Goal: Task Accomplishment & Management: Use online tool/utility

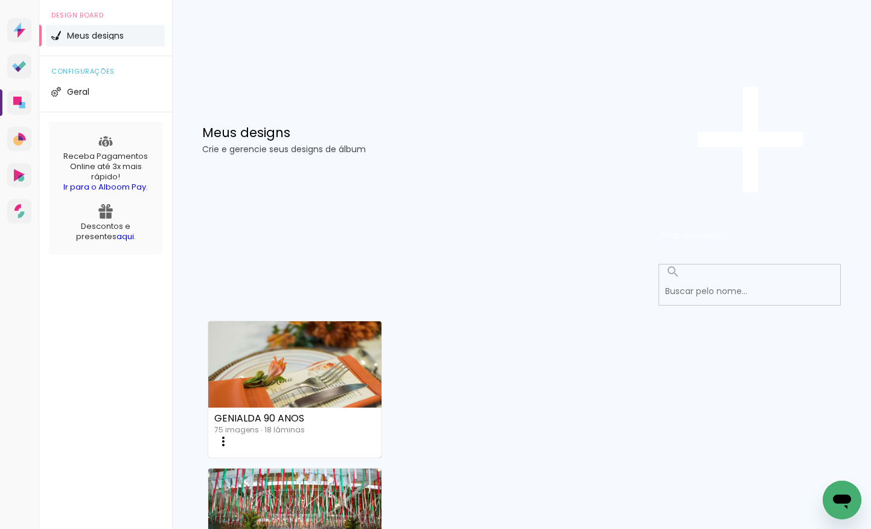
scroll to position [835, 0]
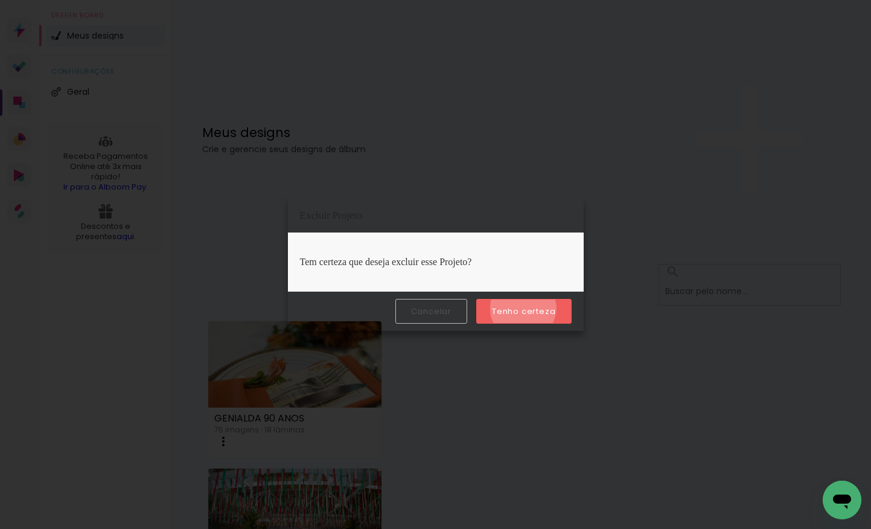
click at [0, 0] on slot "Tenho certeza" at bounding box center [0, 0] width 0 height 0
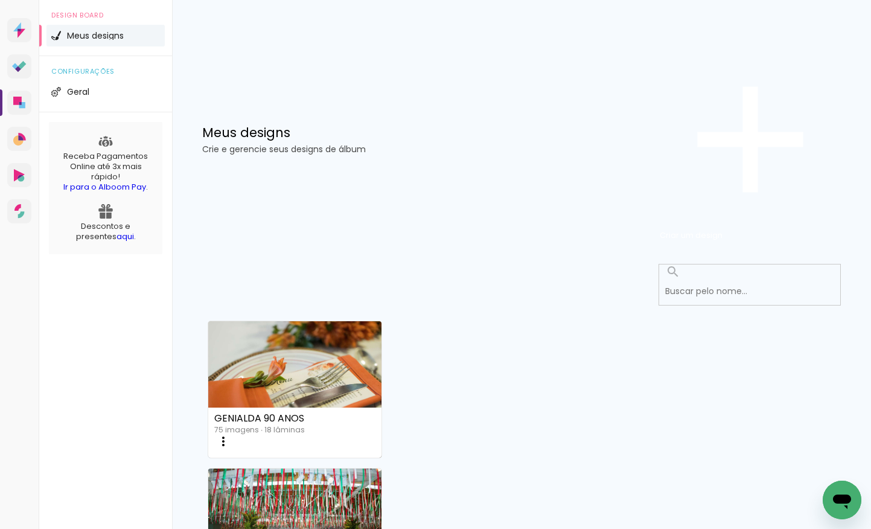
click at [326, 460] on paper-item "Excluir" at bounding box center [312, 531] width 119 height 143
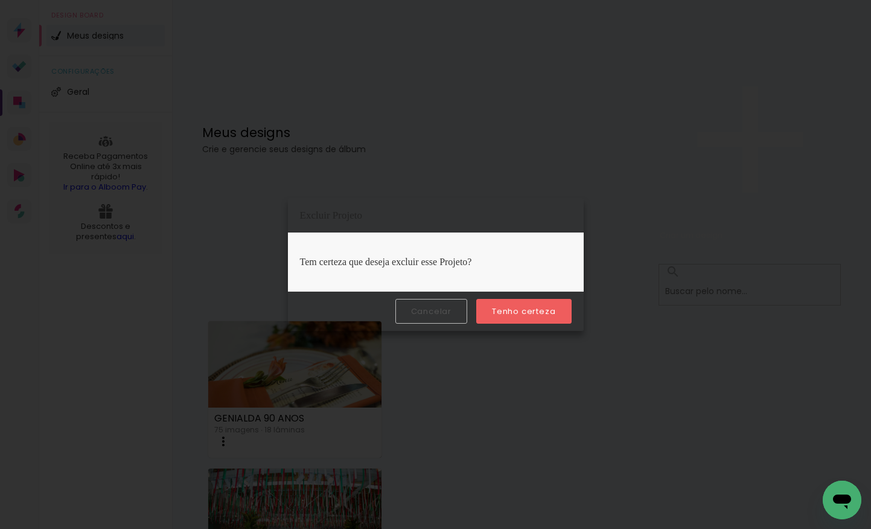
click at [0, 0] on slot "Tenho certeza" at bounding box center [0, 0] width 0 height 0
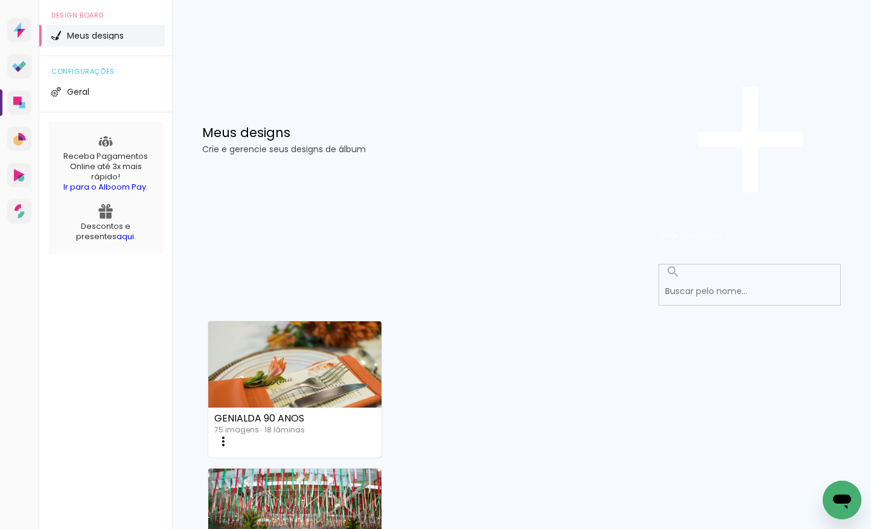
click at [500, 460] on paper-item "Excluir" at bounding box center [496, 531] width 119 height 143
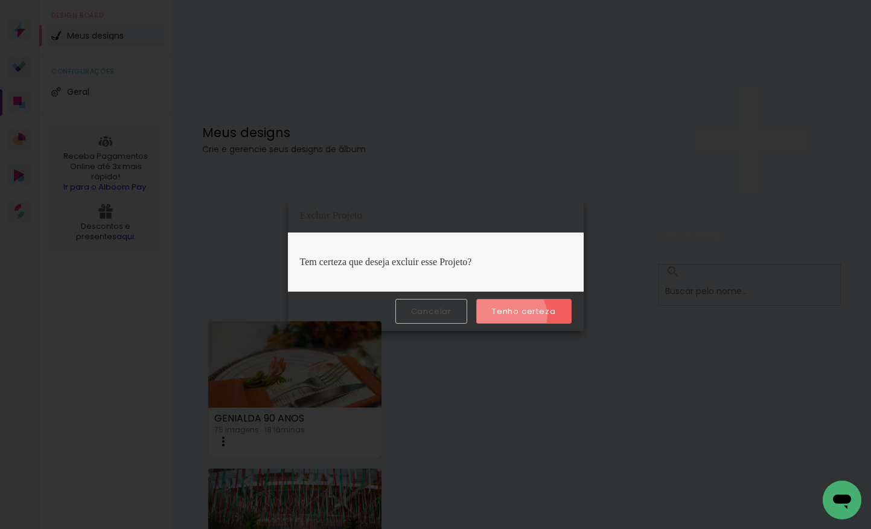
click at [0, 0] on slot "Tenho certeza" at bounding box center [0, 0] width 0 height 0
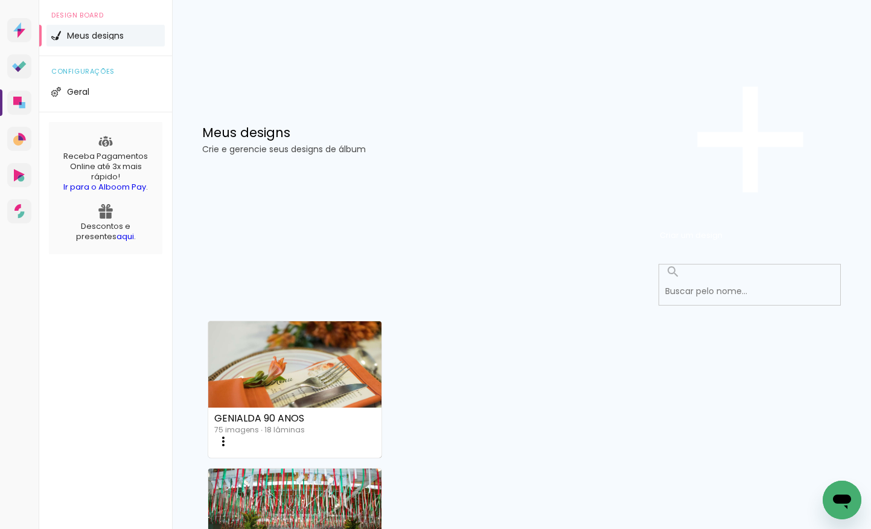
scroll to position [605, 0]
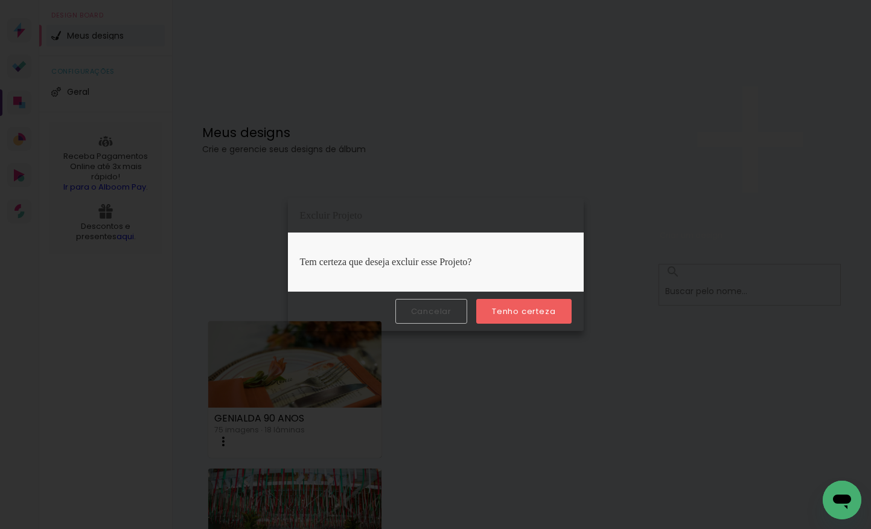
click at [0, 0] on slot "Tenho certeza" at bounding box center [0, 0] width 0 height 0
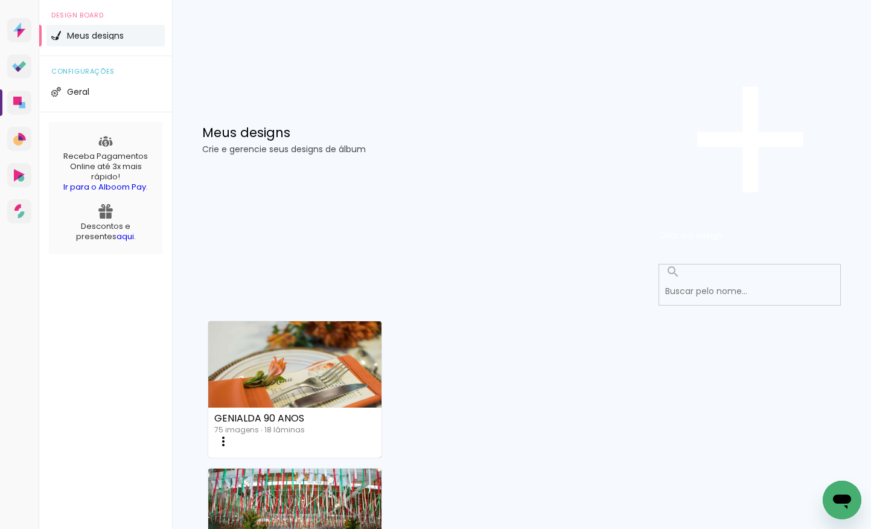
click at [653, 526] on span "Excluir" at bounding box center [640, 532] width 26 height 12
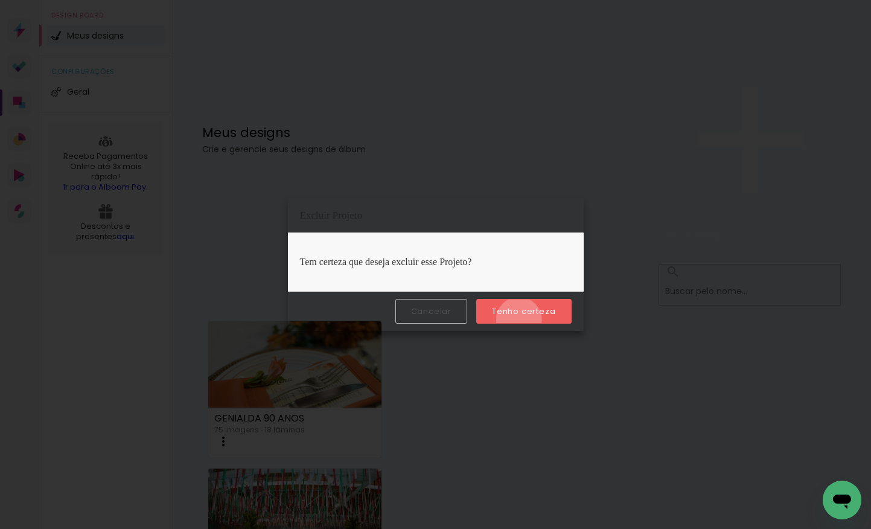
click at [521, 320] on paper-button "Tenho certeza" at bounding box center [523, 311] width 95 height 25
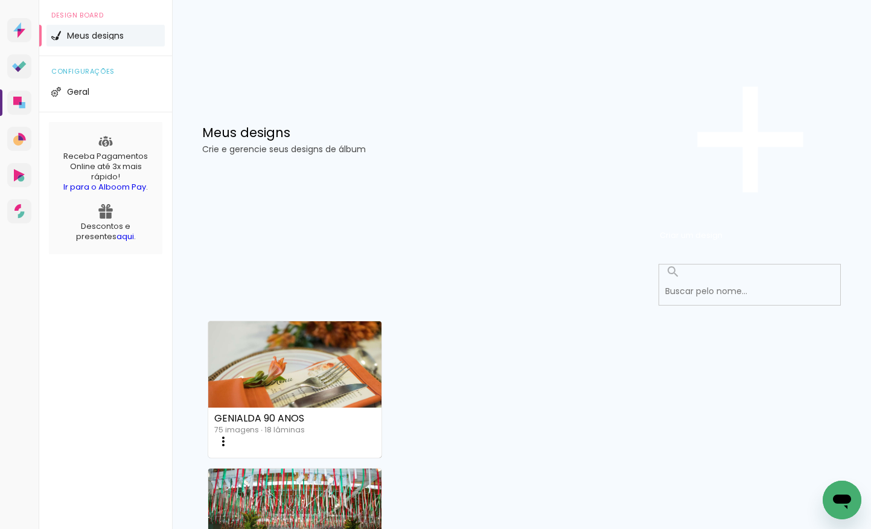
scroll to position [285, 0]
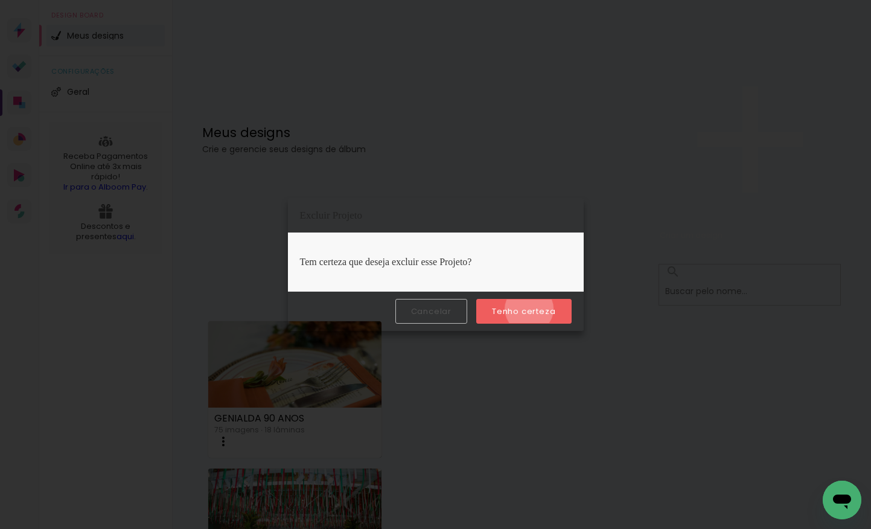
click at [0, 0] on slot "Tenho certeza" at bounding box center [0, 0] width 0 height 0
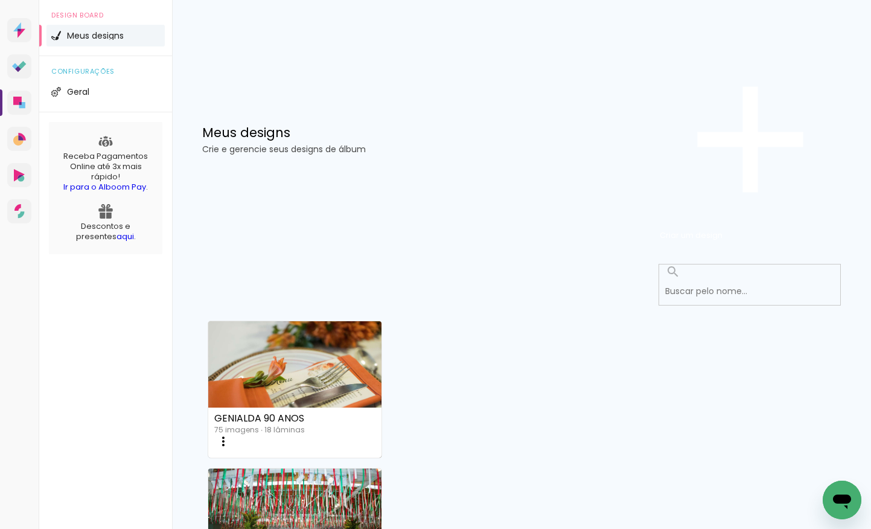
click at [495, 421] on paper-item "Excluir" at bounding box center [496, 492] width 119 height 143
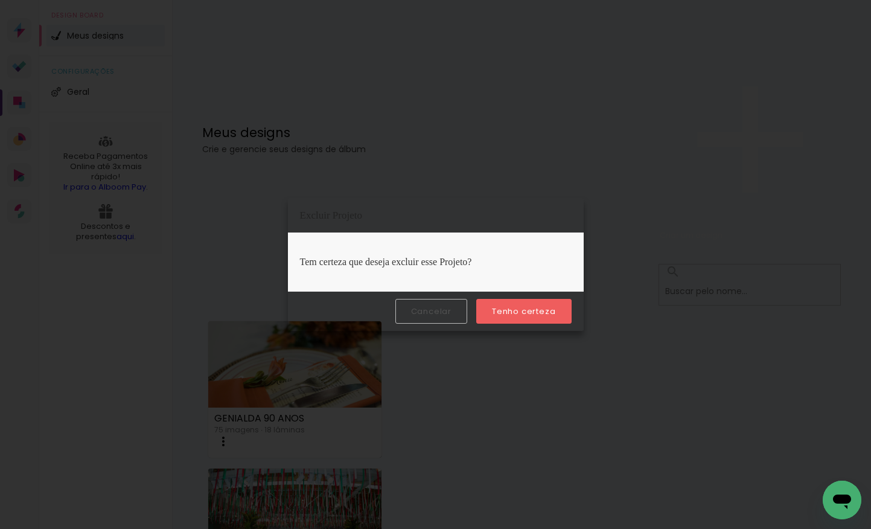
click at [0, 0] on slot "Tenho certeza" at bounding box center [0, 0] width 0 height 0
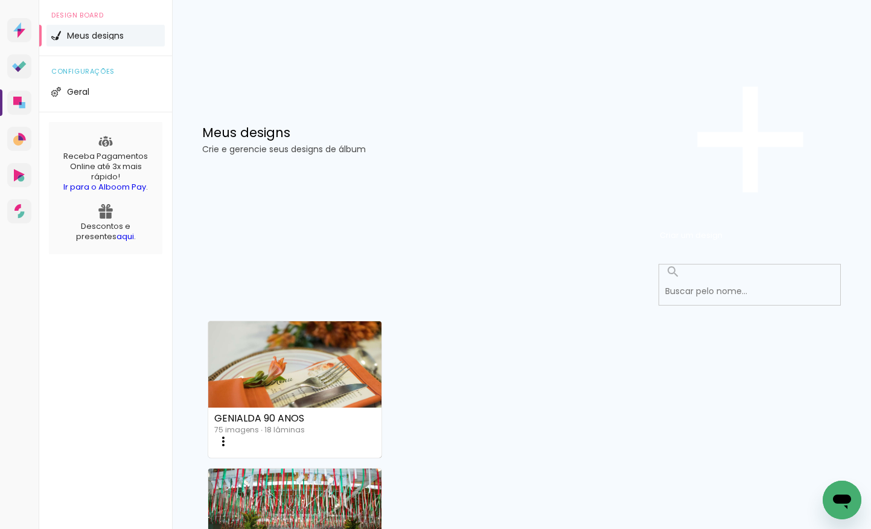
scroll to position [8, 0]
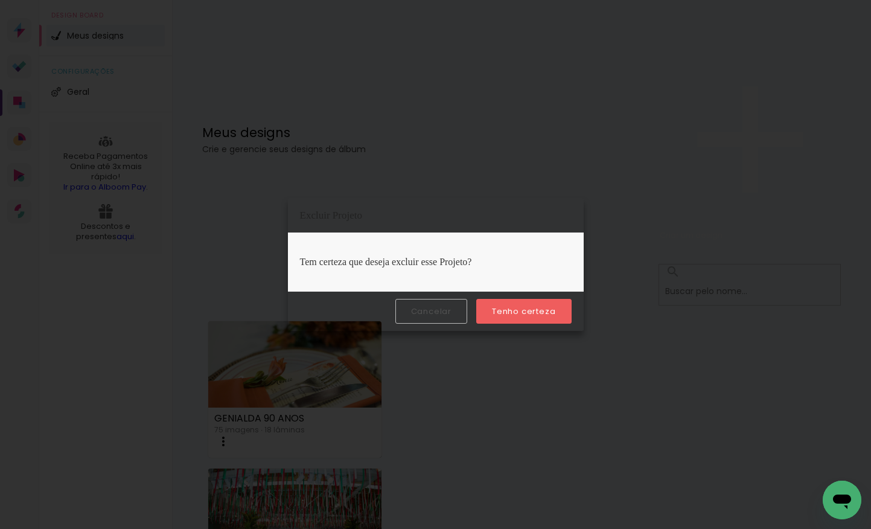
click at [0, 0] on slot "Tenho certeza" at bounding box center [0, 0] width 0 height 0
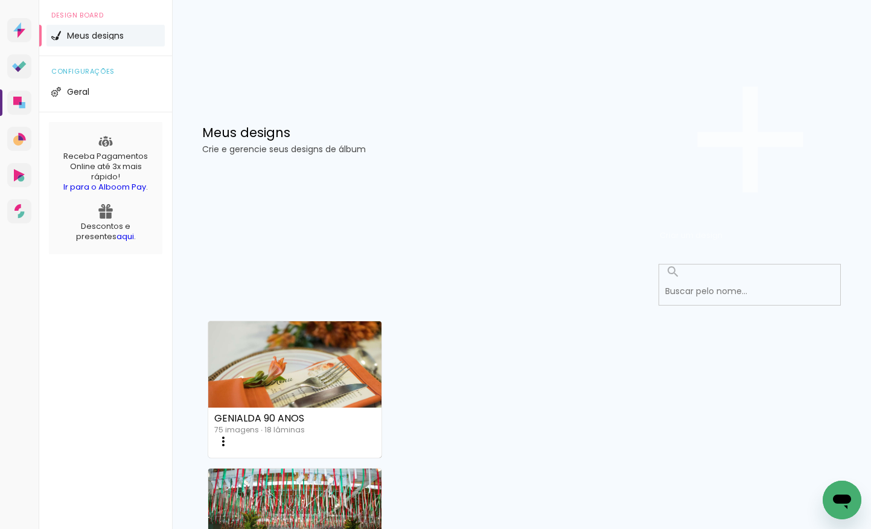
click at [722, 229] on span "Criar um design" at bounding box center [691, 234] width 63 height 11
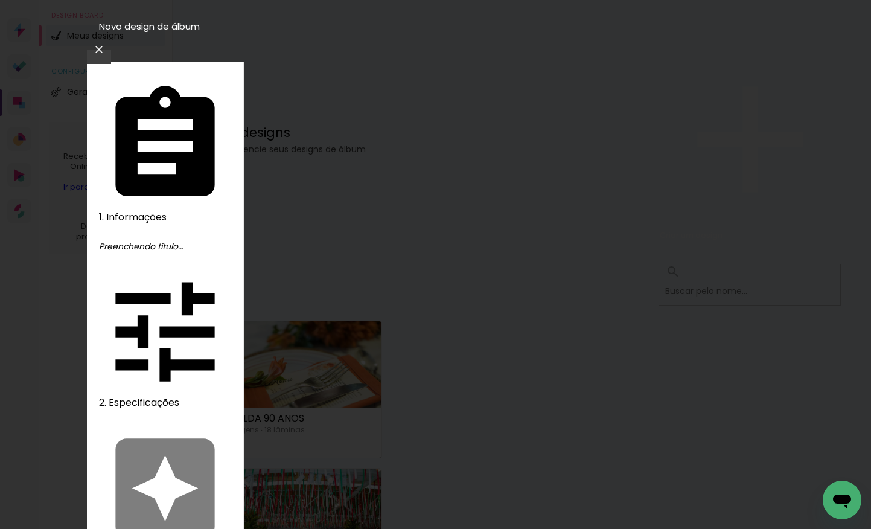
type input "Formatura Alice"
type paper-input "Formatura Alice"
click at [0, 0] on slot "Avançar" at bounding box center [0, 0] width 0 height 0
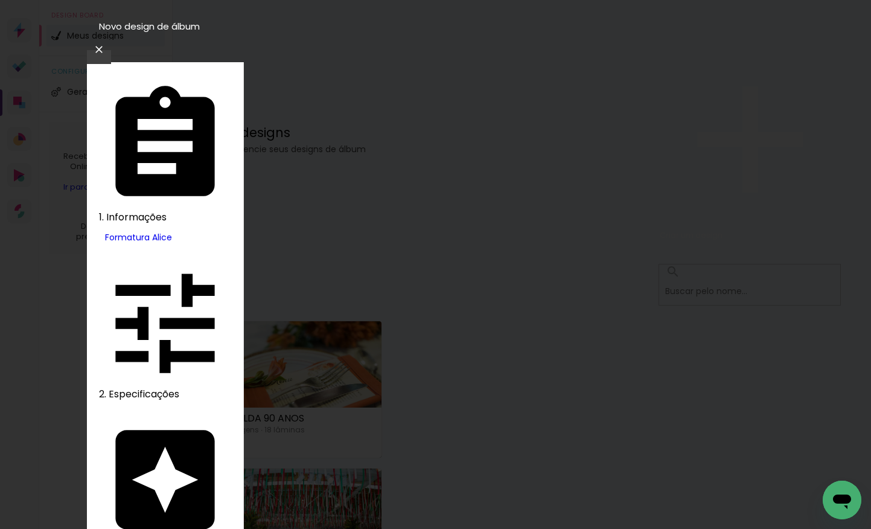
type input "ph"
type paper-input "ph"
click at [0, 0] on slot "Avançar" at bounding box center [0, 0] width 0 height 0
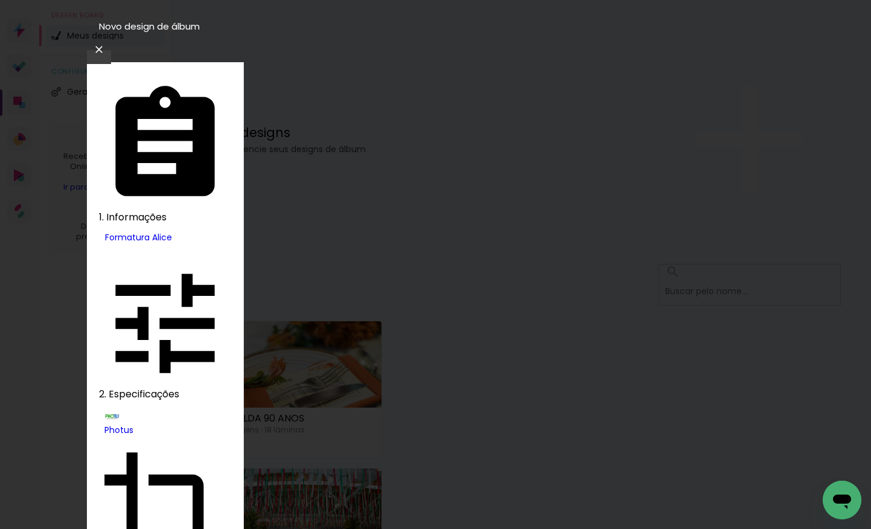
click at [0, 0] on slot "Avançar" at bounding box center [0, 0] width 0 height 0
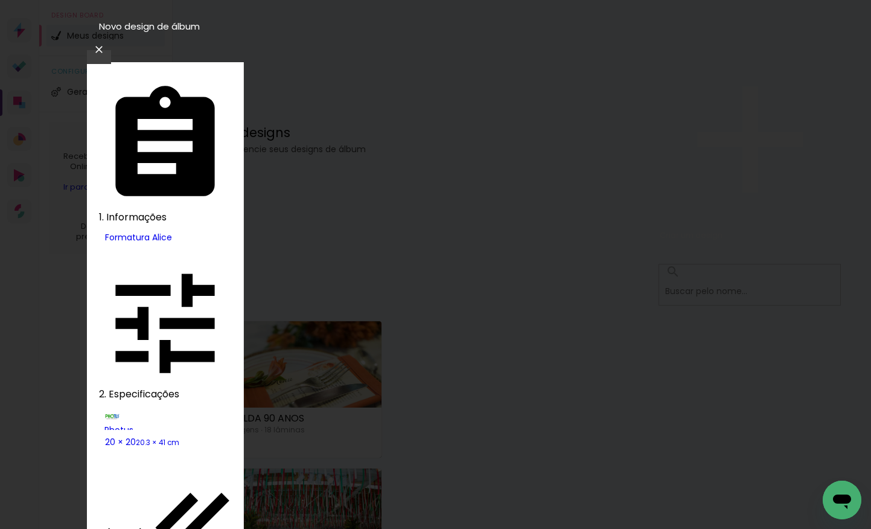
drag, startPoint x: 670, startPoint y: 127, endPoint x: 678, endPoint y: 118, distance: 11.5
type paper-checkbox "on"
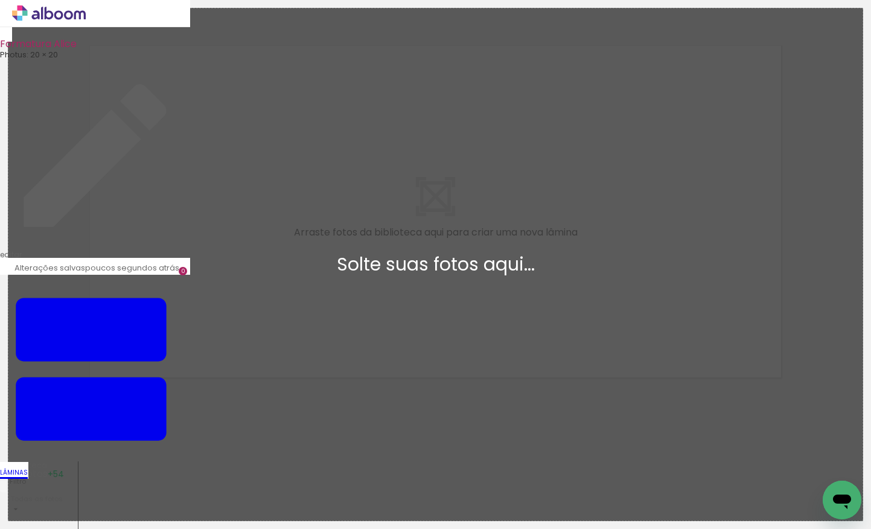
scroll to position [15, 0]
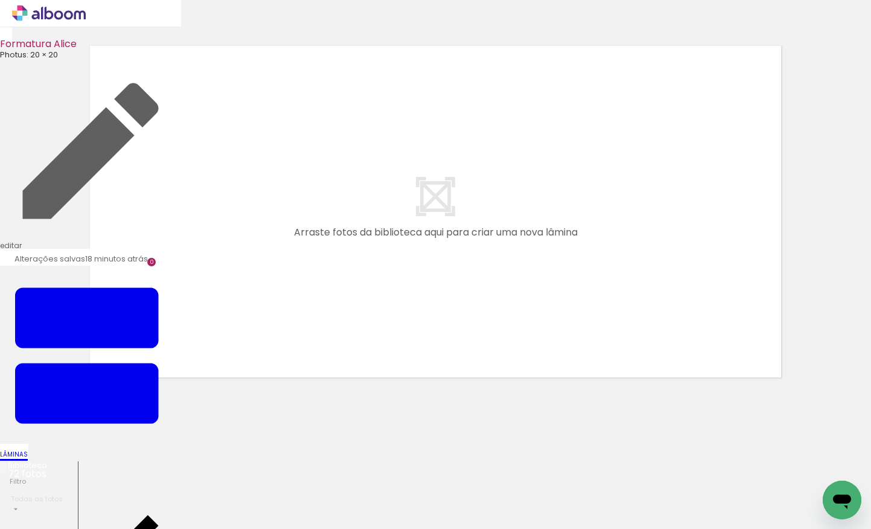
click at [34, 15] on icon at bounding box center [35, 14] width 8 height 9
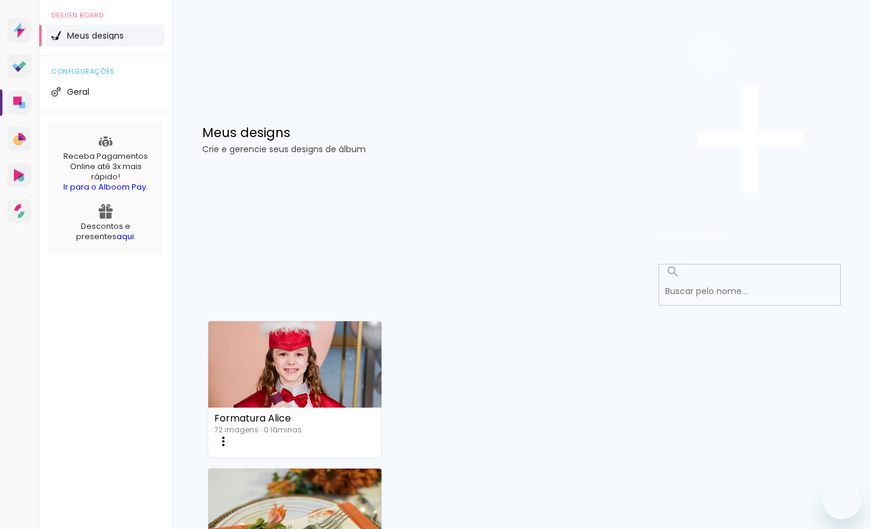
click at [784, 89] on paper-button "Criar um design" at bounding box center [750, 139] width 181 height 209
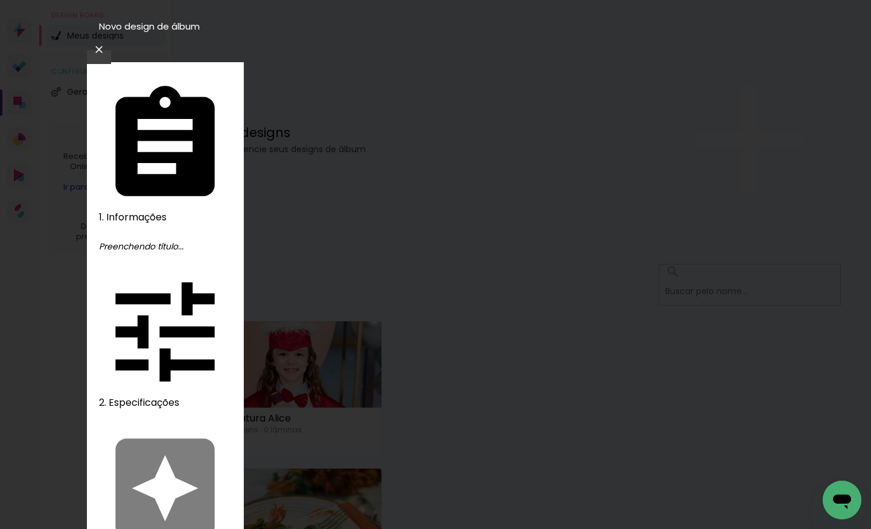
type input "[PERSON_NAME]"
type paper-input "[PERSON_NAME]"
click at [0, 0] on slot "Avançar" at bounding box center [0, 0] width 0 height 0
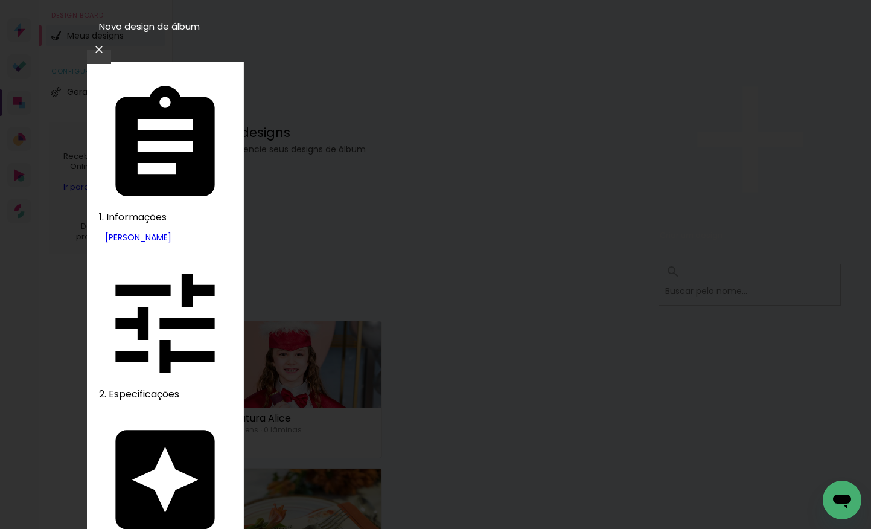
type input "pho"
type paper-input "pho"
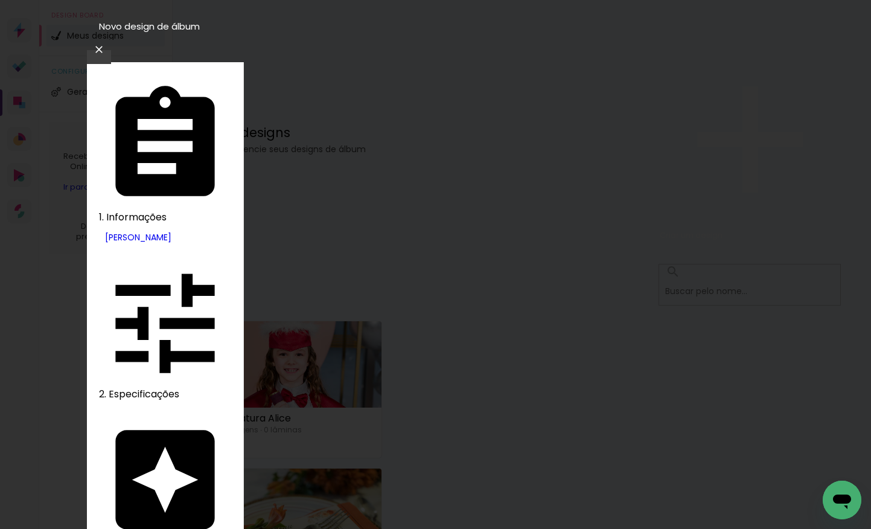
click at [0, 0] on slot "Avançar" at bounding box center [0, 0] width 0 height 0
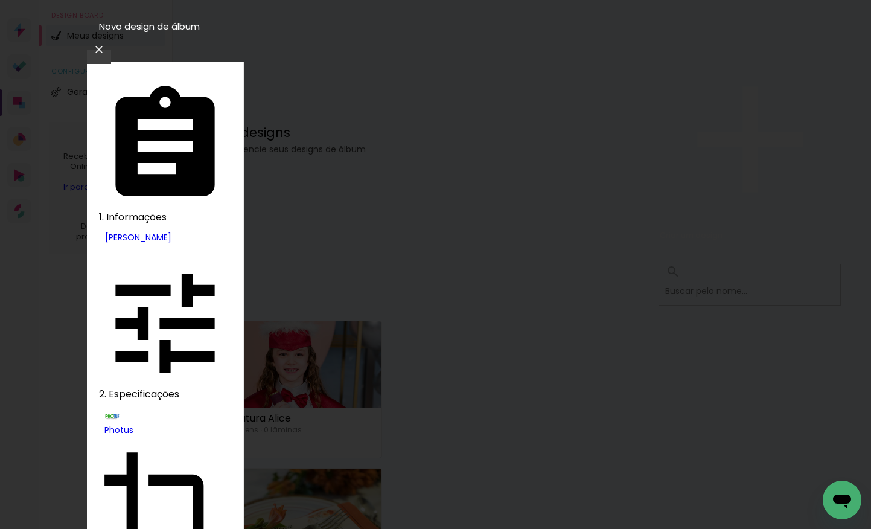
click at [0, 0] on slot "Avançar" at bounding box center [0, 0] width 0 height 0
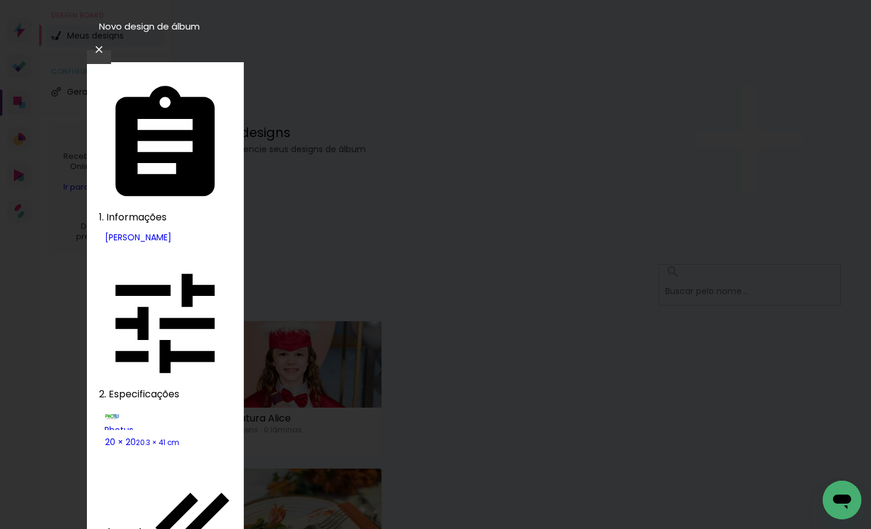
type paper-checkbox "on"
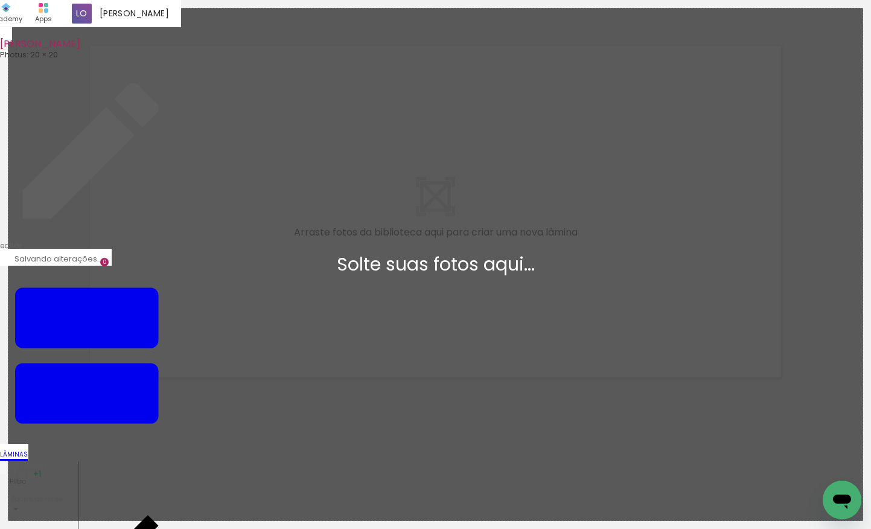
scroll to position [15, 0]
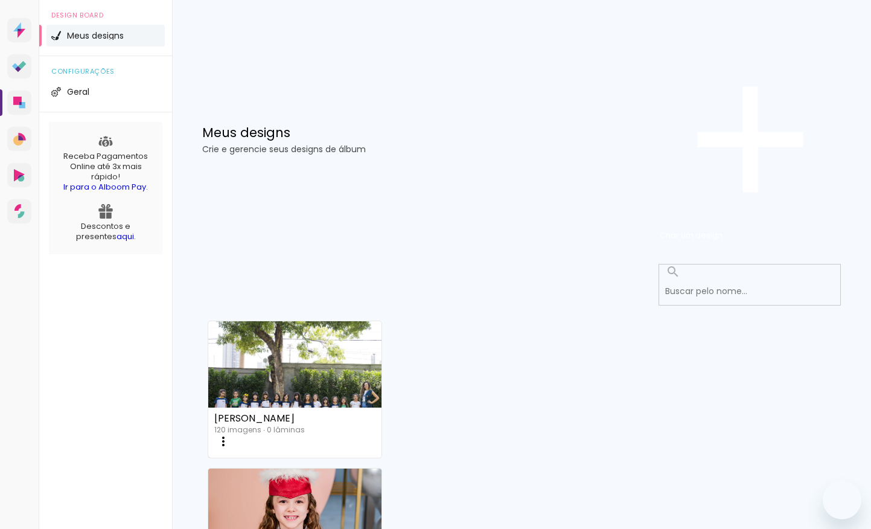
click at [381, 473] on link "Criado em [DATE]" at bounding box center [294, 507] width 173 height 68
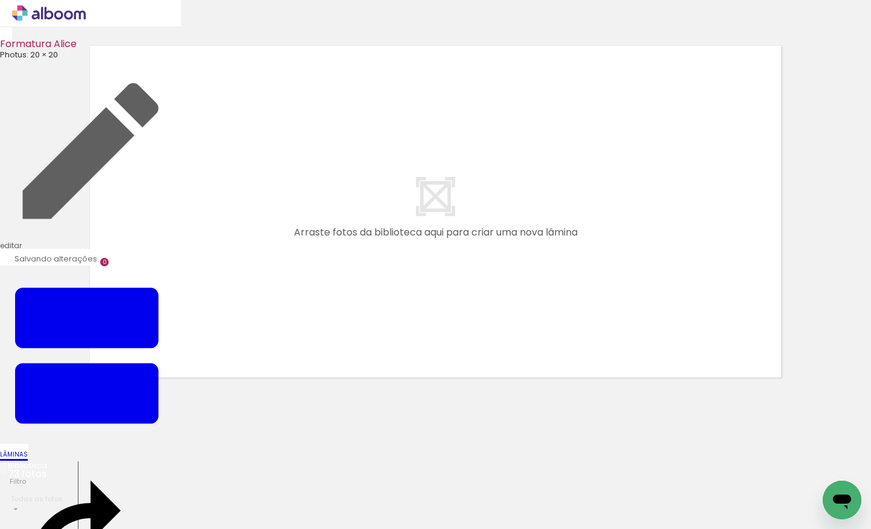
scroll to position [38, 0]
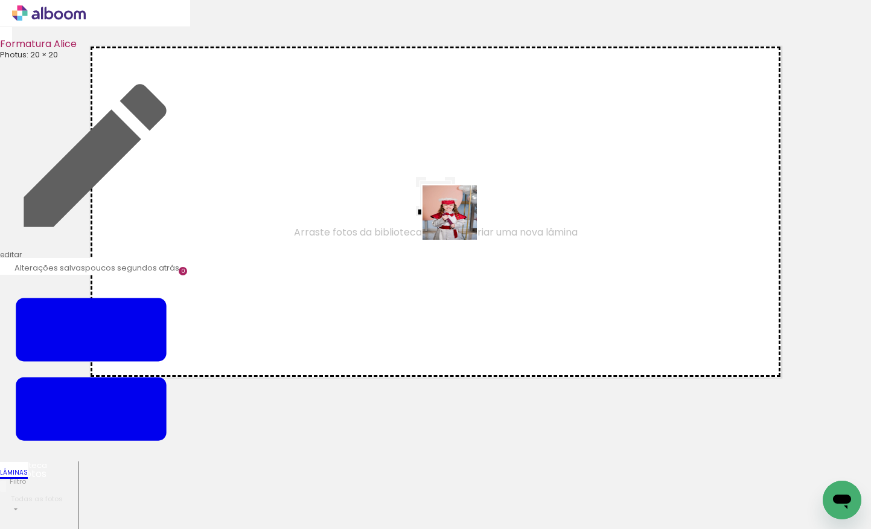
drag, startPoint x: 167, startPoint y: 471, endPoint x: 471, endPoint y: 207, distance: 403.4
click at [471, 207] on quentale-workspace at bounding box center [435, 264] width 871 height 529
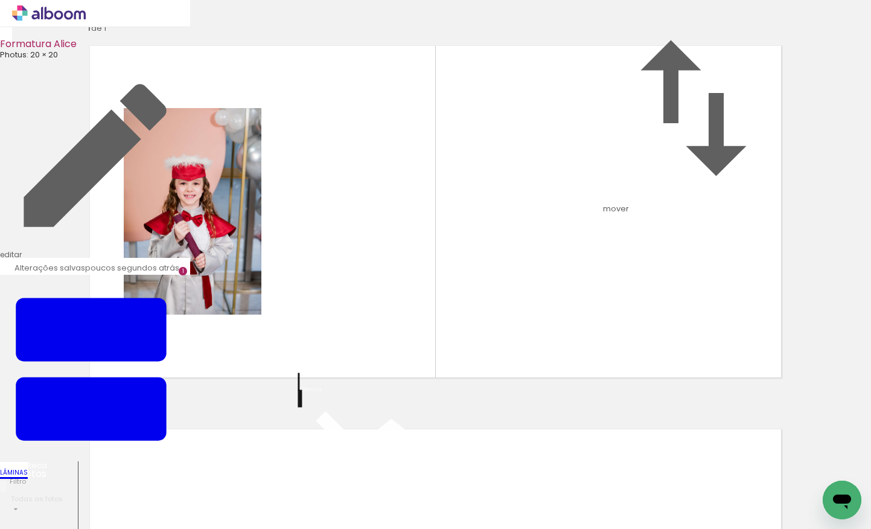
scroll to position [376, 0]
click at [54, 494] on input "Todas as fotos" at bounding box center [40, 499] width 59 height 10
click at [0, 0] on slot "Não utilizadas" at bounding box center [0, 0] width 0 height 0
type input "Não utilizadas"
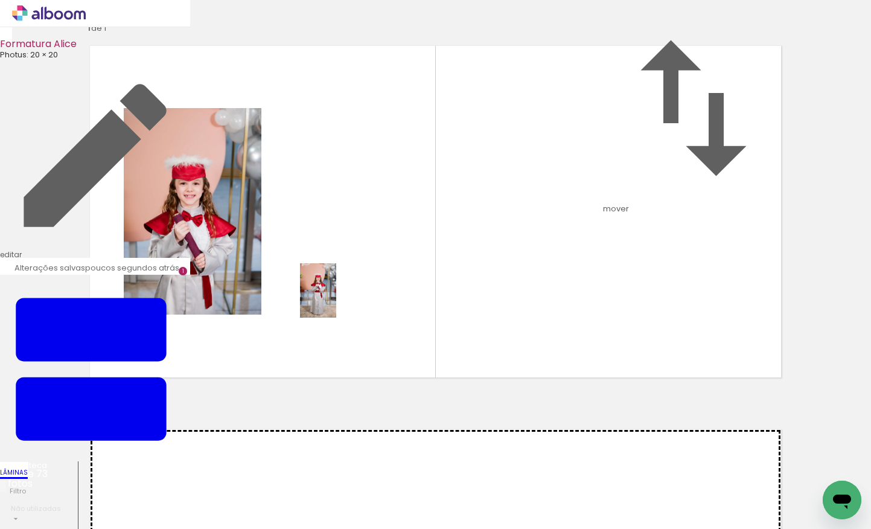
drag, startPoint x: 124, startPoint y: 485, endPoint x: 336, endPoint y: 299, distance: 282.3
click at [336, 299] on quentale-workspace at bounding box center [435, 264] width 871 height 529
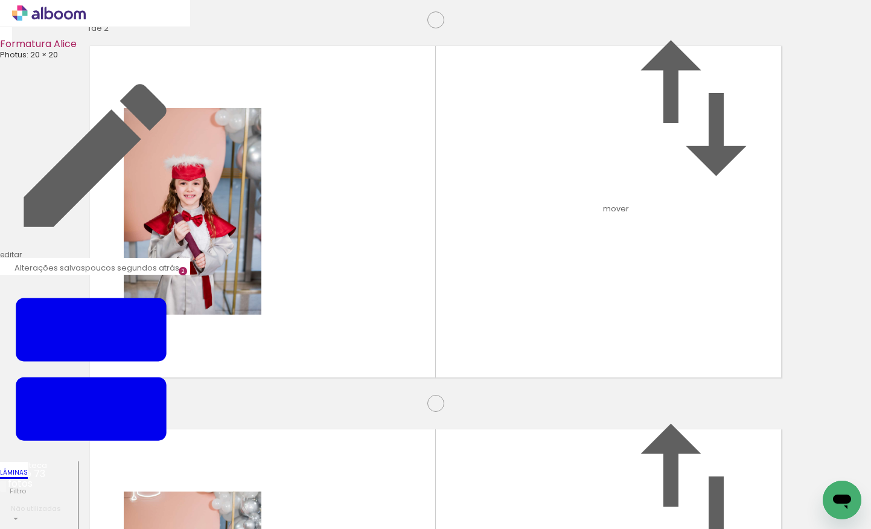
scroll to position [398, 0]
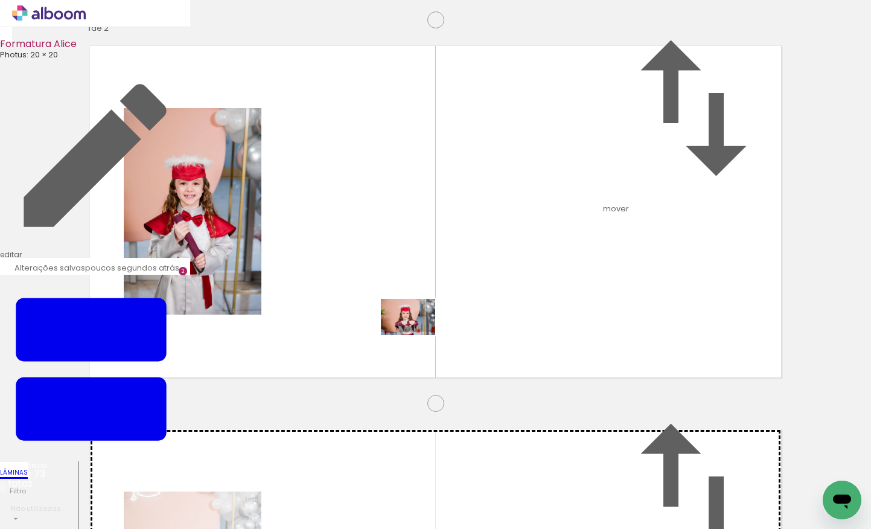
drag, startPoint x: 352, startPoint y: 396, endPoint x: 417, endPoint y: 335, distance: 88.8
click at [417, 335] on quentale-workspace at bounding box center [435, 264] width 871 height 529
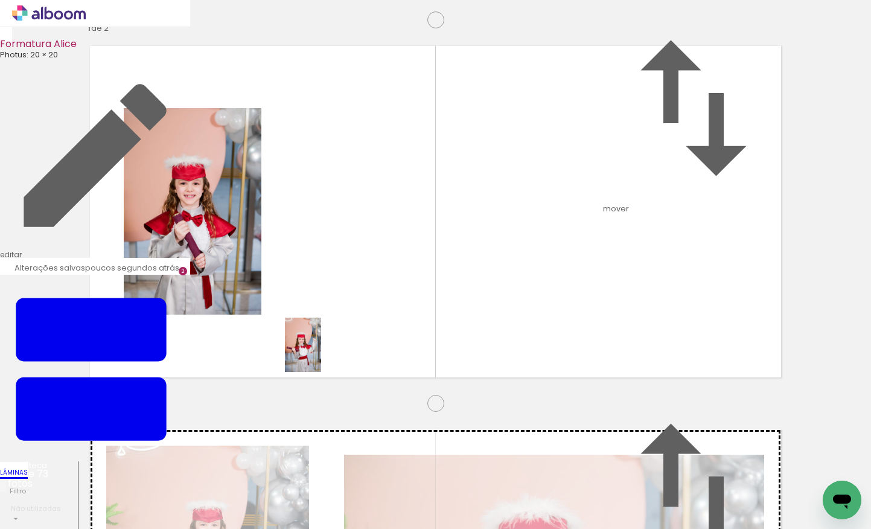
drag, startPoint x: 331, startPoint y: 500, endPoint x: 322, endPoint y: 353, distance: 146.9
click at [322, 353] on quentale-workspace at bounding box center [435, 264] width 871 height 529
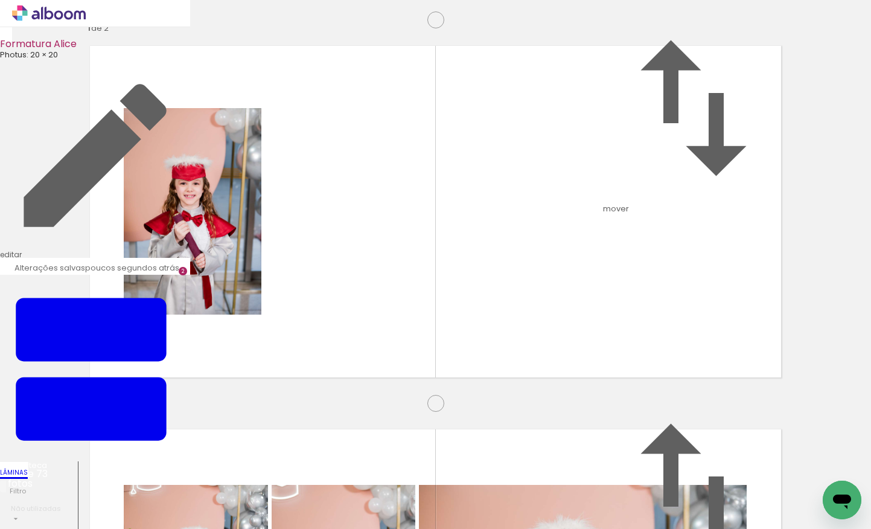
scroll to position [0, 2433]
drag, startPoint x: 322, startPoint y: 253, endPoint x: 329, endPoint y: 409, distance: 155.3
click at [304, 476] on quentale-workspace at bounding box center [435, 264] width 871 height 529
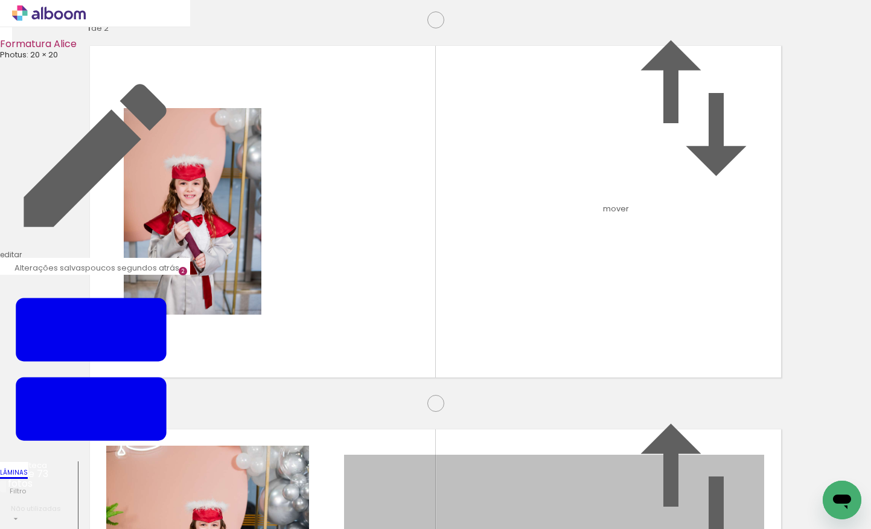
drag, startPoint x: 491, startPoint y: 267, endPoint x: 430, endPoint y: 472, distance: 214.0
click at [430, 472] on quentale-workspace at bounding box center [435, 264] width 871 height 529
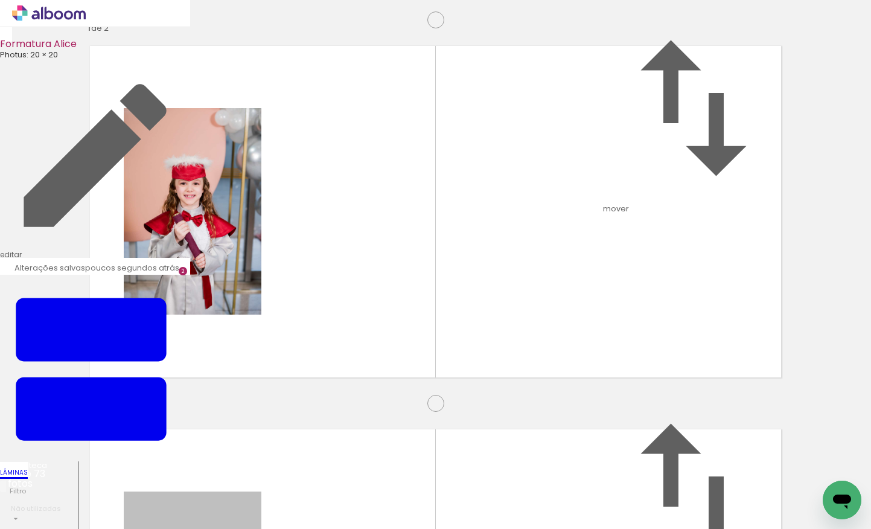
drag, startPoint x: 221, startPoint y: 288, endPoint x: 250, endPoint y: 485, distance: 198.3
click at [250, 486] on quentale-workspace at bounding box center [435, 264] width 871 height 529
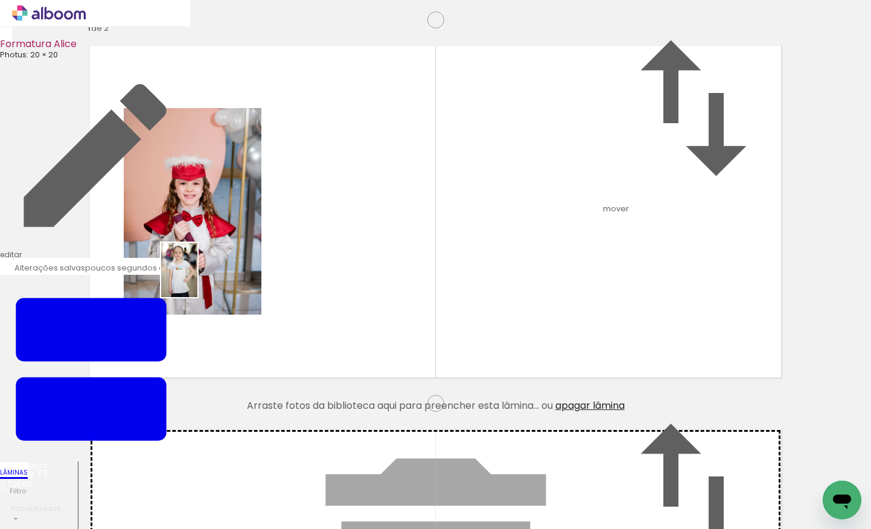
drag, startPoint x: 392, startPoint y: 430, endPoint x: 197, endPoint y: 285, distance: 243.2
click at [197, 285] on quentale-workspace at bounding box center [435, 264] width 871 height 529
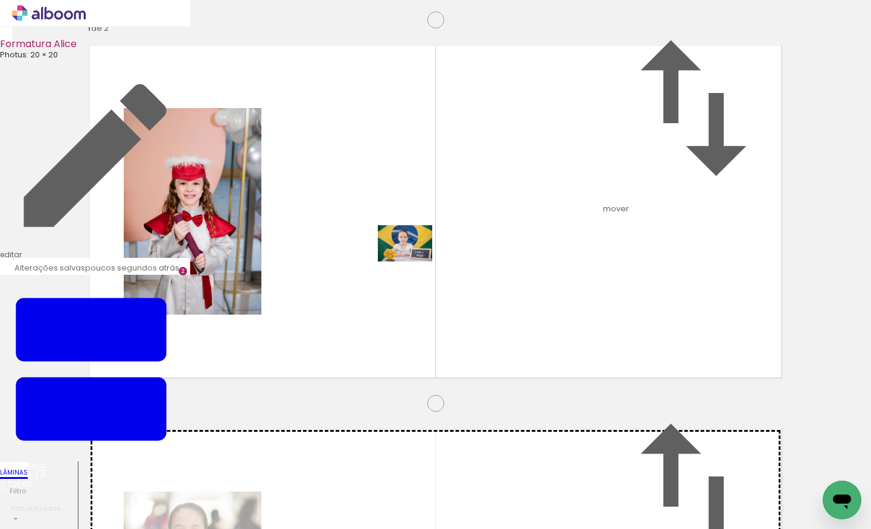
drag, startPoint x: 383, startPoint y: 483, endPoint x: 413, endPoint y: 261, distance: 223.6
click at [413, 261] on quentale-workspace at bounding box center [435, 264] width 871 height 529
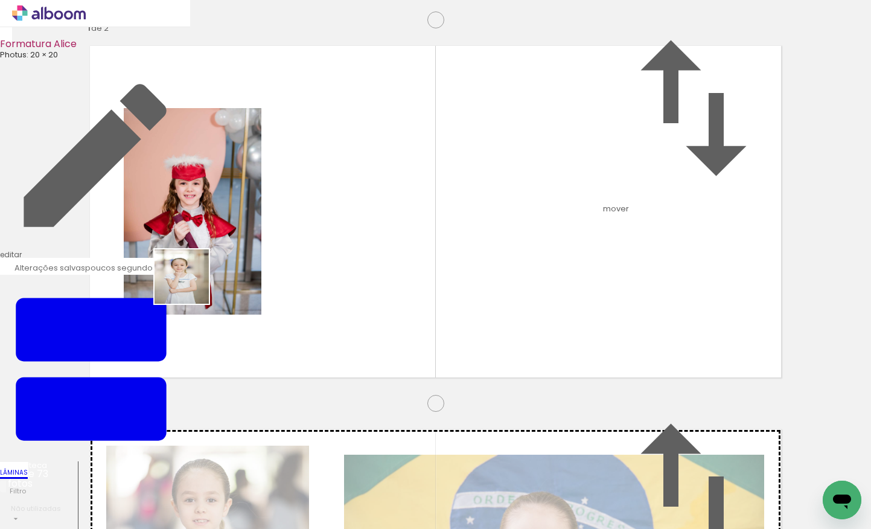
drag, startPoint x: 518, startPoint y: 494, endPoint x: 190, endPoint y: 287, distance: 387.3
click at [191, 286] on quentale-workspace at bounding box center [435, 264] width 871 height 529
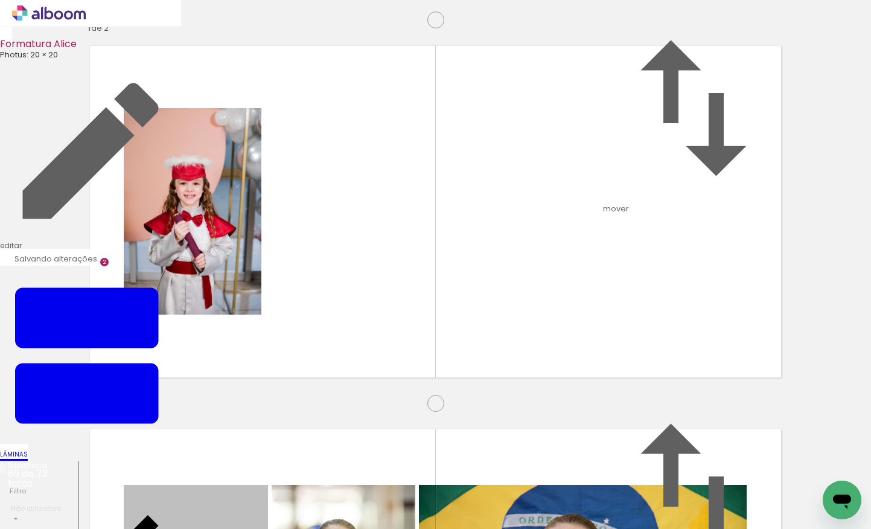
drag, startPoint x: 183, startPoint y: 238, endPoint x: 366, endPoint y: 491, distance: 311.7
click at [366, 493] on quentale-workspace at bounding box center [435, 264] width 871 height 529
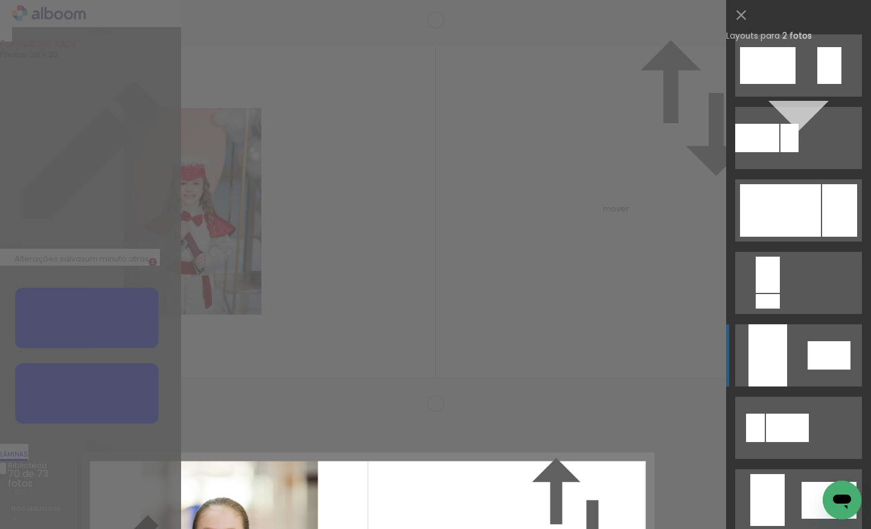
scroll to position [477, 0]
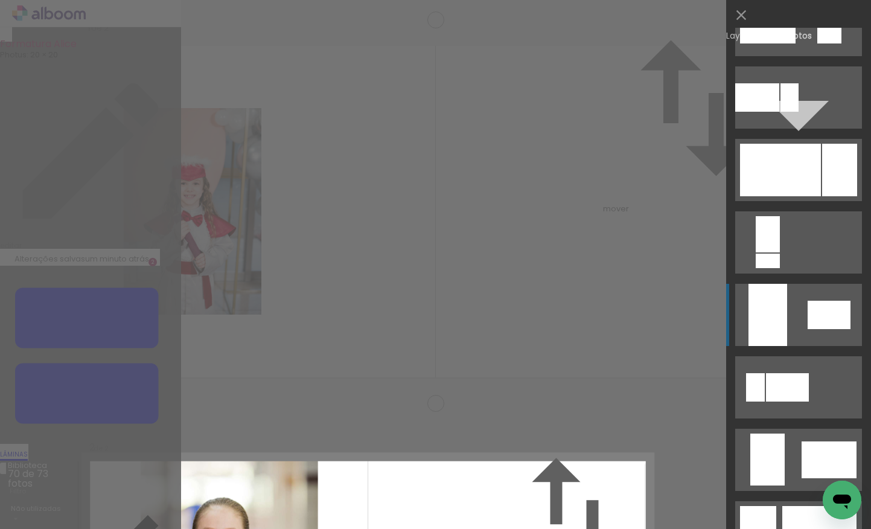
click at [807, 319] on div at bounding box center [828, 315] width 43 height 28
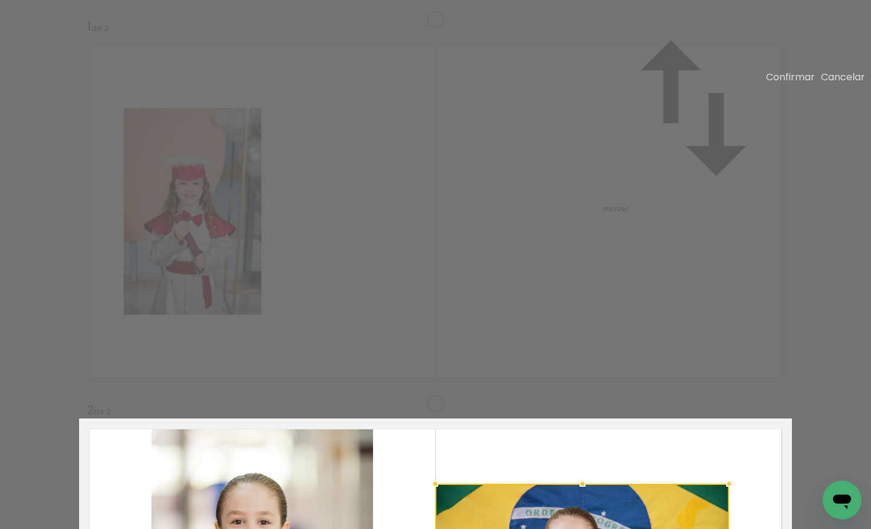
drag, startPoint x: 485, startPoint y: 180, endPoint x: 433, endPoint y: 149, distance: 60.3
click at [433, 471] on div at bounding box center [435, 483] width 24 height 24
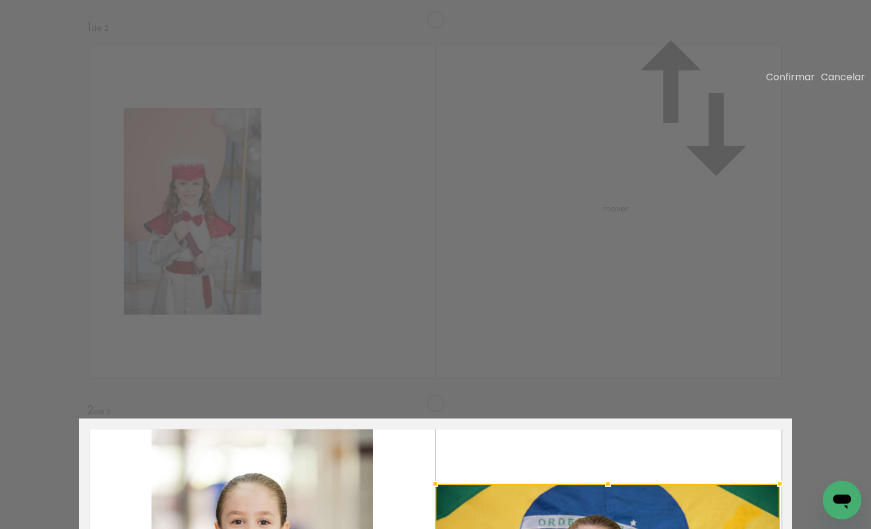
drag, startPoint x: 725, startPoint y: 339, endPoint x: 775, endPoint y: 386, distance: 68.8
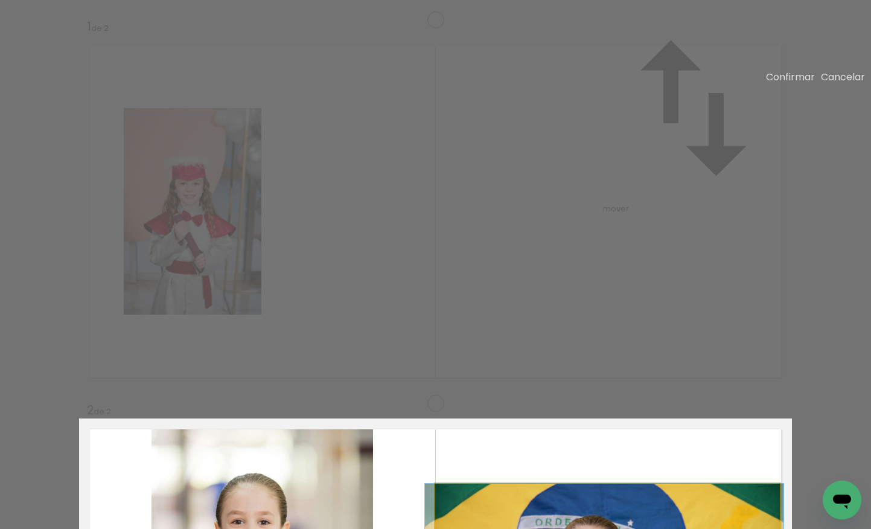
drag, startPoint x: 643, startPoint y: 301, endPoint x: 639, endPoint y: 246, distance: 55.1
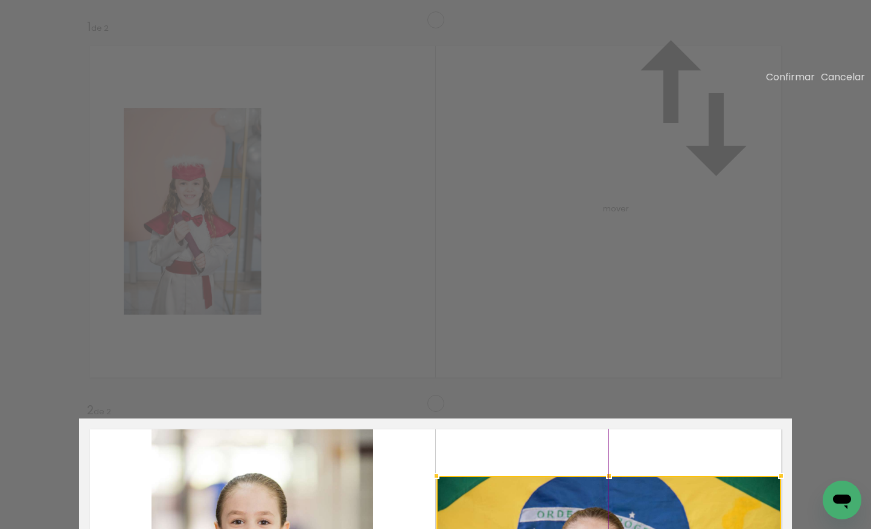
drag, startPoint x: 613, startPoint y: 216, endPoint x: 613, endPoint y: 235, distance: 18.7
click at [789, 77] on paper-button "Confirmar" at bounding box center [790, 77] width 49 height 14
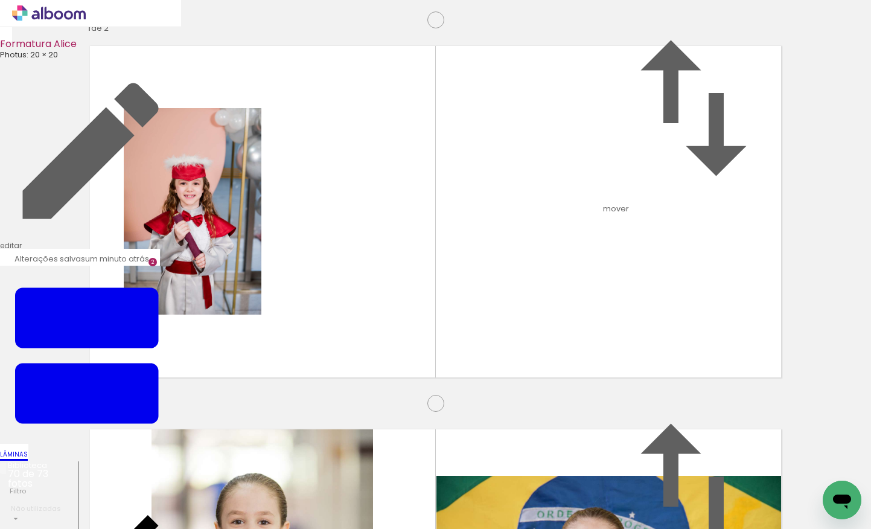
scroll to position [648, 0]
drag, startPoint x: 653, startPoint y: 473, endPoint x: 411, endPoint y: 347, distance: 272.6
click at [411, 347] on quentale-workspace at bounding box center [435, 264] width 871 height 529
drag, startPoint x: 736, startPoint y: 493, endPoint x: 525, endPoint y: 264, distance: 311.4
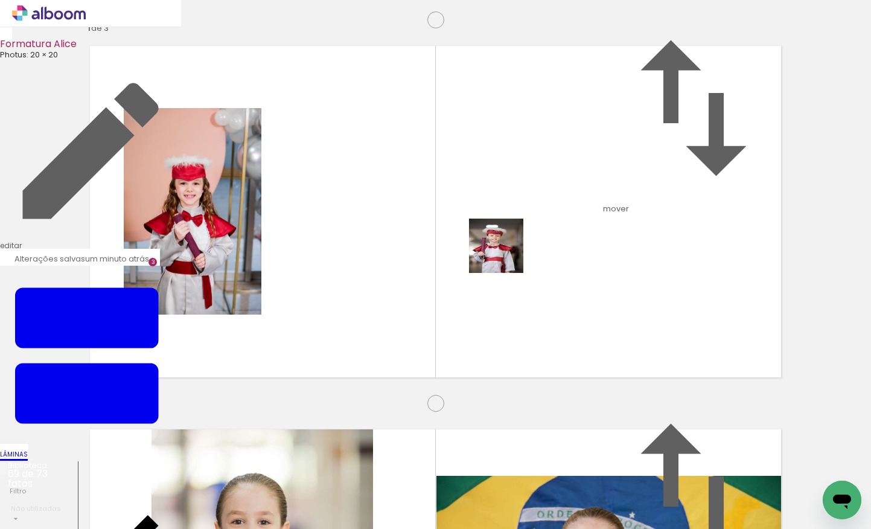
click at [505, 255] on quentale-workspace at bounding box center [435, 264] width 871 height 529
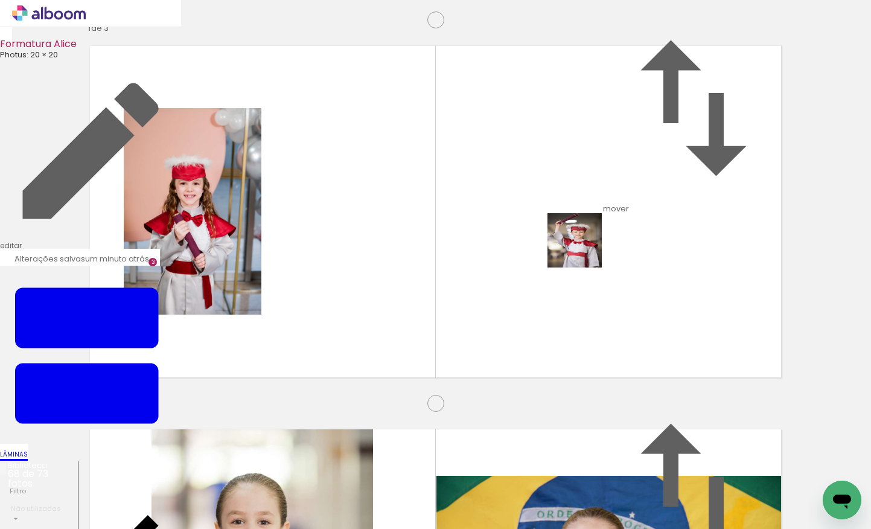
drag, startPoint x: 801, startPoint y: 490, endPoint x: 584, endPoint y: 250, distance: 323.8
click at [584, 250] on quentale-workspace at bounding box center [435, 264] width 871 height 529
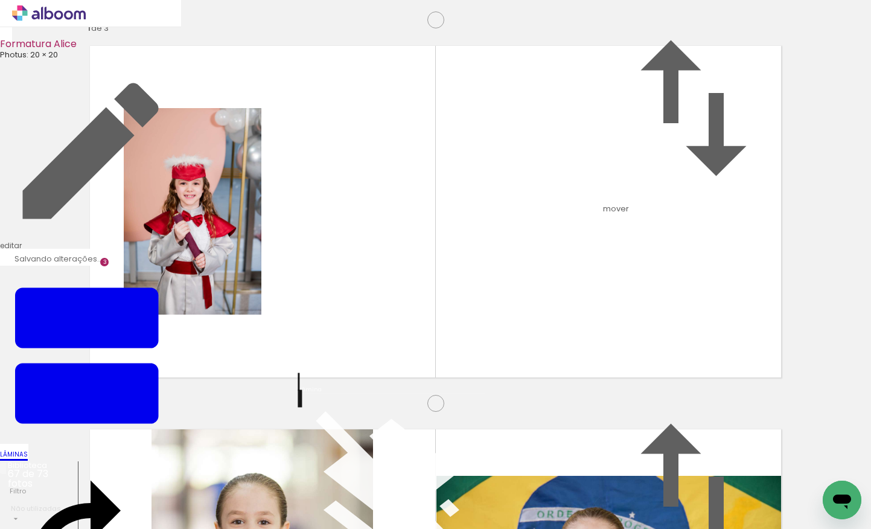
scroll to position [0, 3760]
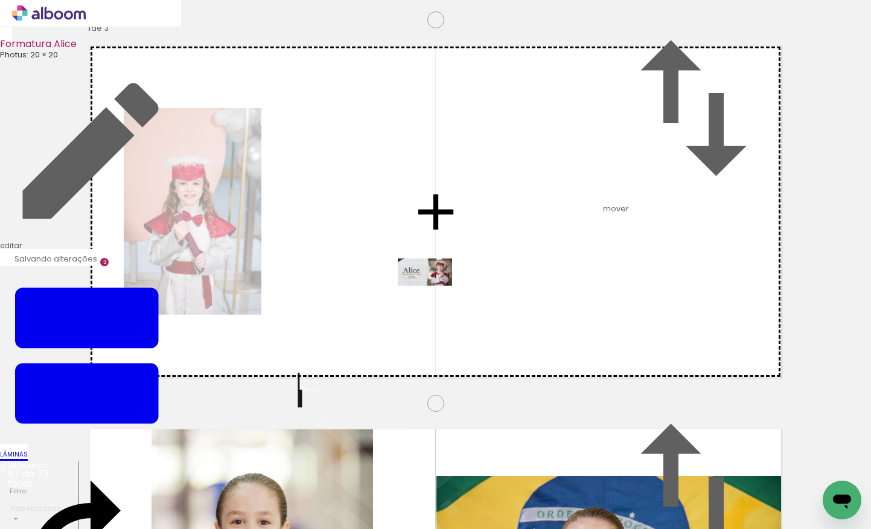
drag, startPoint x: 811, startPoint y: 489, endPoint x: 434, endPoint y: 294, distance: 424.3
click at [434, 294] on quentale-workspace at bounding box center [435, 264] width 871 height 529
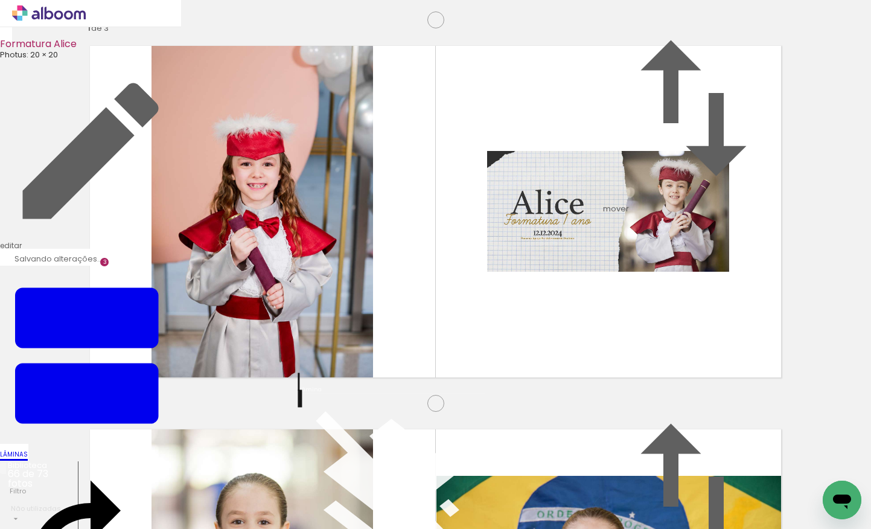
scroll to position [0, 3693]
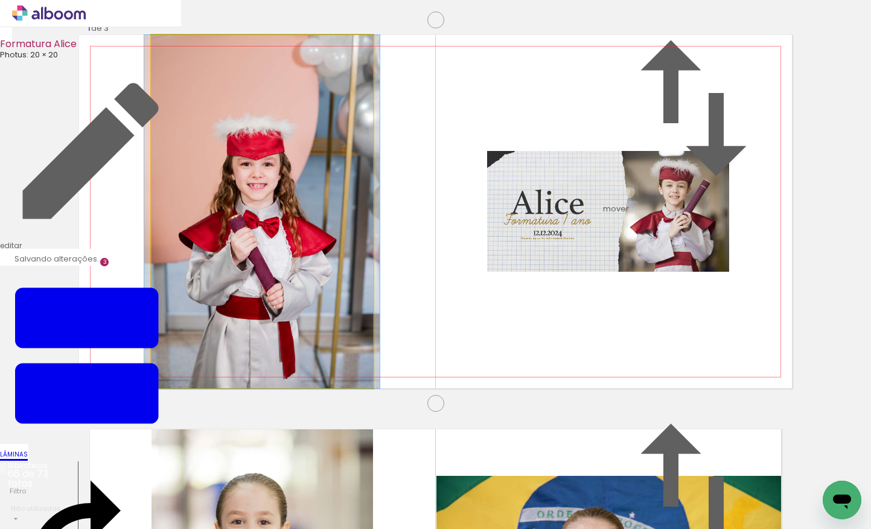
click at [319, 293] on quentale-photo at bounding box center [261, 211] width 221 height 353
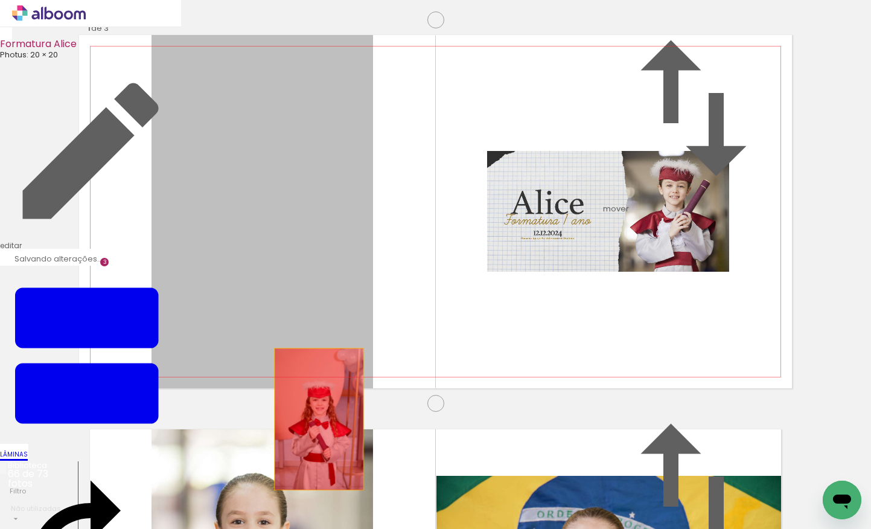
drag, startPoint x: 288, startPoint y: 266, endPoint x: 313, endPoint y: 477, distance: 213.3
click at [314, 480] on quentale-workspace at bounding box center [435, 264] width 871 height 529
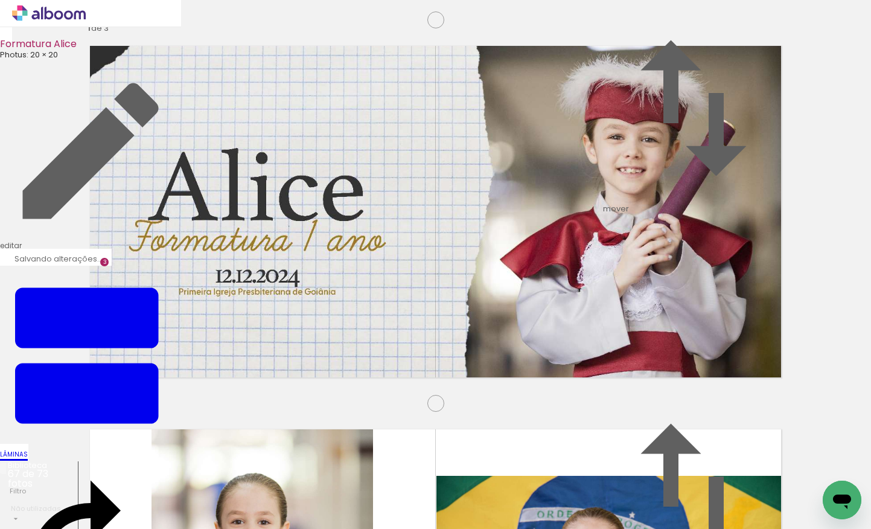
scroll to position [0, 2810]
drag, startPoint x: 620, startPoint y: 492, endPoint x: 511, endPoint y: 316, distance: 207.0
click at [511, 316] on quentale-workspace at bounding box center [435, 264] width 871 height 529
drag, startPoint x: 559, startPoint y: 497, endPoint x: 519, endPoint y: 318, distance: 183.6
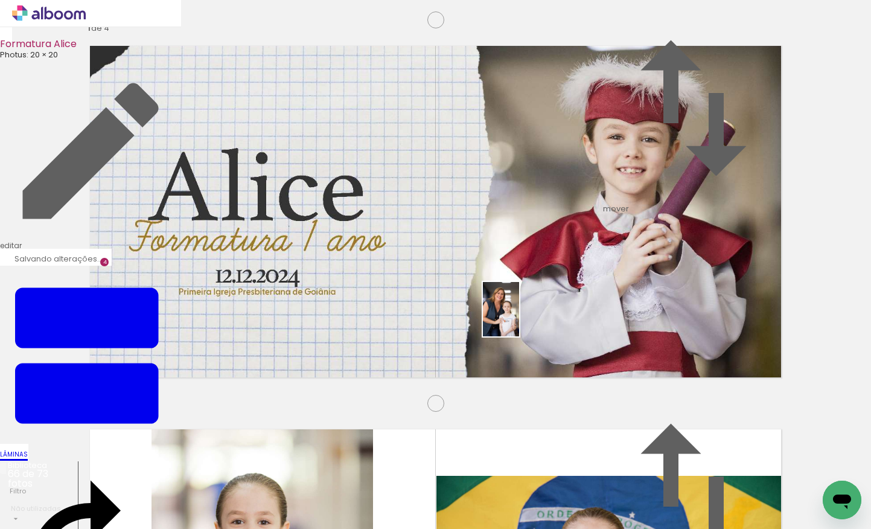
click at [519, 318] on quentale-workspace at bounding box center [435, 264] width 871 height 529
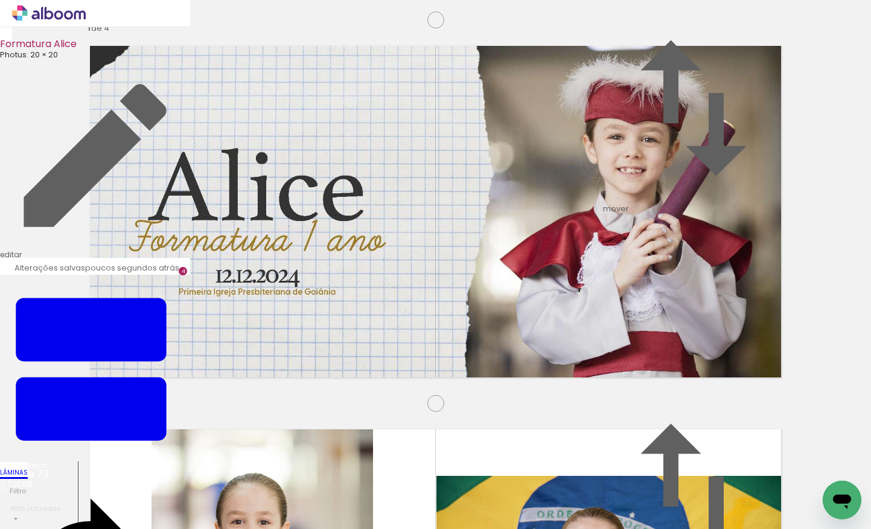
click at [853, 246] on span "3" at bounding box center [856, 238] width 7 height 15
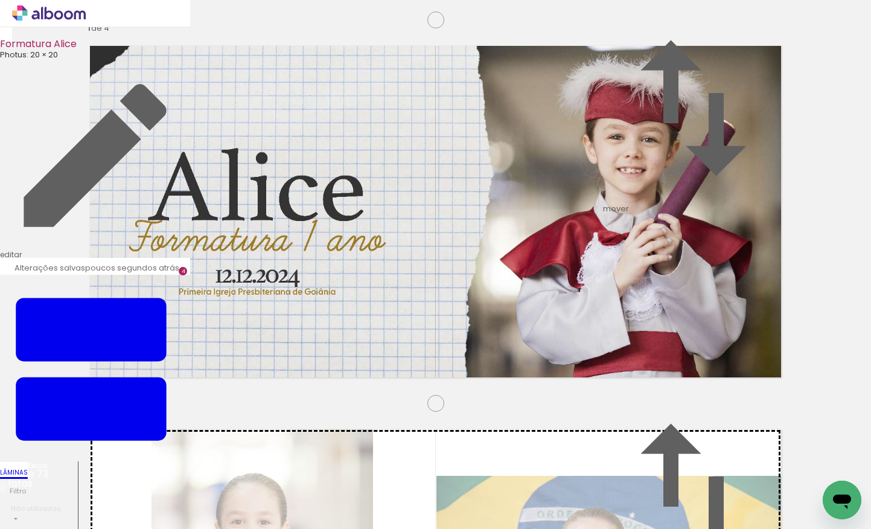
drag, startPoint x: 237, startPoint y: 351, endPoint x: 381, endPoint y: 153, distance: 244.4
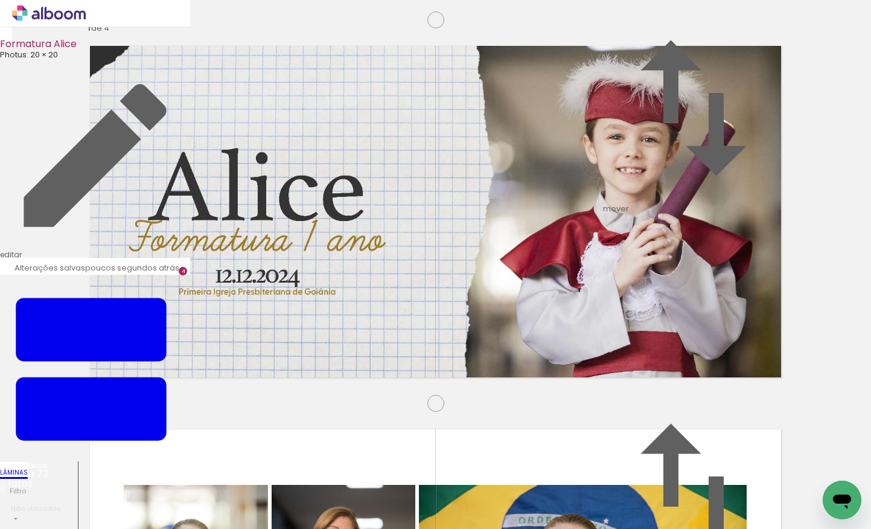
scroll to position [587, 0]
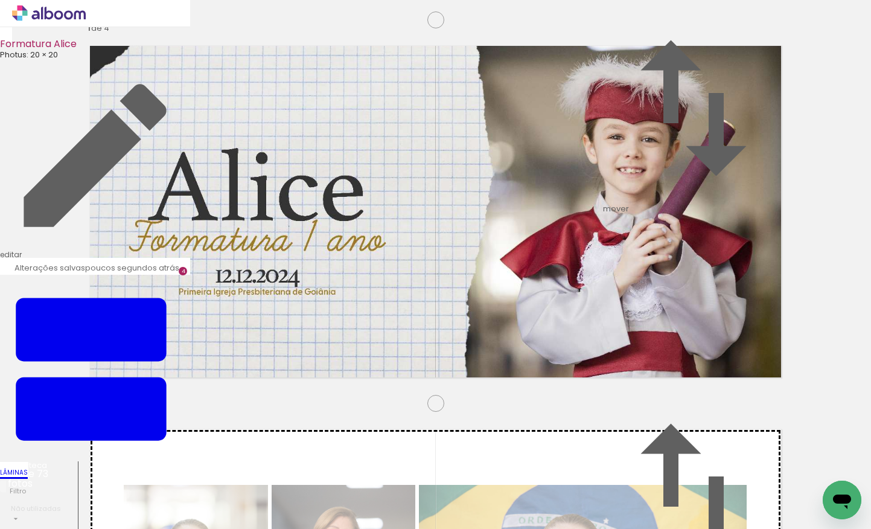
drag, startPoint x: 347, startPoint y: 339, endPoint x: 399, endPoint y: 229, distance: 122.0
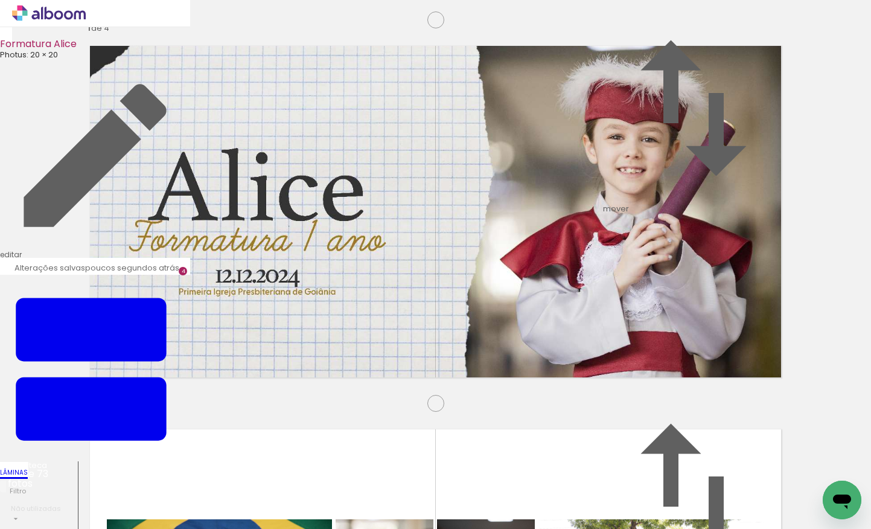
scroll to position [393, 0]
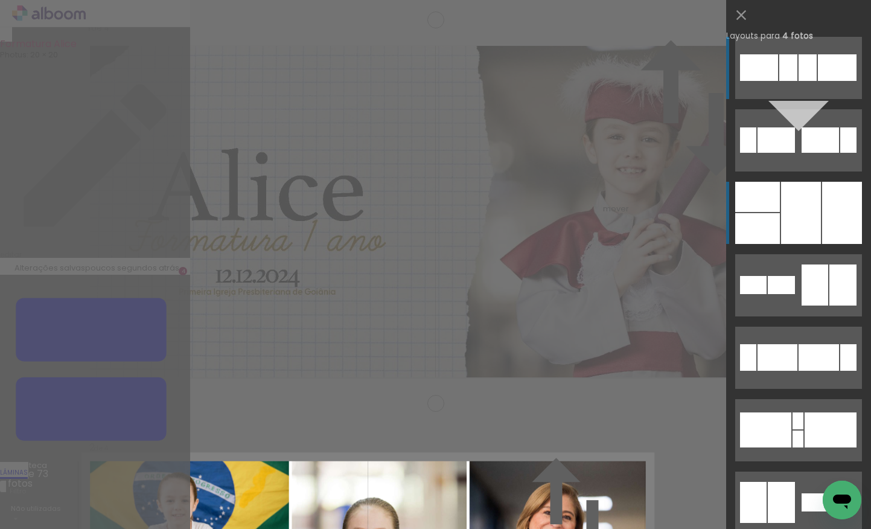
scroll to position [69, 0]
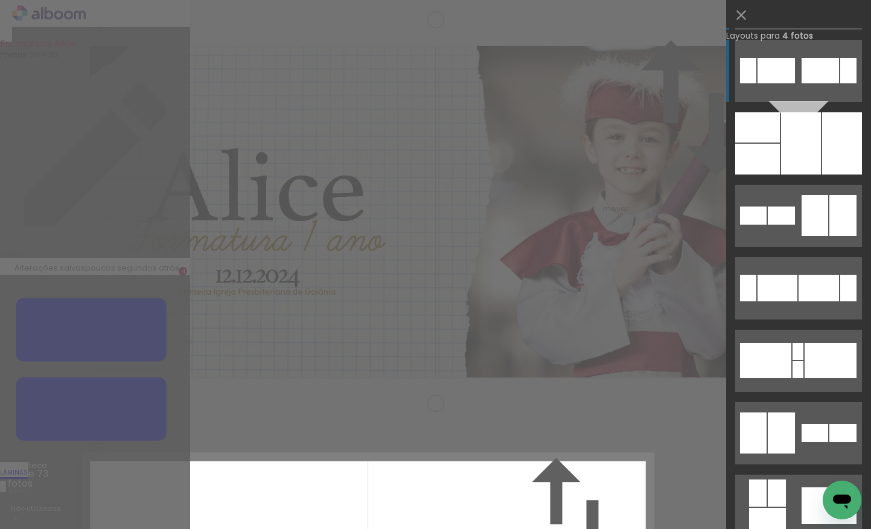
click at [785, 70] on div at bounding box center [775, 70] width 37 height 25
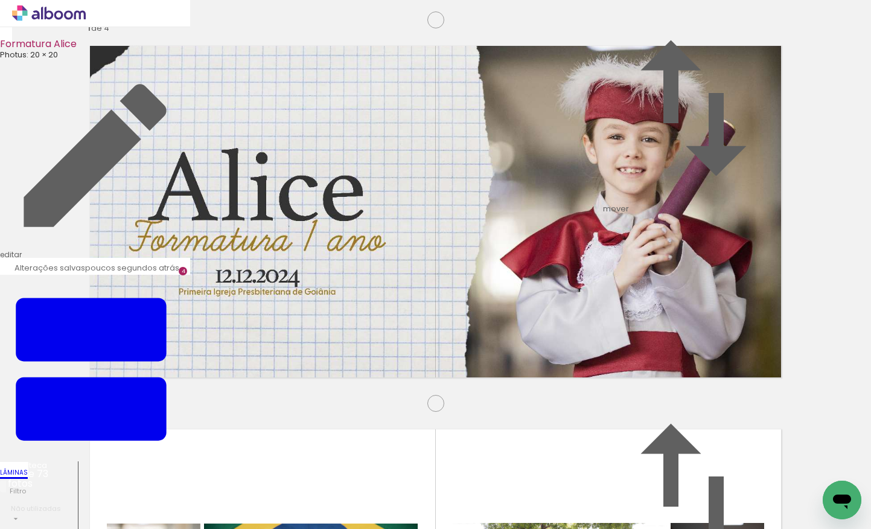
drag, startPoint x: 564, startPoint y: 124, endPoint x: 673, endPoint y: 182, distance: 123.6
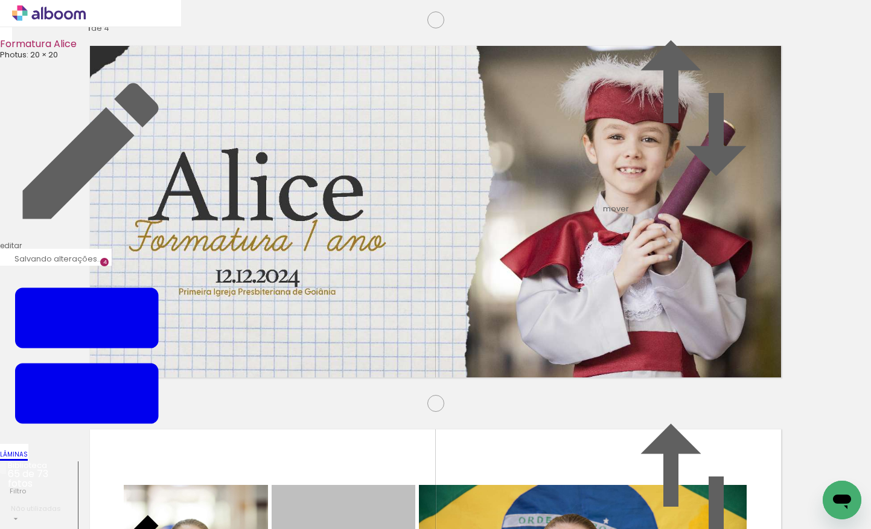
drag, startPoint x: 392, startPoint y: 232, endPoint x: 480, endPoint y: 382, distance: 173.7
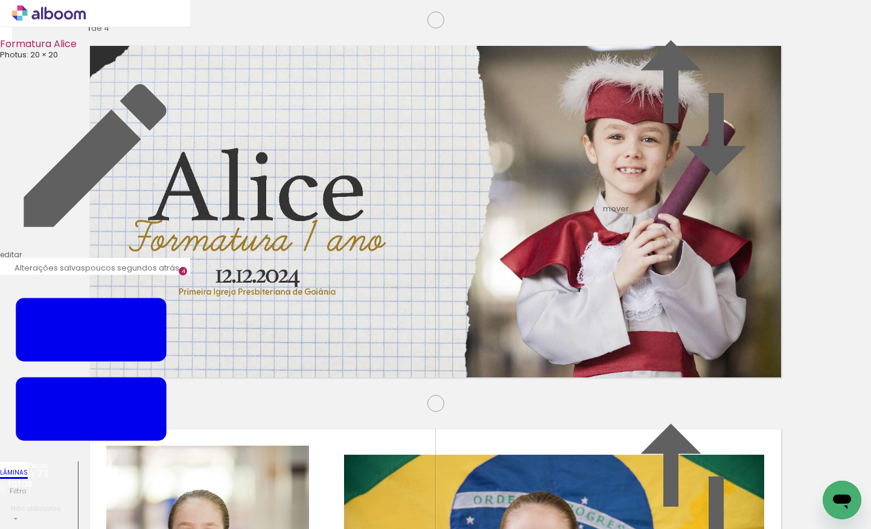
scroll to position [454, 0]
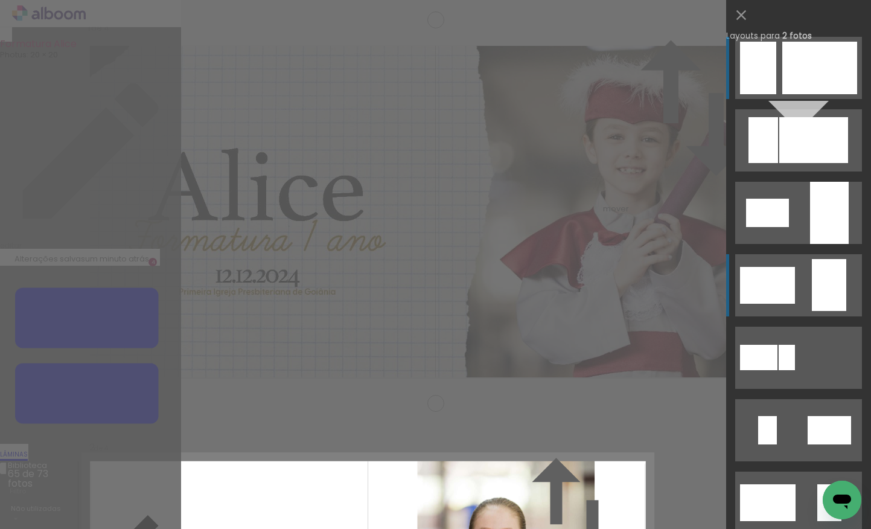
scroll to position [398, 0]
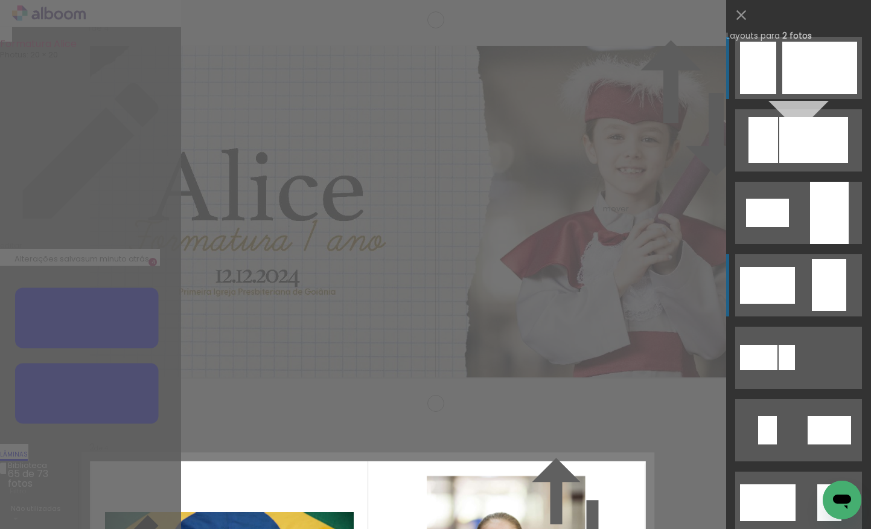
click at [812, 272] on div at bounding box center [829, 285] width 34 height 52
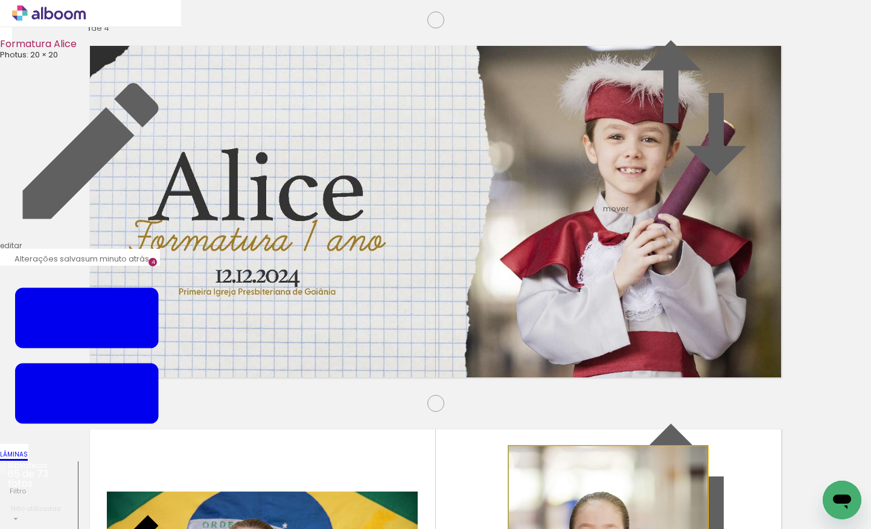
drag, startPoint x: 633, startPoint y: 266, endPoint x: 626, endPoint y: 223, distance: 43.5
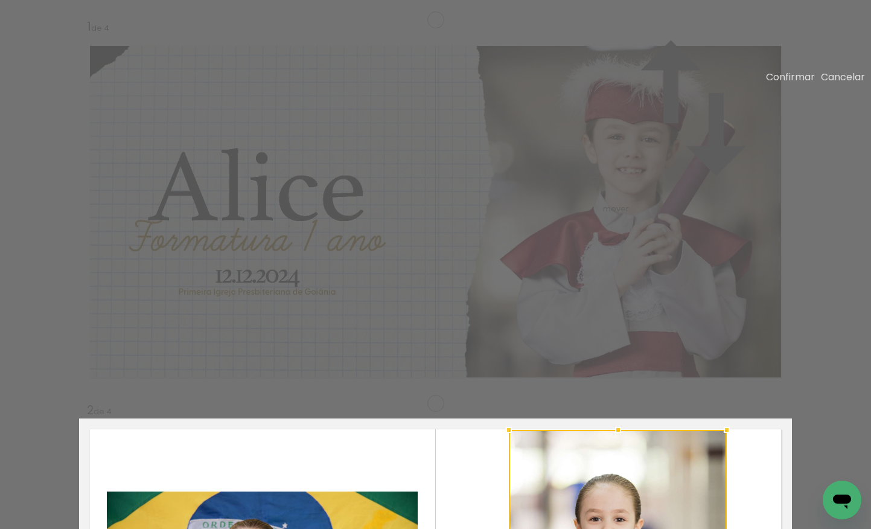
drag, startPoint x: 701, startPoint y: 109, endPoint x: 578, endPoint y: 331, distance: 253.9
click at [718, 418] on div at bounding box center [726, 430] width 24 height 24
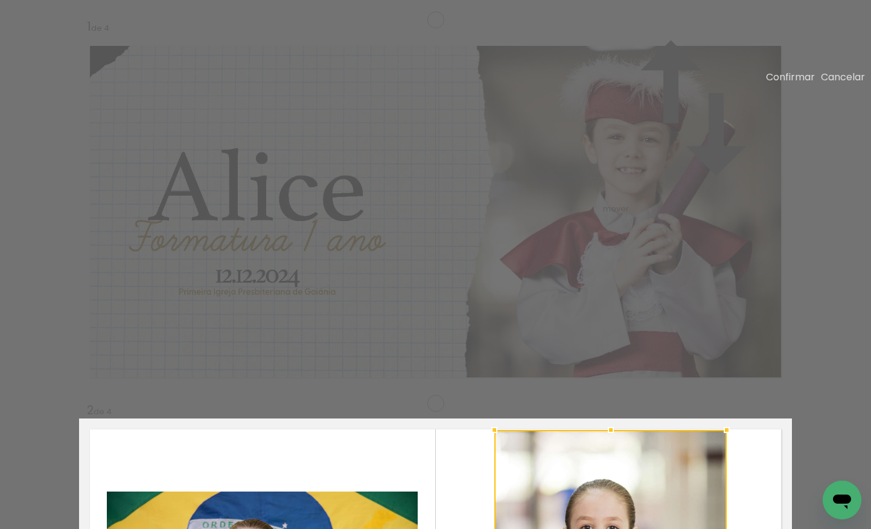
drag, startPoint x: 505, startPoint y: 409, endPoint x: 491, endPoint y: 424, distance: 20.5
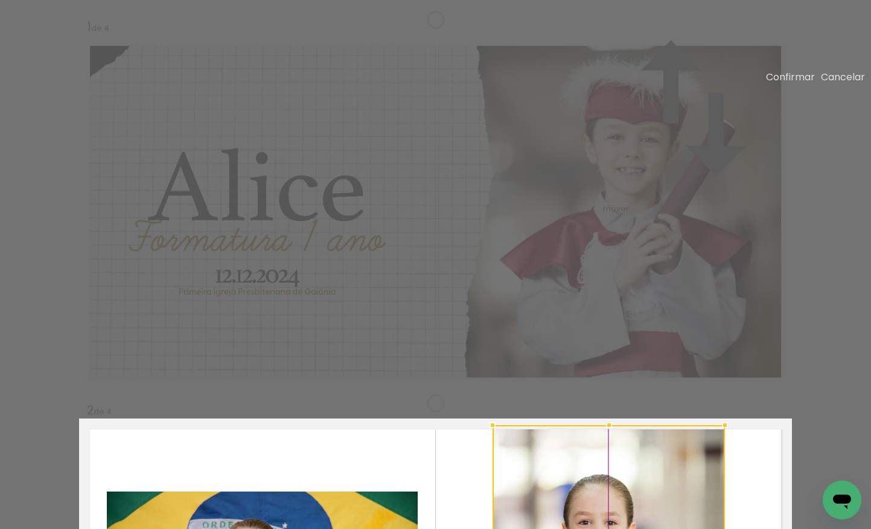
drag, startPoint x: 617, startPoint y: 324, endPoint x: 624, endPoint y: 305, distance: 20.6
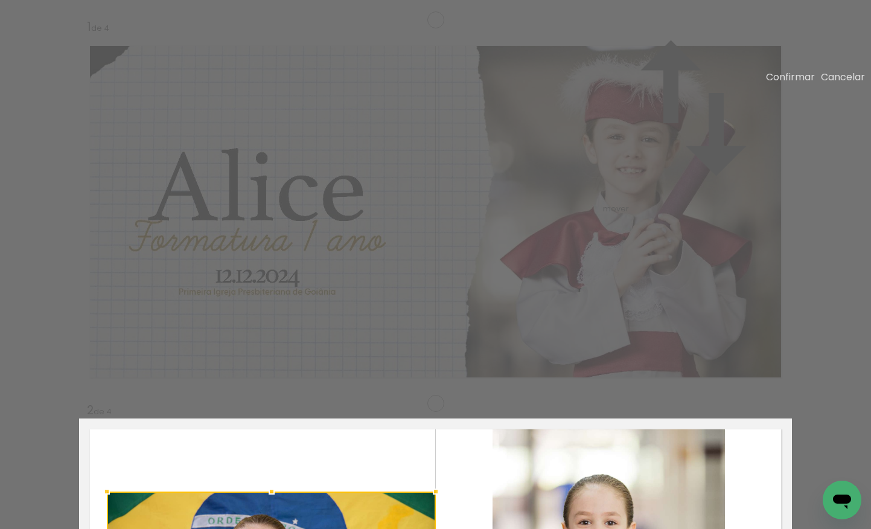
drag, startPoint x: 416, startPoint y: 259, endPoint x: 425, endPoint y: 262, distance: 9.4
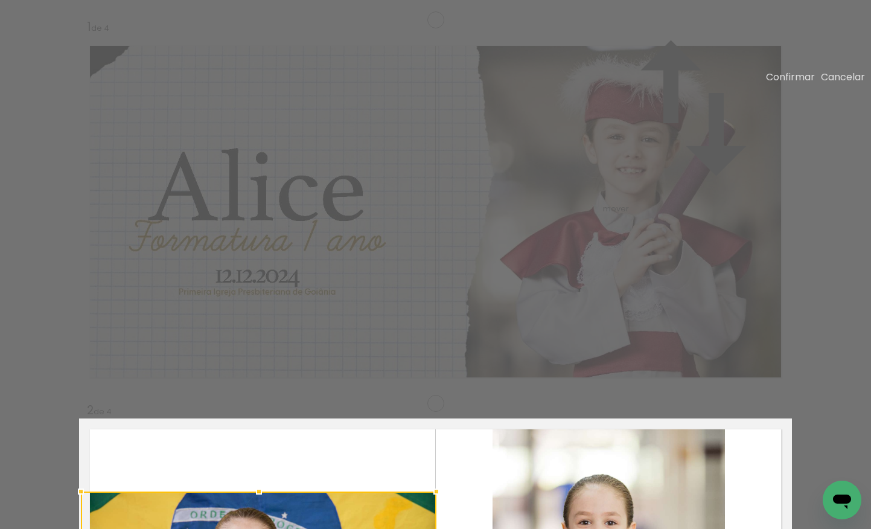
drag, startPoint x: 101, startPoint y: 258, endPoint x: 85, endPoint y: 255, distance: 16.1
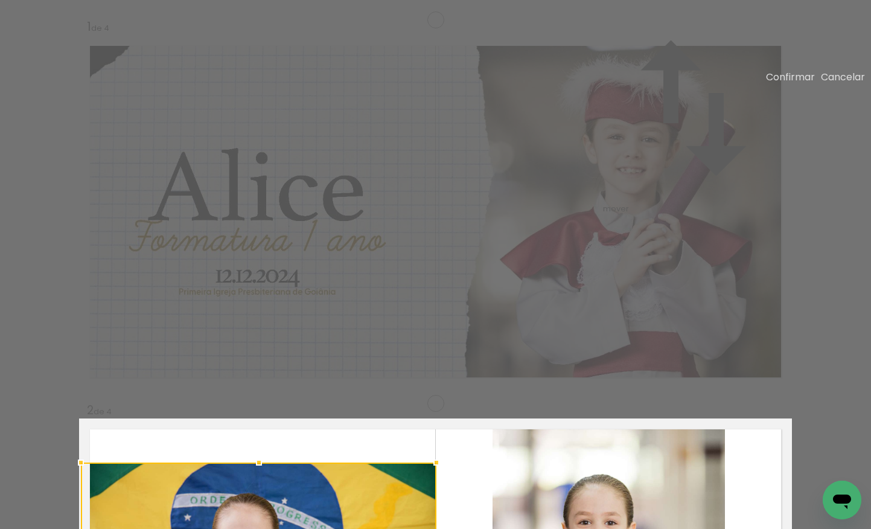
drag, startPoint x: 254, startPoint y: 156, endPoint x: 260, endPoint y: 127, distance: 29.6
click at [260, 450] on div at bounding box center [259, 462] width 24 height 24
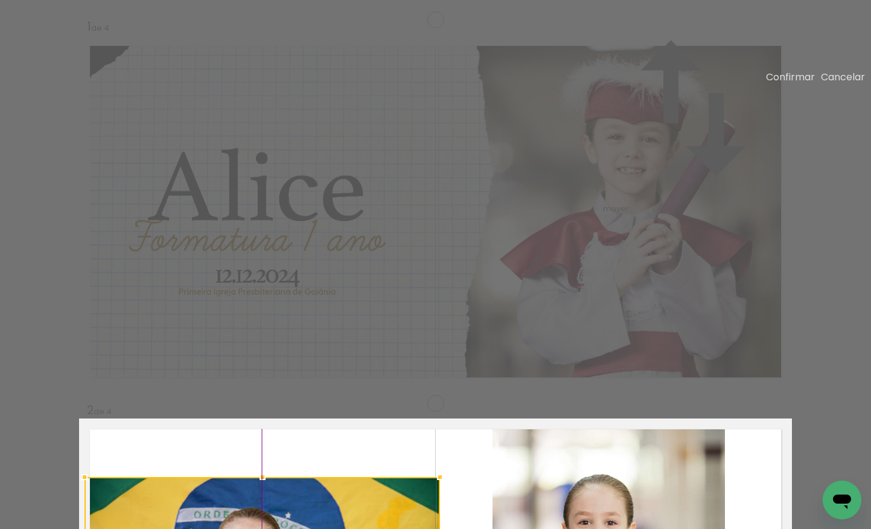
drag, startPoint x: 288, startPoint y: 204, endPoint x: 284, endPoint y: 235, distance: 31.1
click at [784, 74] on paper-button "Confirmar" at bounding box center [790, 77] width 49 height 14
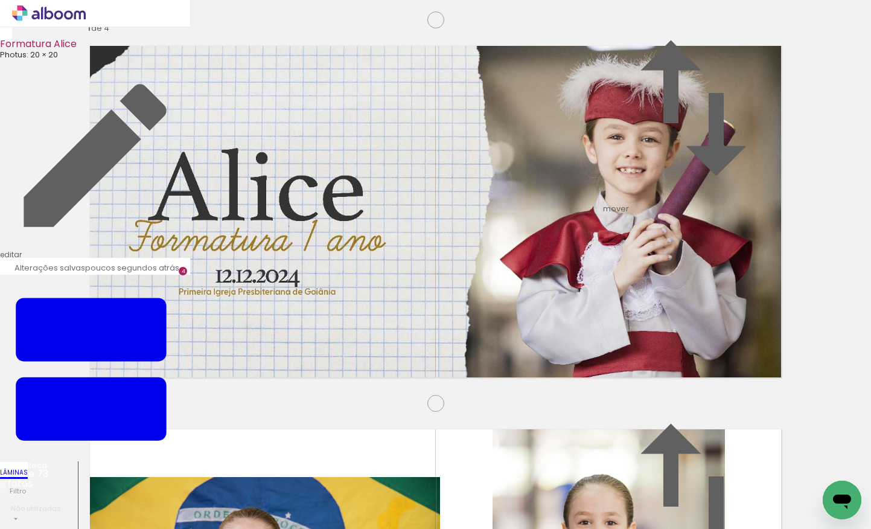
scroll to position [468, 0]
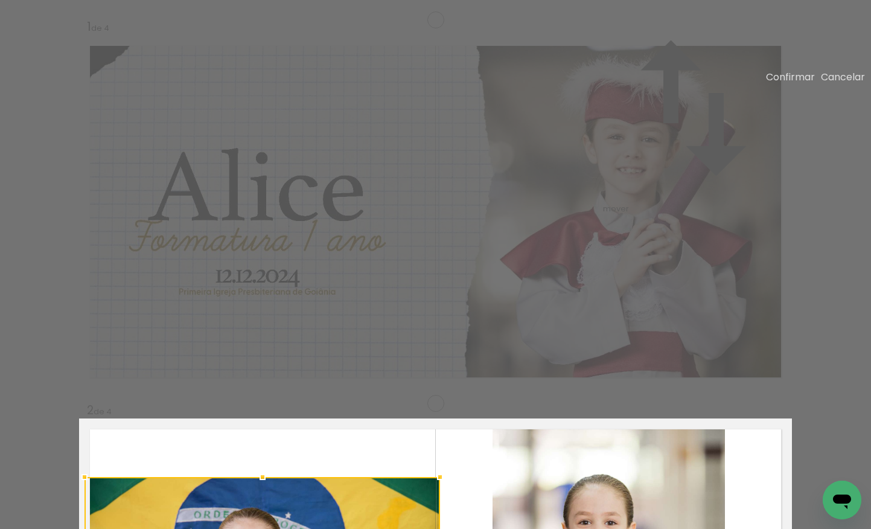
scroll to position [398, 0]
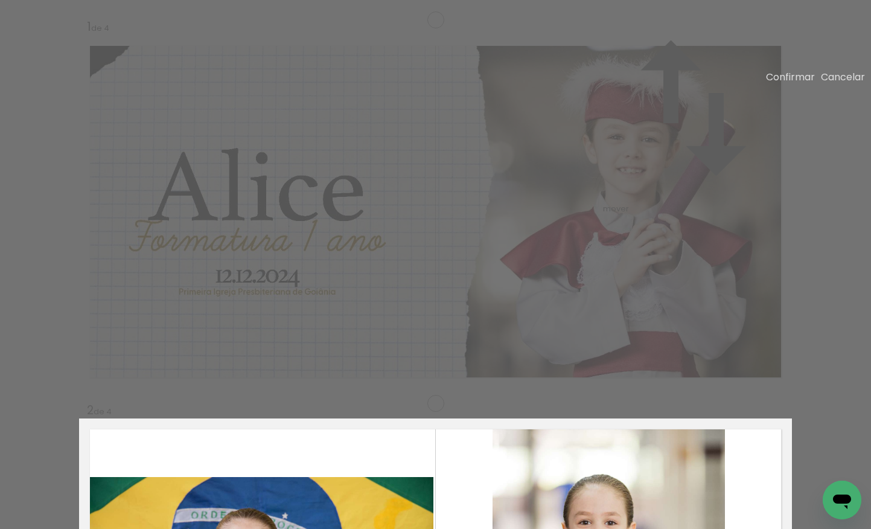
click at [789, 75] on paper-button "Confirmar" at bounding box center [790, 77] width 49 height 14
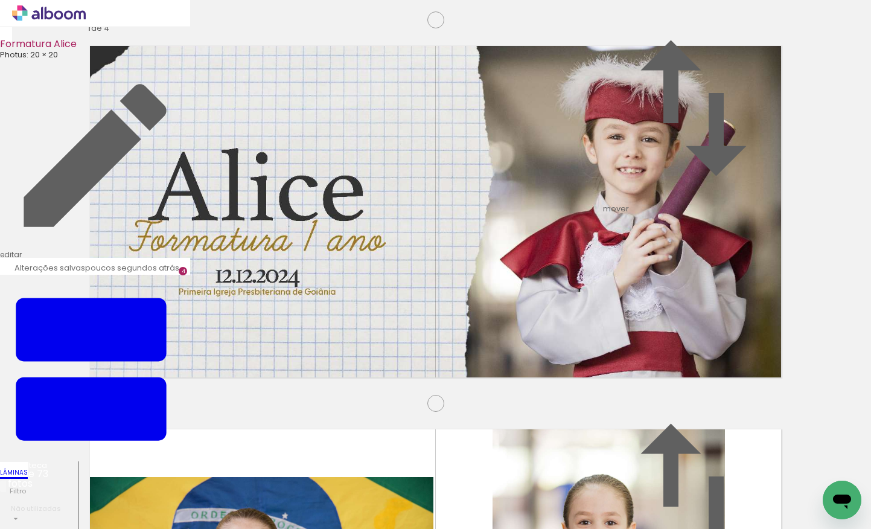
scroll to position [842, 0]
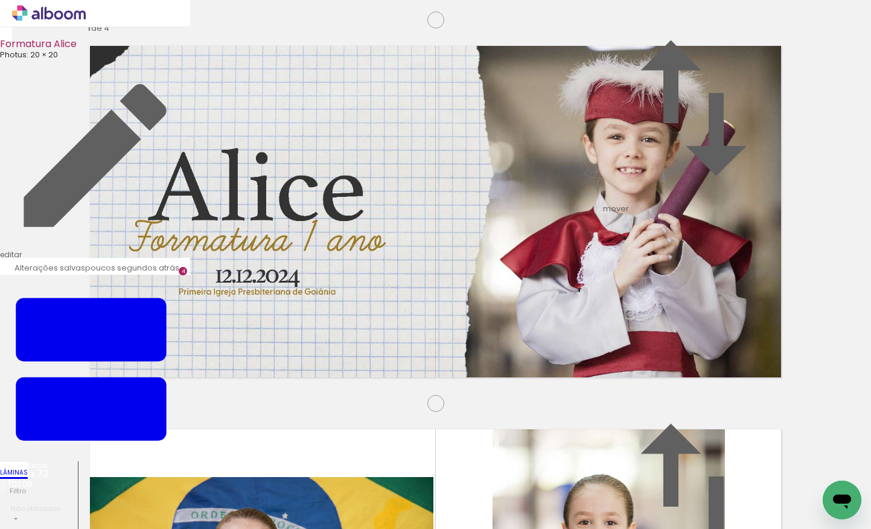
scroll to position [781, 0]
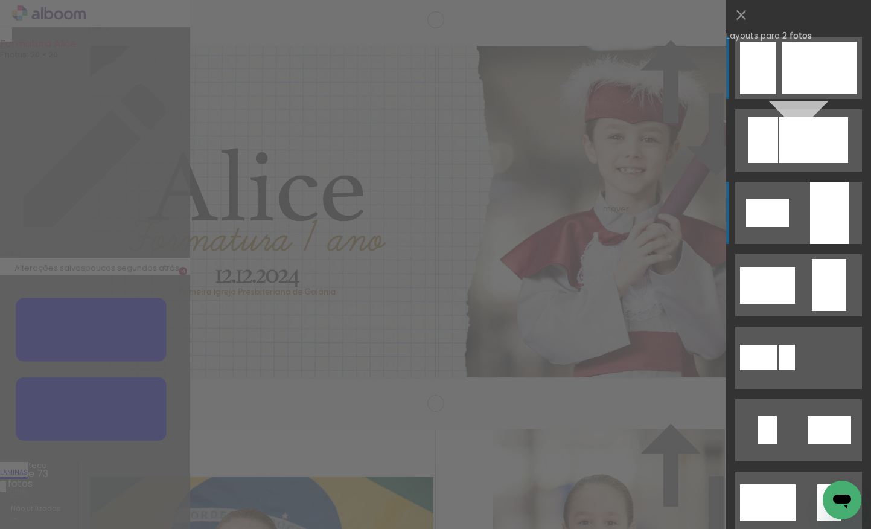
click at [810, 231] on div at bounding box center [829, 213] width 39 height 62
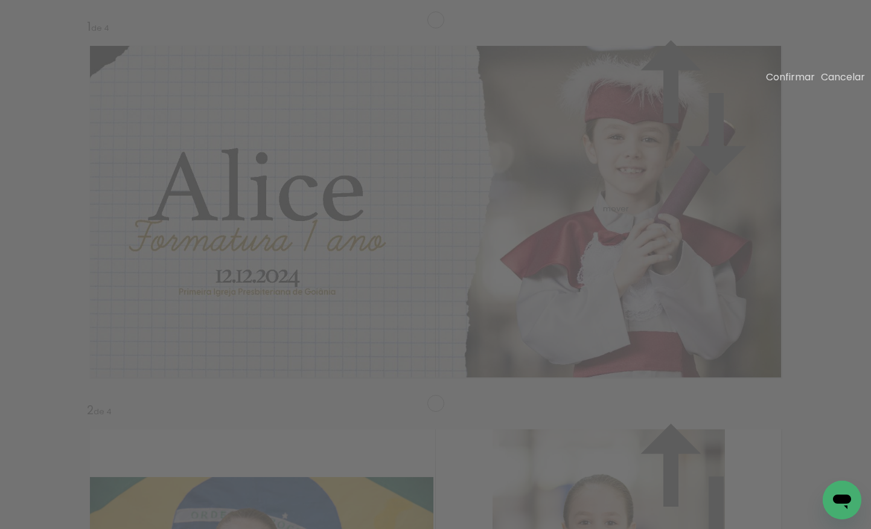
drag, startPoint x: 381, startPoint y: 177, endPoint x: 431, endPoint y: 166, distance: 51.4
drag, startPoint x: 139, startPoint y: 166, endPoint x: 87, endPoint y: 136, distance: 60.3
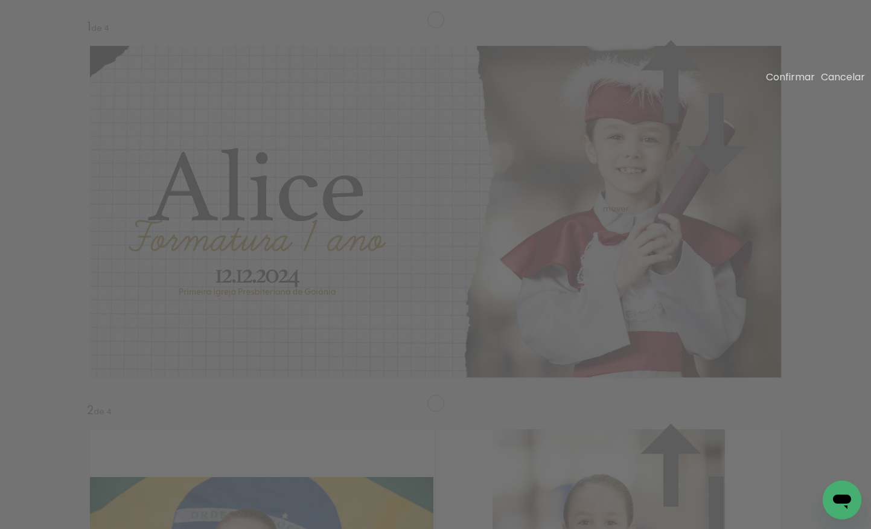
drag, startPoint x: 258, startPoint y: 342, endPoint x: 249, endPoint y: 317, distance: 25.6
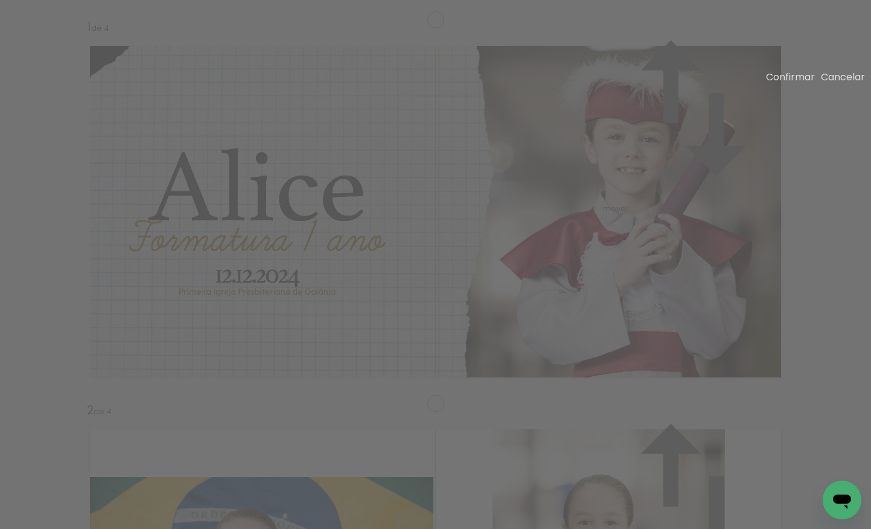
click at [789, 78] on paper-button "Confirmar" at bounding box center [790, 77] width 49 height 14
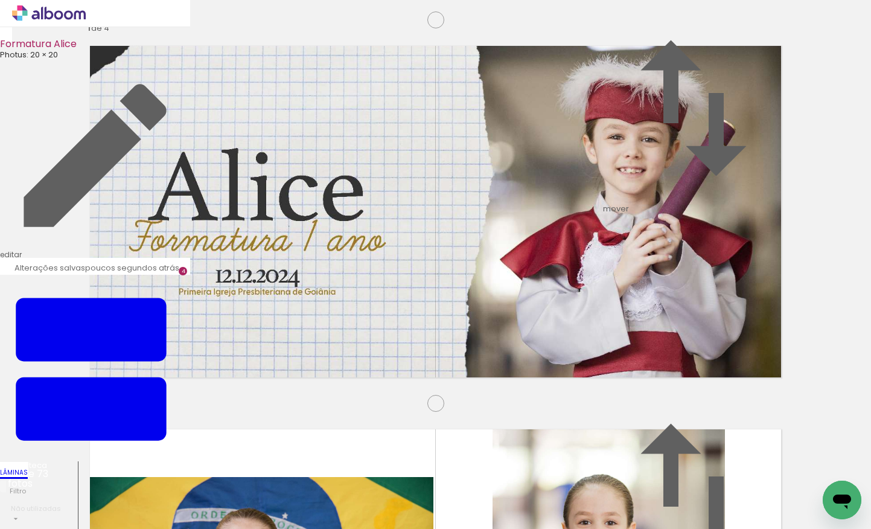
drag, startPoint x: 360, startPoint y: 252, endPoint x: 372, endPoint y: 252, distance: 12.1
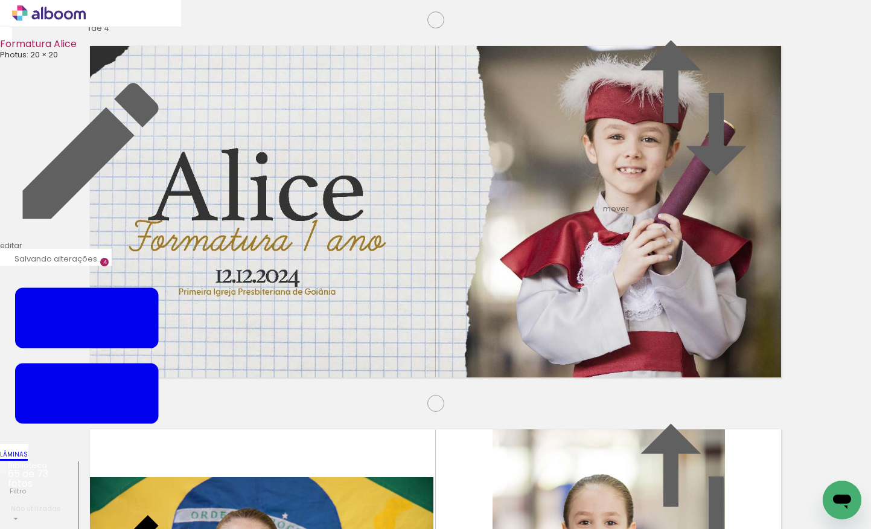
drag, startPoint x: 808, startPoint y: 247, endPoint x: 760, endPoint y: 310, distance: 78.8
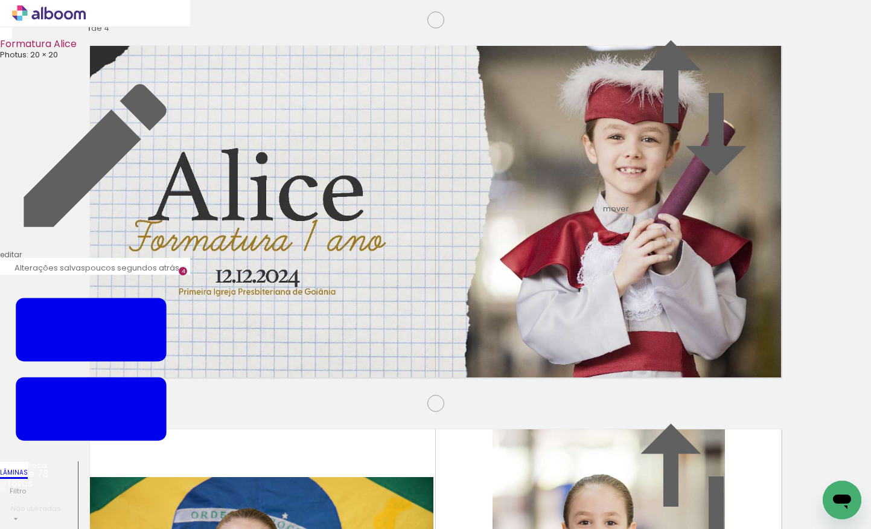
scroll to position [1253, 0]
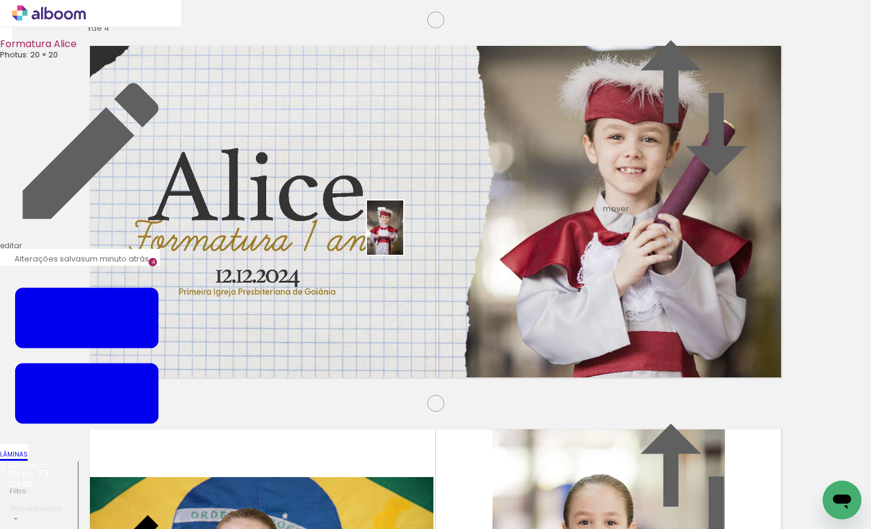
drag, startPoint x: 355, startPoint y: 501, endPoint x: 403, endPoint y: 237, distance: 268.0
click at [403, 237] on quentale-workspace at bounding box center [435, 264] width 871 height 529
drag, startPoint x: 413, startPoint y: 499, endPoint x: 127, endPoint y: 226, distance: 395.2
click at [127, 226] on quentale-workspace at bounding box center [435, 264] width 871 height 529
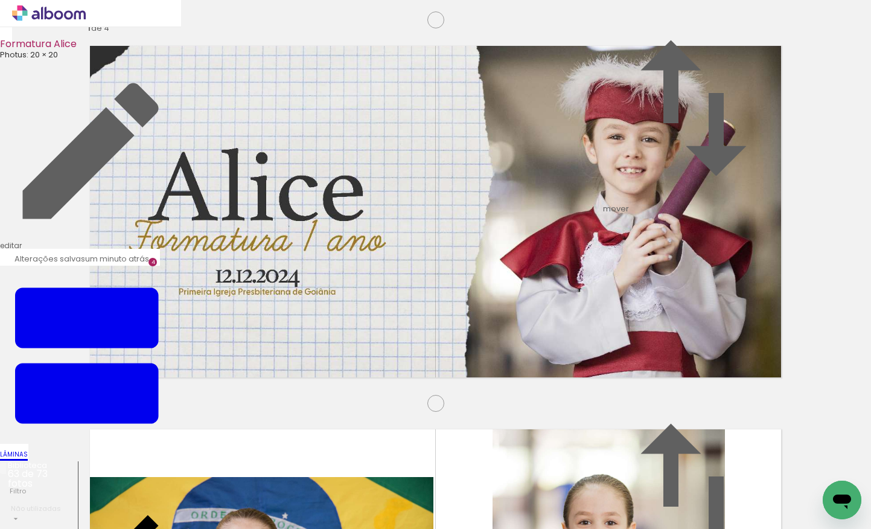
drag, startPoint x: 504, startPoint y: 226, endPoint x: 458, endPoint y: 473, distance: 251.0
click at [456, 485] on quentale-workspace at bounding box center [435, 264] width 871 height 529
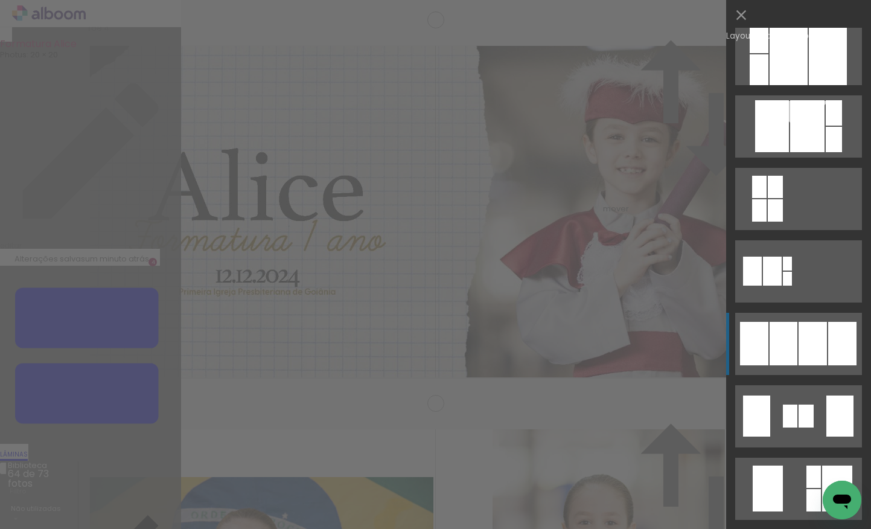
scroll to position [597, 0]
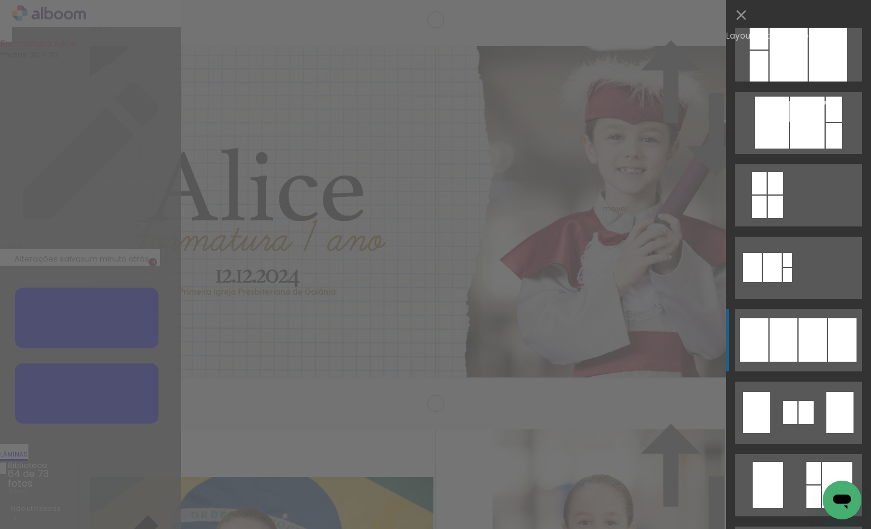
click at [784, 347] on div at bounding box center [783, 339] width 28 height 43
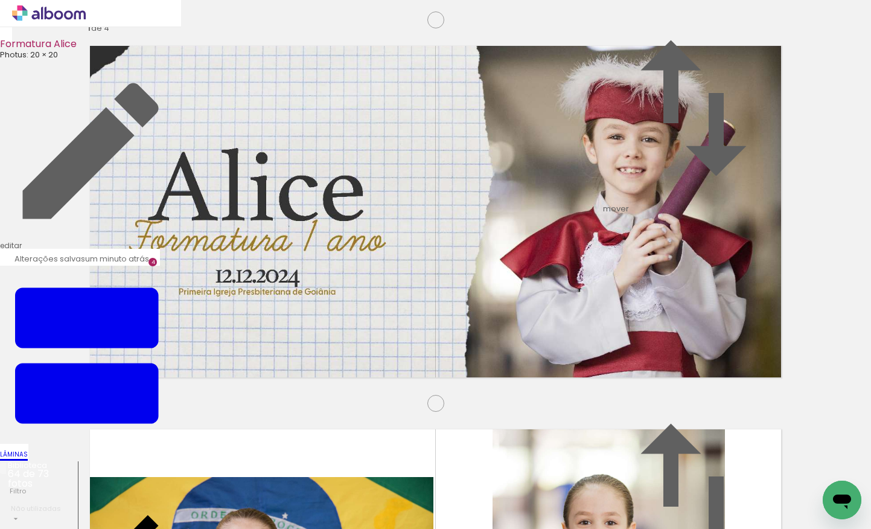
scroll to position [0, 0]
drag, startPoint x: 127, startPoint y: 498, endPoint x: 258, endPoint y: 301, distance: 236.8
click at [259, 302] on quentale-workspace at bounding box center [435, 264] width 871 height 529
drag, startPoint x: 333, startPoint y: 501, endPoint x: 392, endPoint y: 310, distance: 199.5
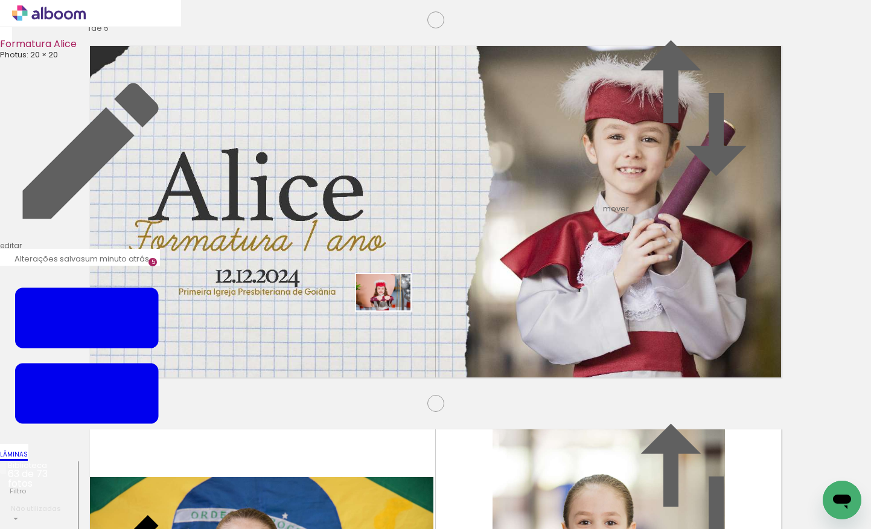
click at [392, 310] on quentale-workspace at bounding box center [435, 264] width 871 height 529
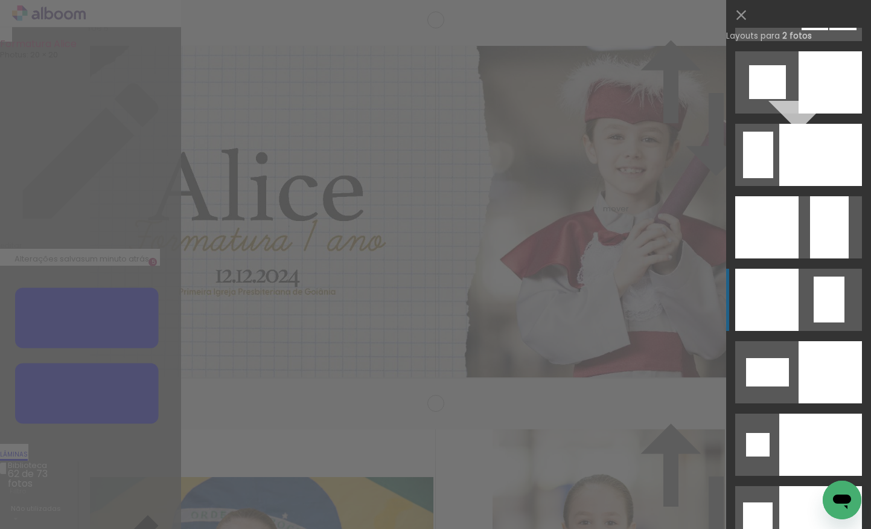
scroll to position [4788, 0]
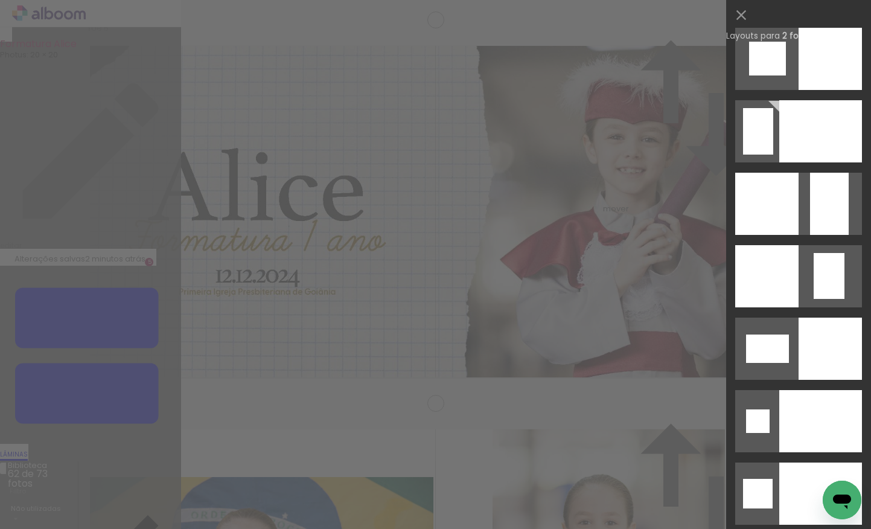
drag, startPoint x: 826, startPoint y: 212, endPoint x: 803, endPoint y: 208, distance: 23.8
click at [826, 212] on div at bounding box center [829, 204] width 39 height 62
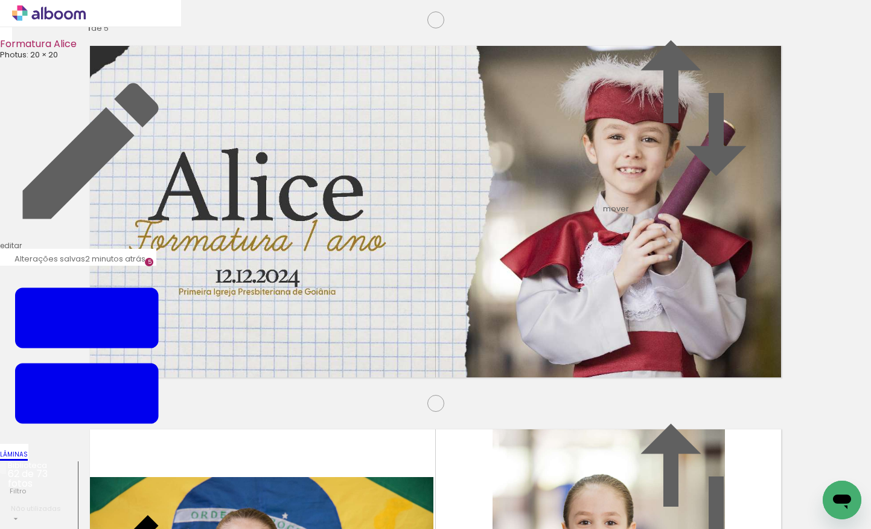
drag, startPoint x: 321, startPoint y: 298, endPoint x: 365, endPoint y: 288, distance: 45.1
drag, startPoint x: 207, startPoint y: 447, endPoint x: 232, endPoint y: 371, distance: 80.0
click at [232, 371] on quentale-workspace at bounding box center [435, 264] width 871 height 529
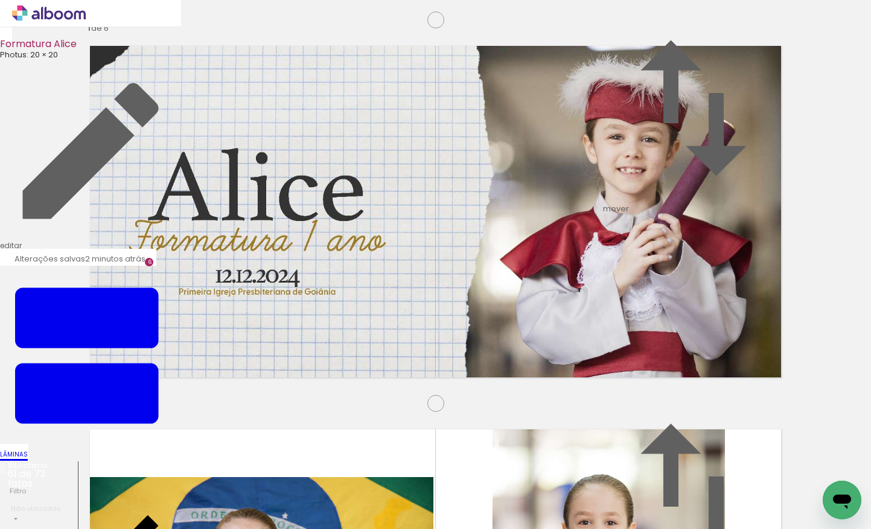
scroll to position [1931, 0]
drag, startPoint x: 130, startPoint y: 495, endPoint x: 337, endPoint y: 289, distance: 292.3
click at [337, 289] on quentale-workspace at bounding box center [435, 264] width 871 height 529
drag, startPoint x: 325, startPoint y: 494, endPoint x: 562, endPoint y: 276, distance: 321.6
click at [562, 276] on quentale-workspace at bounding box center [435, 264] width 871 height 529
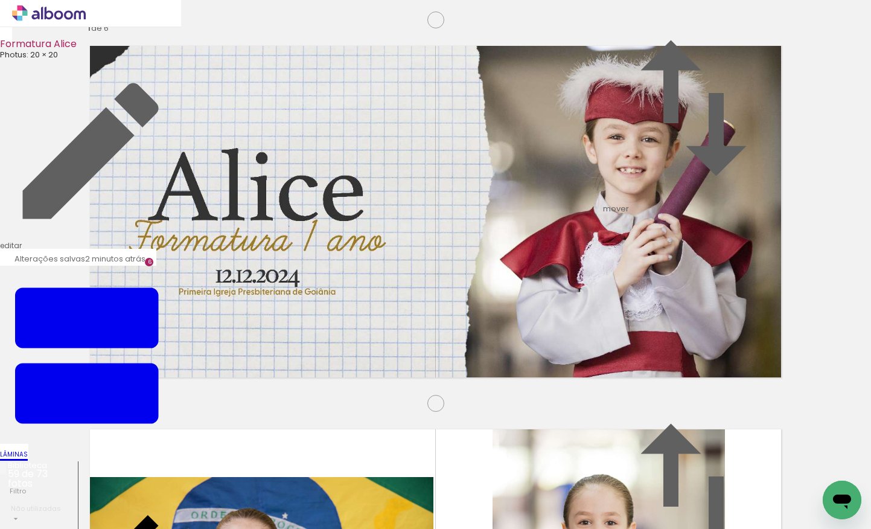
scroll to position [0, 897]
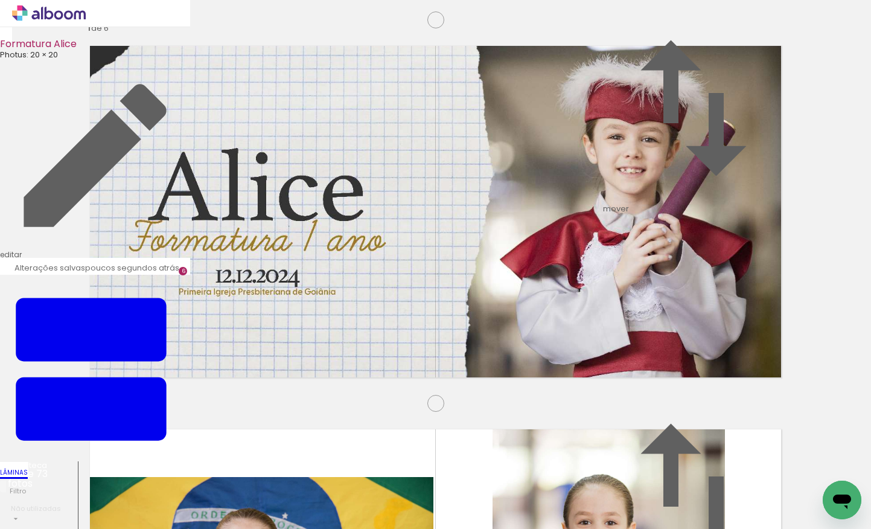
scroll to position [0, 448]
drag, startPoint x: 607, startPoint y: 500, endPoint x: 511, endPoint y: 361, distance: 169.1
click at [511, 361] on quentale-workspace at bounding box center [435, 264] width 871 height 529
drag, startPoint x: 755, startPoint y: 499, endPoint x: 639, endPoint y: 313, distance: 219.0
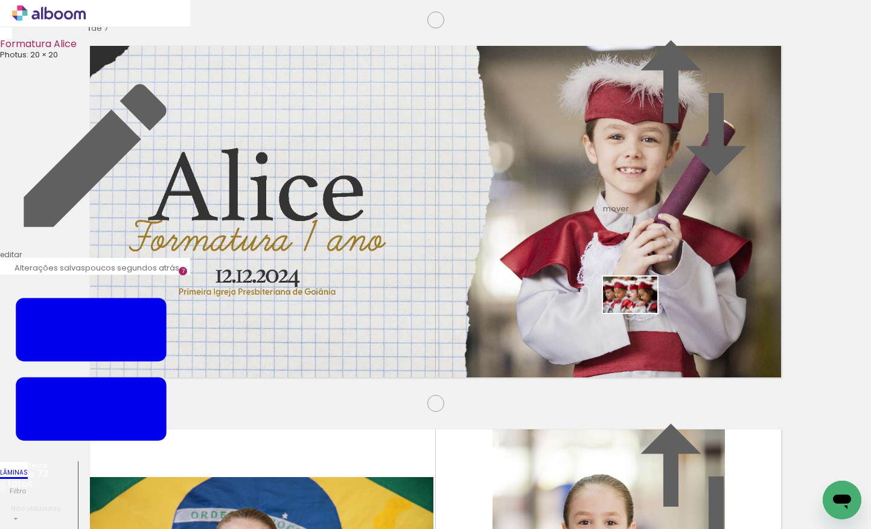
click at [639, 313] on quentale-workspace at bounding box center [435, 264] width 871 height 529
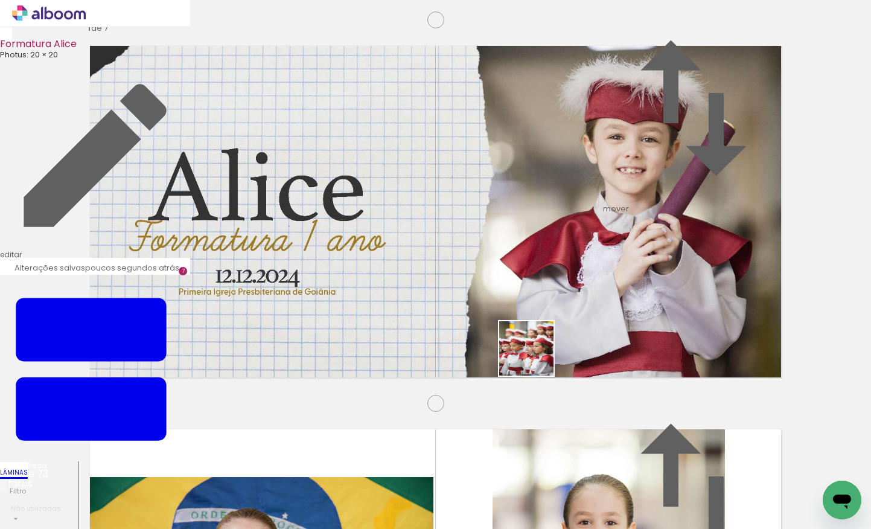
drag, startPoint x: 604, startPoint y: 477, endPoint x: 535, endPoint y: 357, distance: 138.4
click at [535, 357] on quentale-workspace at bounding box center [435, 264] width 871 height 529
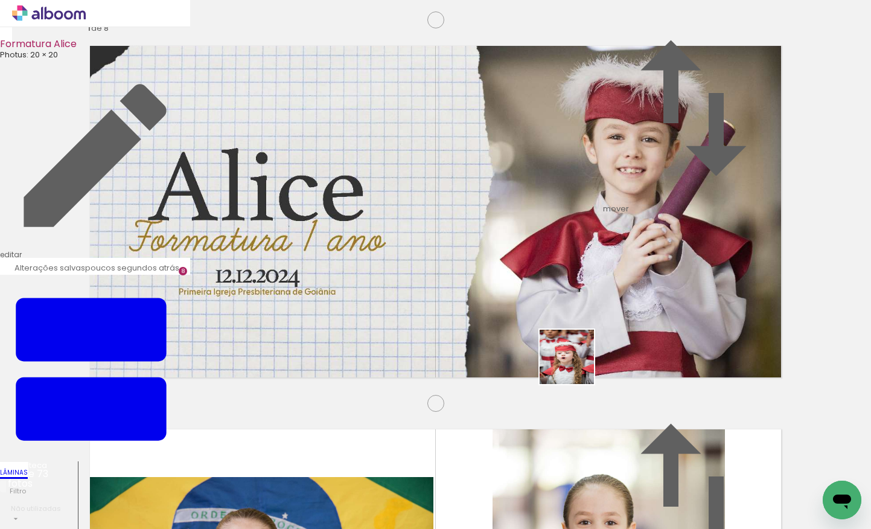
drag, startPoint x: 618, startPoint y: 496, endPoint x: 560, endPoint y: 338, distance: 168.4
click at [557, 337] on quentale-workspace at bounding box center [435, 264] width 871 height 529
drag, startPoint x: 613, startPoint y: 491, endPoint x: 577, endPoint y: 301, distance: 193.4
click at [577, 301] on quentale-workspace at bounding box center [435, 264] width 871 height 529
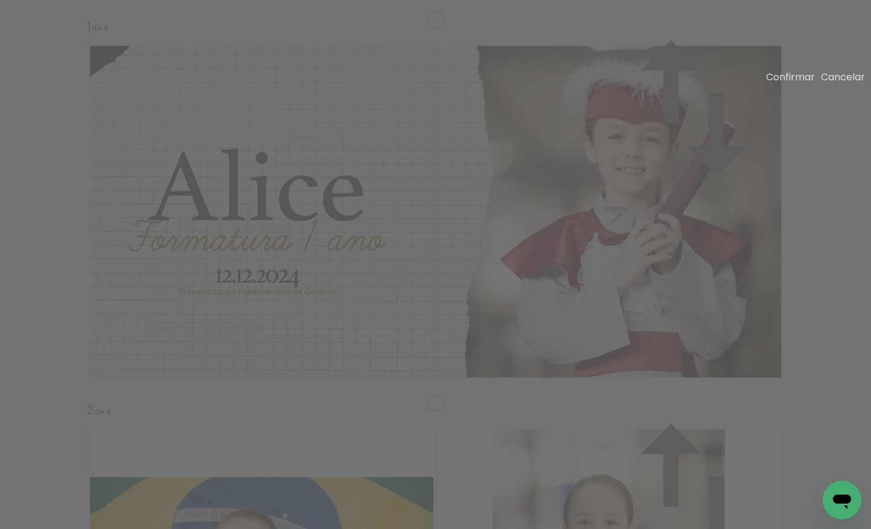
drag, startPoint x: 354, startPoint y: 298, endPoint x: 336, endPoint y: 298, distance: 18.1
drag, startPoint x: 676, startPoint y: 186, endPoint x: 644, endPoint y: 194, distance: 32.3
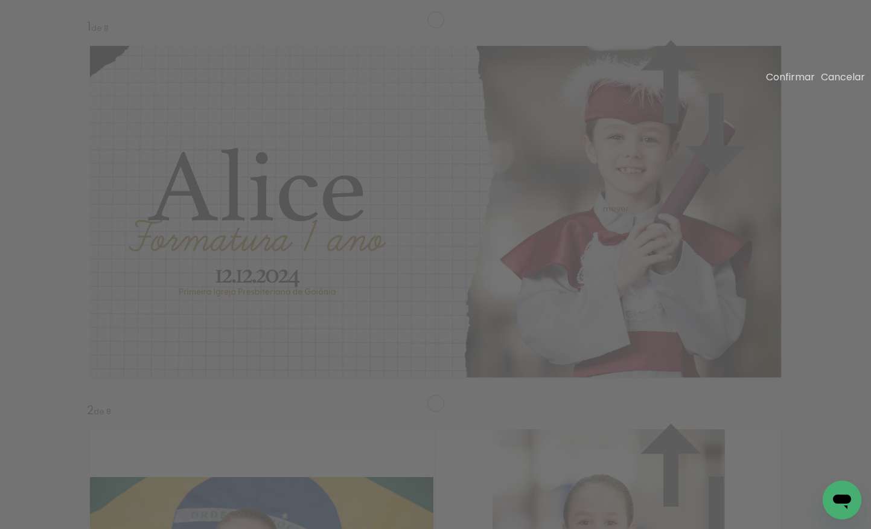
drag, startPoint x: 722, startPoint y: 148, endPoint x: 786, endPoint y: 124, distance: 68.0
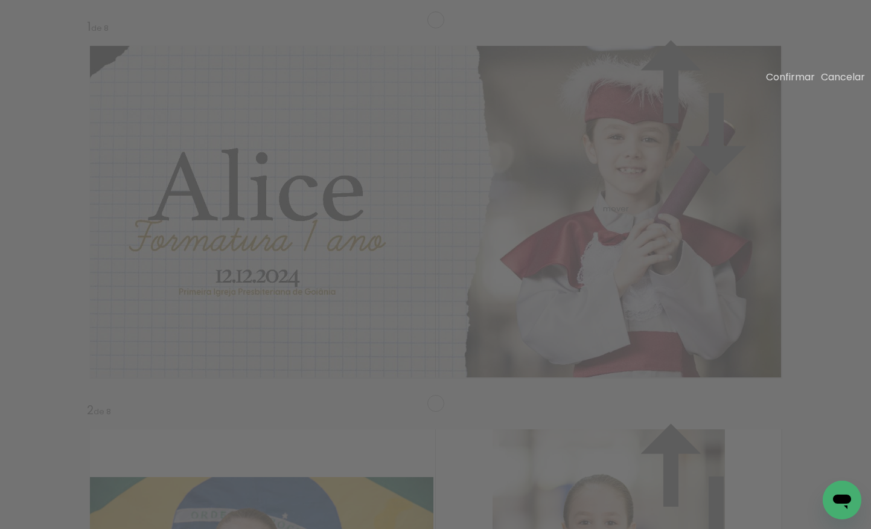
drag, startPoint x: 561, startPoint y: 266, endPoint x: 406, endPoint y: 283, distance: 155.4
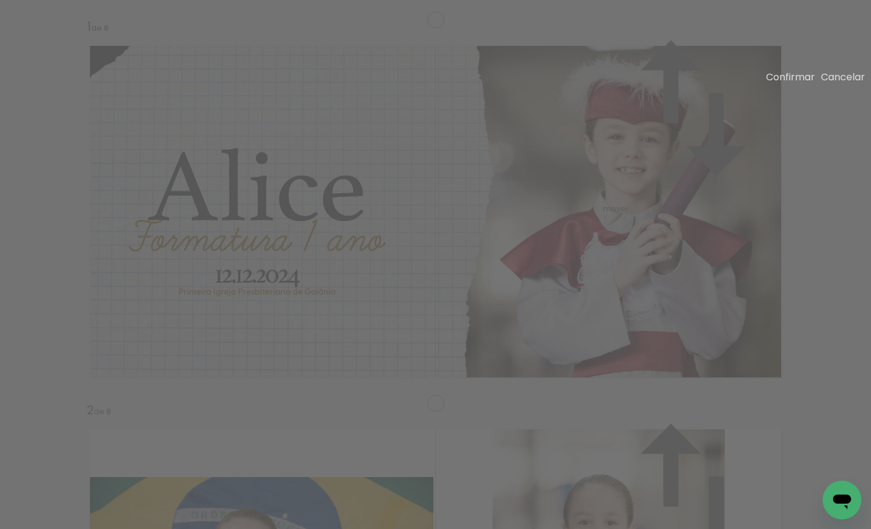
drag, startPoint x: 314, startPoint y: 278, endPoint x: 364, endPoint y: 276, distance: 50.7
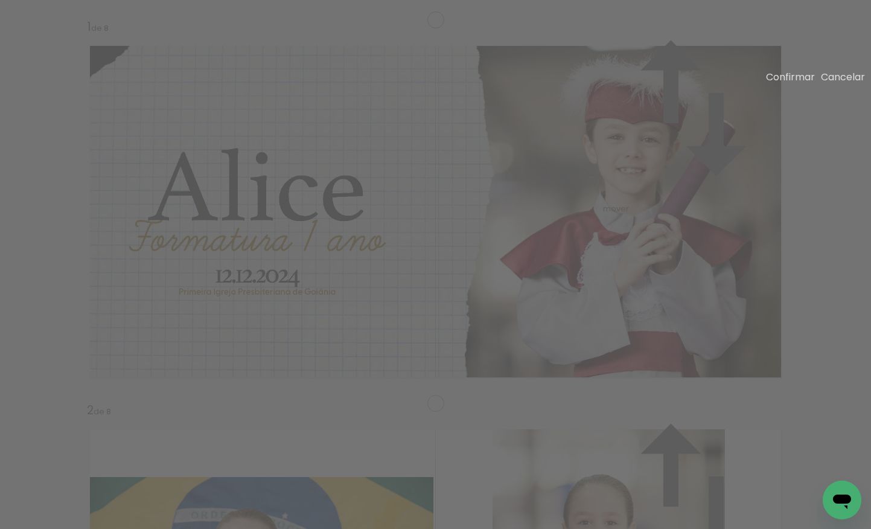
drag, startPoint x: 244, startPoint y: 255, endPoint x: 256, endPoint y: 254, distance: 12.1
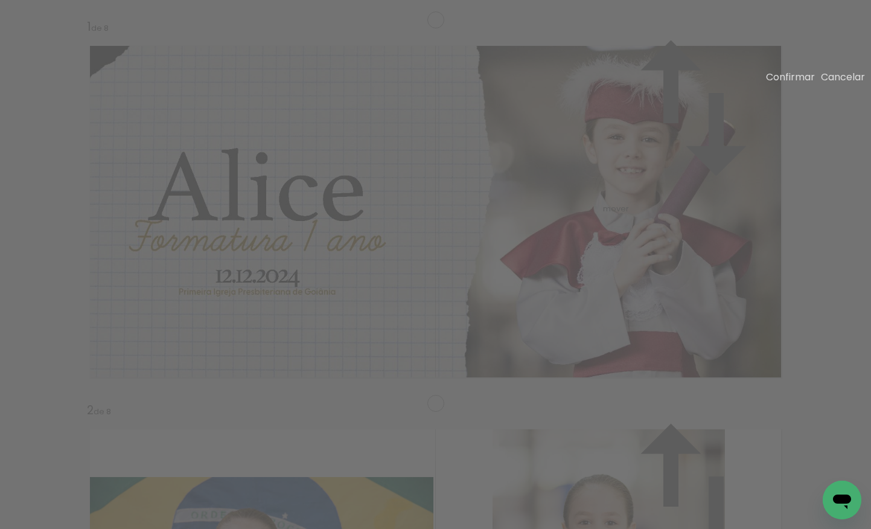
drag, startPoint x: 376, startPoint y: 274, endPoint x: 392, endPoint y: 269, distance: 16.6
click at [766, 75] on paper-button "Confirmar" at bounding box center [790, 77] width 49 height 14
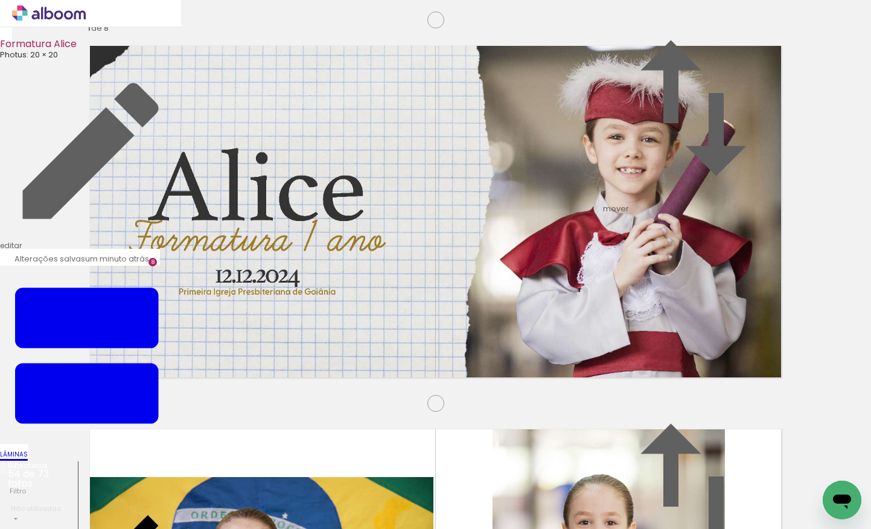
scroll to position [0, 2815]
drag, startPoint x: 617, startPoint y: 491, endPoint x: 416, endPoint y: 310, distance: 270.9
click at [416, 310] on quentale-workspace at bounding box center [435, 264] width 871 height 529
click at [44, 503] on input "Não utilizadas" at bounding box center [40, 508] width 59 height 10
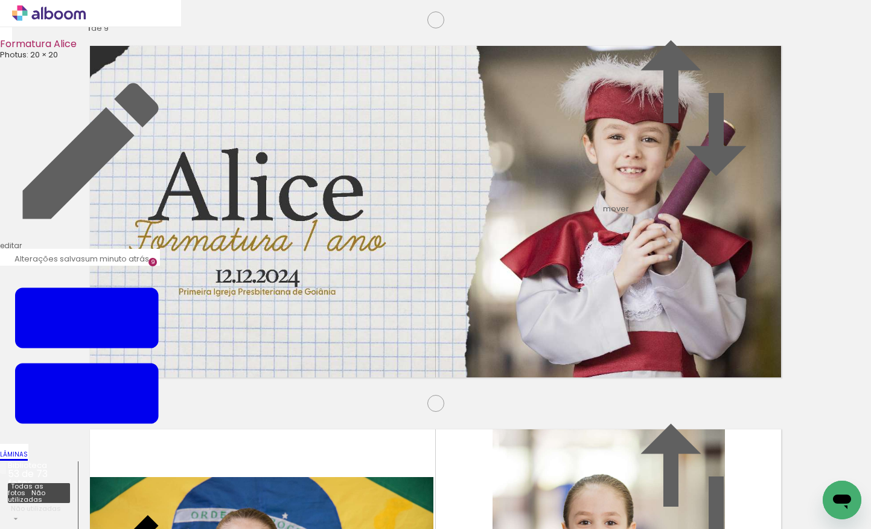
click at [0, 0] on slot "Todas as fotos" at bounding box center [0, 0] width 0 height 0
click at [44, 494] on input "Todas as fotos" at bounding box center [40, 499] width 59 height 10
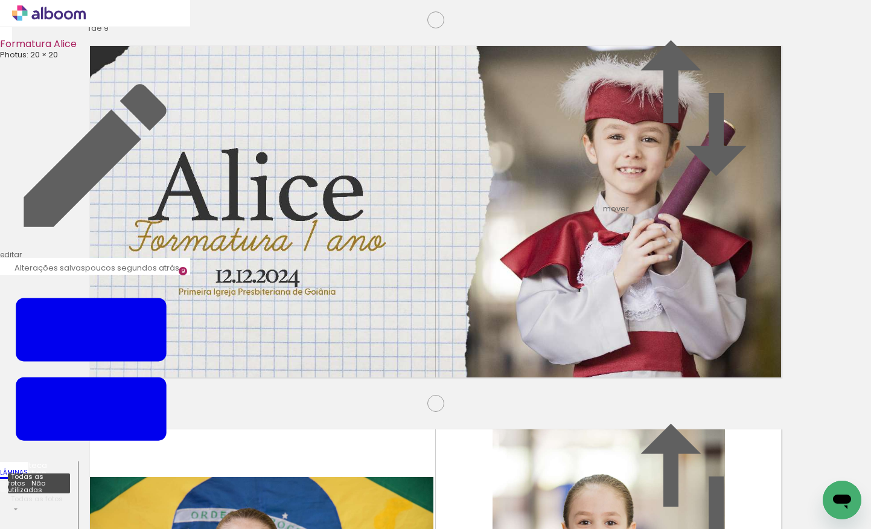
click at [0, 0] on slot "Não utilizadas" at bounding box center [0, 0] width 0 height 0
type input "Não utilizadas"
drag, startPoint x: 732, startPoint y: 494, endPoint x: 573, endPoint y: 407, distance: 180.7
click at [573, 407] on quentale-workspace at bounding box center [435, 264] width 871 height 529
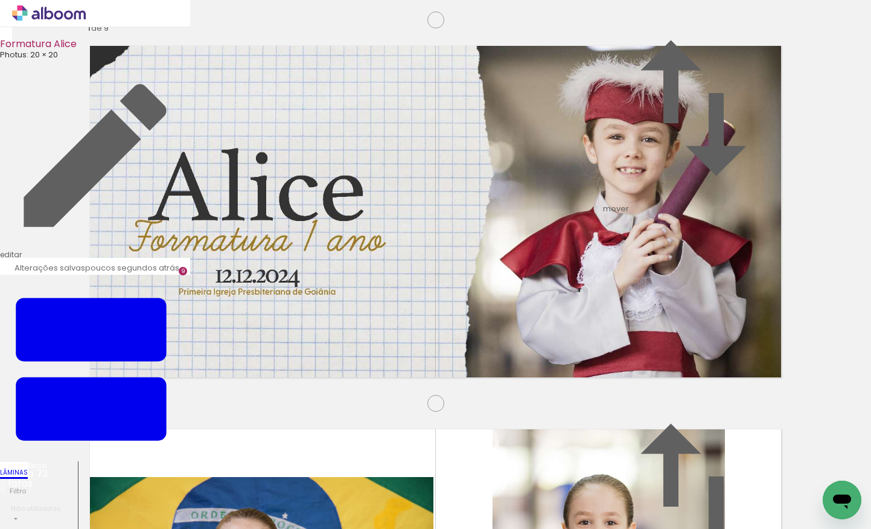
scroll to position [0, 731]
drag, startPoint x: 313, startPoint y: 452, endPoint x: 278, endPoint y: 394, distance: 68.0
click at [278, 394] on quentale-workspace at bounding box center [435, 264] width 871 height 529
drag, startPoint x: 329, startPoint y: 493, endPoint x: 407, endPoint y: 347, distance: 165.2
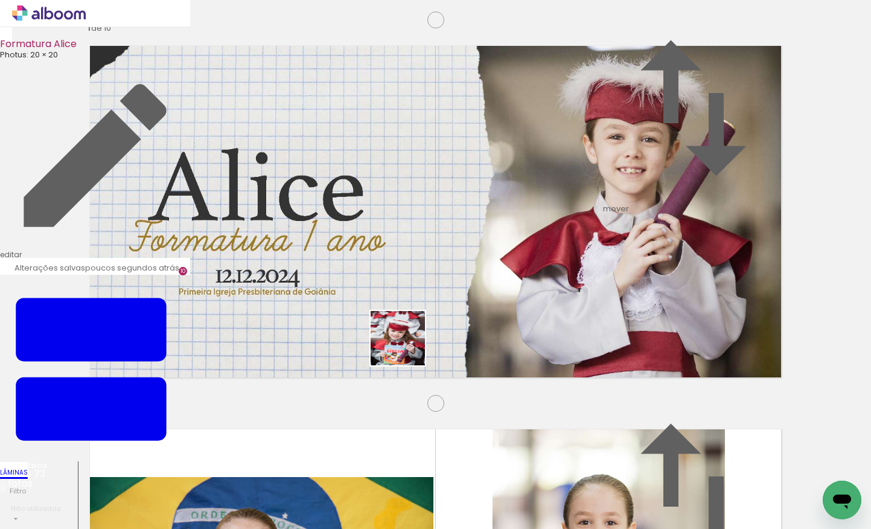
click at [407, 347] on quentale-workspace at bounding box center [435, 264] width 871 height 529
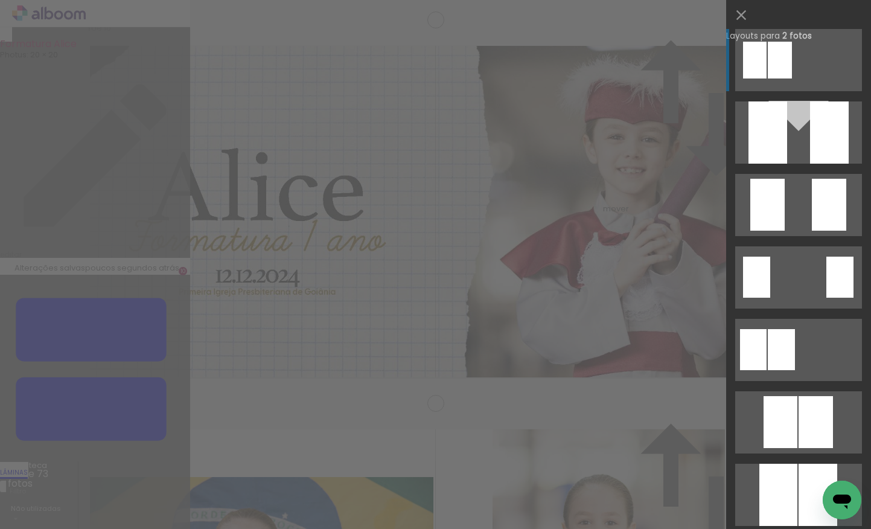
scroll to position [0, 0]
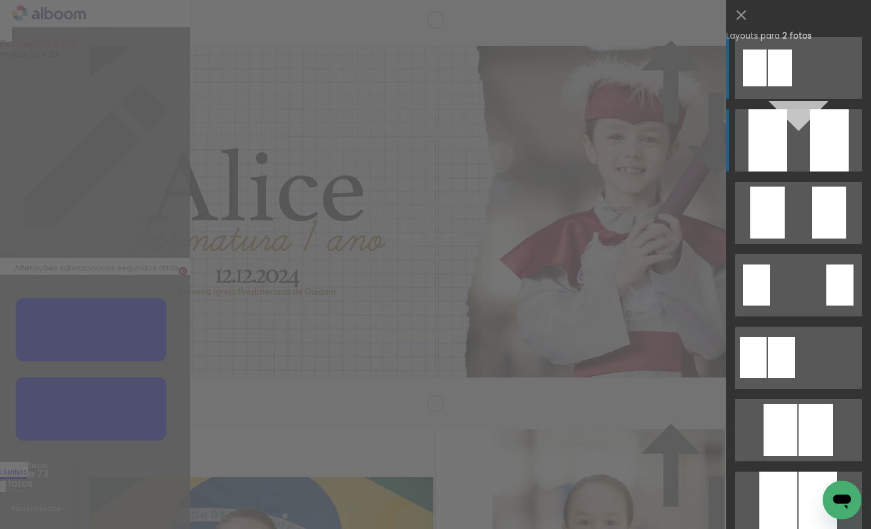
click at [810, 142] on div at bounding box center [829, 140] width 39 height 62
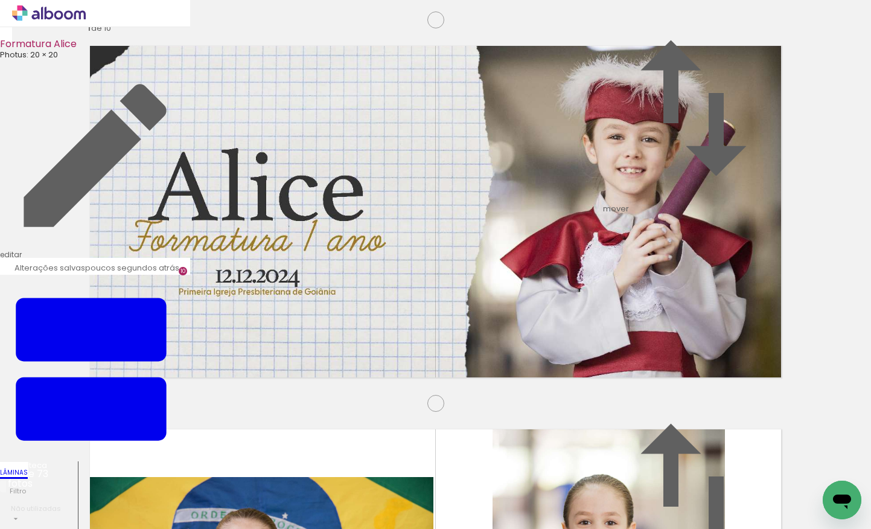
scroll to position [3617, 0]
drag, startPoint x: 342, startPoint y: 495, endPoint x: 335, endPoint y: 340, distance: 155.9
click at [335, 340] on quentale-workspace at bounding box center [435, 264] width 871 height 529
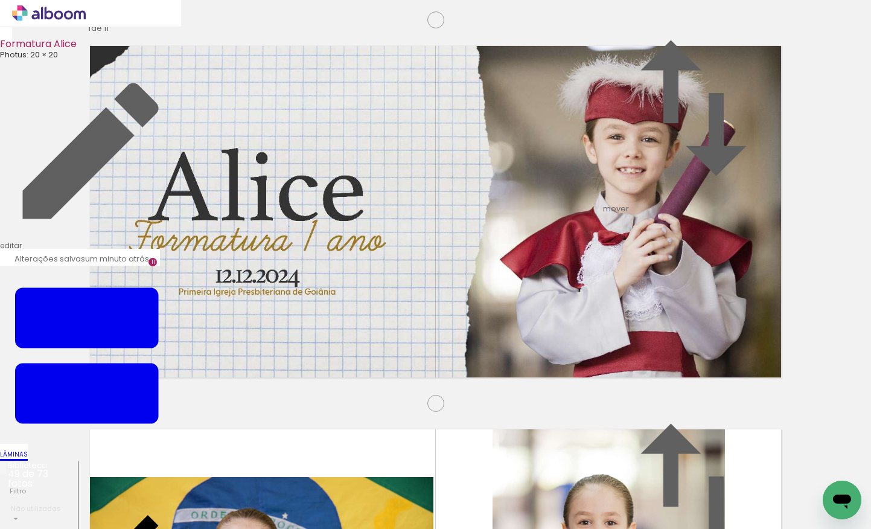
drag, startPoint x: 312, startPoint y: 269, endPoint x: 305, endPoint y: 490, distance: 221.0
click at [305, 490] on quentale-workspace at bounding box center [435, 264] width 871 height 529
drag, startPoint x: 386, startPoint y: 381, endPoint x: 369, endPoint y: 342, distance: 43.5
click at [369, 342] on quentale-workspace at bounding box center [435, 264] width 871 height 529
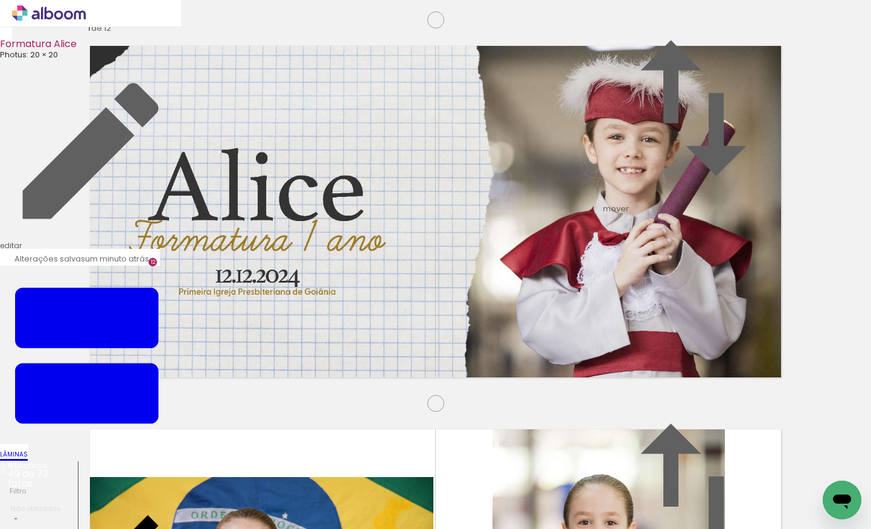
scroll to position [4230, 0]
drag, startPoint x: 512, startPoint y: 489, endPoint x: 499, endPoint y: 279, distance: 210.4
click at [499, 279] on quentale-workspace at bounding box center [435, 264] width 871 height 529
drag, startPoint x: 552, startPoint y: 486, endPoint x: 556, endPoint y: 391, distance: 94.8
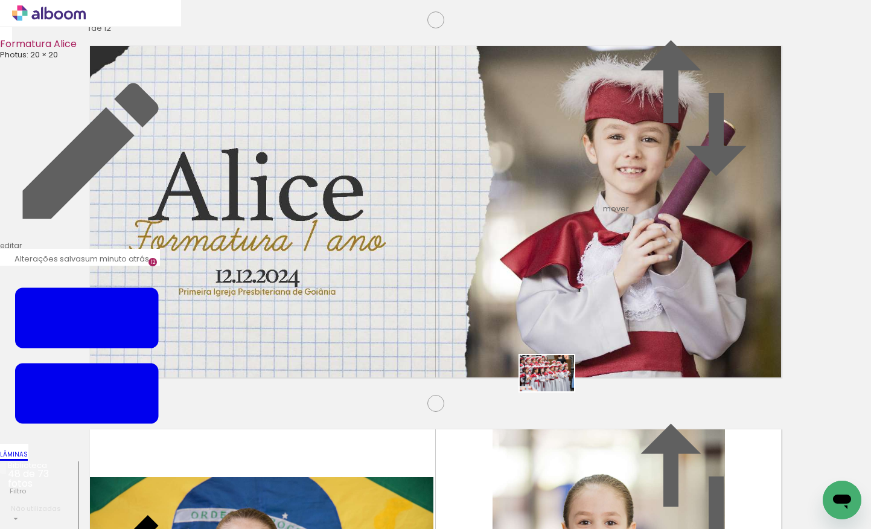
click at [556, 391] on quentale-workspace at bounding box center [435, 264] width 871 height 529
drag, startPoint x: 289, startPoint y: 494, endPoint x: 405, endPoint y: 346, distance: 187.8
click at [405, 346] on quentale-workspace at bounding box center [435, 264] width 871 height 529
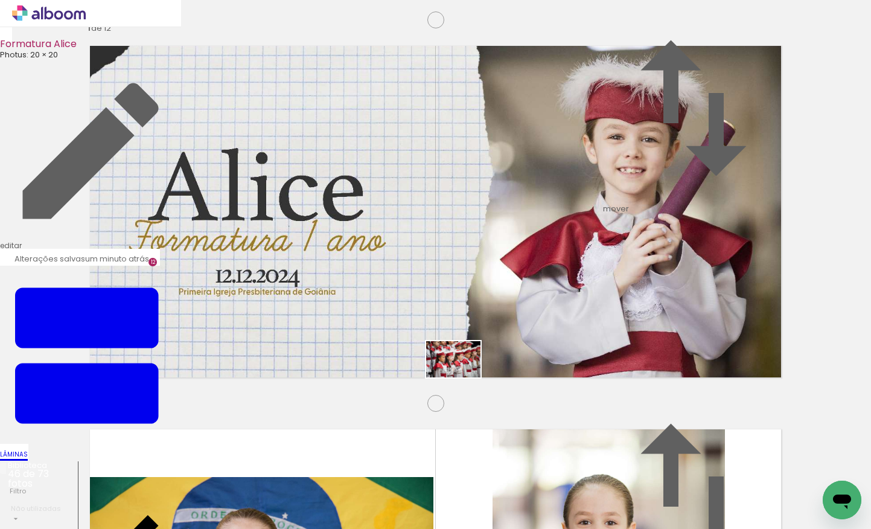
drag, startPoint x: 418, startPoint y: 498, endPoint x: 462, endPoint y: 377, distance: 129.0
click at [462, 377] on quentale-workspace at bounding box center [435, 264] width 871 height 529
drag, startPoint x: 588, startPoint y: 159, endPoint x: 544, endPoint y: 372, distance: 217.7
click at [424, 479] on quentale-workspace at bounding box center [435, 264] width 871 height 529
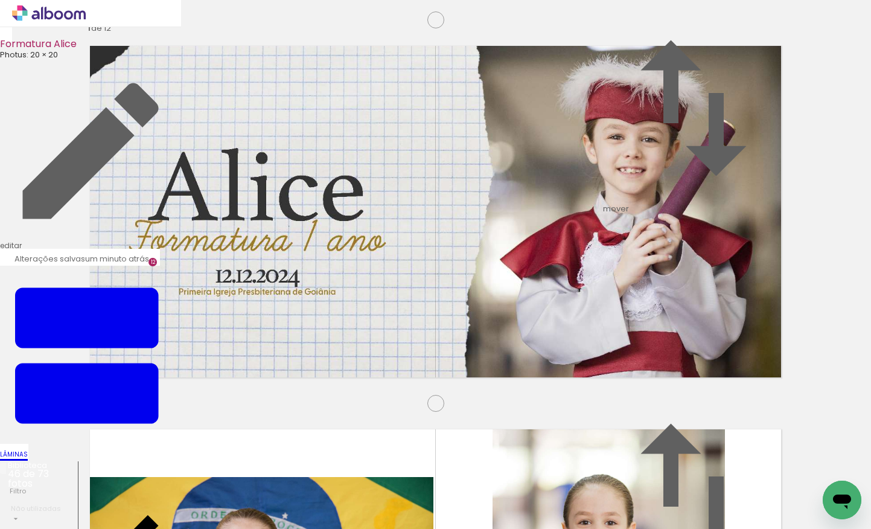
drag, startPoint x: 587, startPoint y: 371, endPoint x: 544, endPoint y: 387, distance: 46.4
click at [503, 493] on quentale-workspace at bounding box center [435, 264] width 871 height 529
drag, startPoint x: 165, startPoint y: 301, endPoint x: 229, endPoint y: 475, distance: 185.0
click at [229, 475] on quentale-workspace at bounding box center [435, 264] width 871 height 529
drag, startPoint x: 202, startPoint y: 270, endPoint x: 406, endPoint y: 494, distance: 302.9
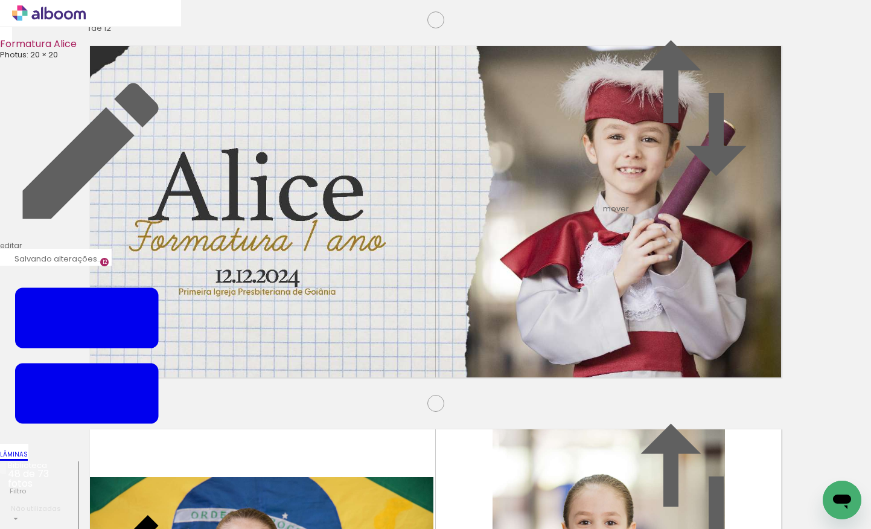
click at [238, 491] on quentale-workspace at bounding box center [435, 264] width 871 height 529
drag, startPoint x: 583, startPoint y: 332, endPoint x: 578, endPoint y: 308, distance: 24.7
click at [578, 308] on quentale-workspace at bounding box center [435, 264] width 871 height 529
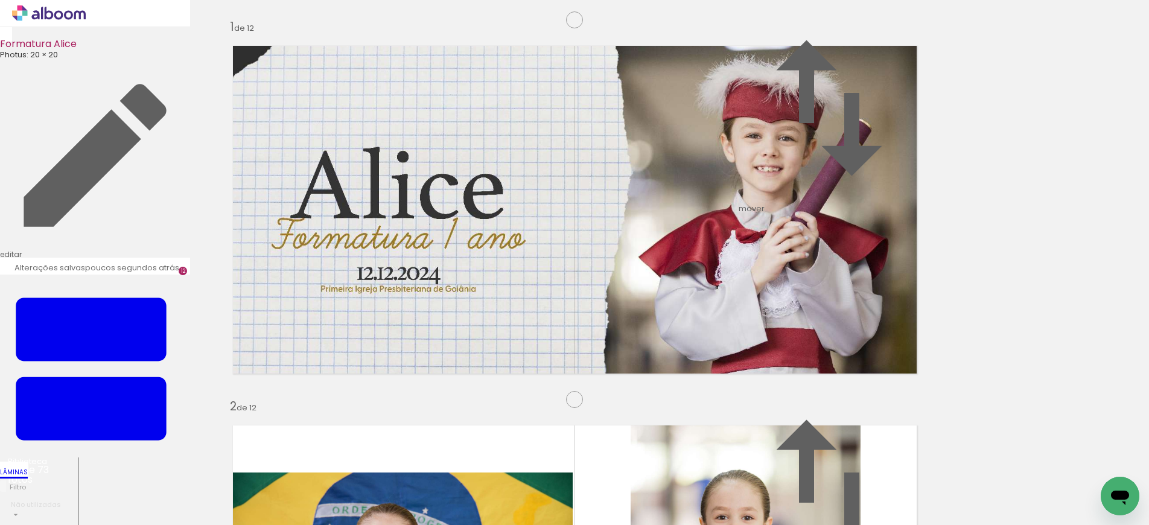
scroll to position [0, 2198]
drag, startPoint x: 975, startPoint y: 491, endPoint x: 475, endPoint y: 307, distance: 532.5
click at [475, 307] on quentale-workspace at bounding box center [574, 262] width 1149 height 525
drag, startPoint x: 1092, startPoint y: 489, endPoint x: 695, endPoint y: 296, distance: 441.3
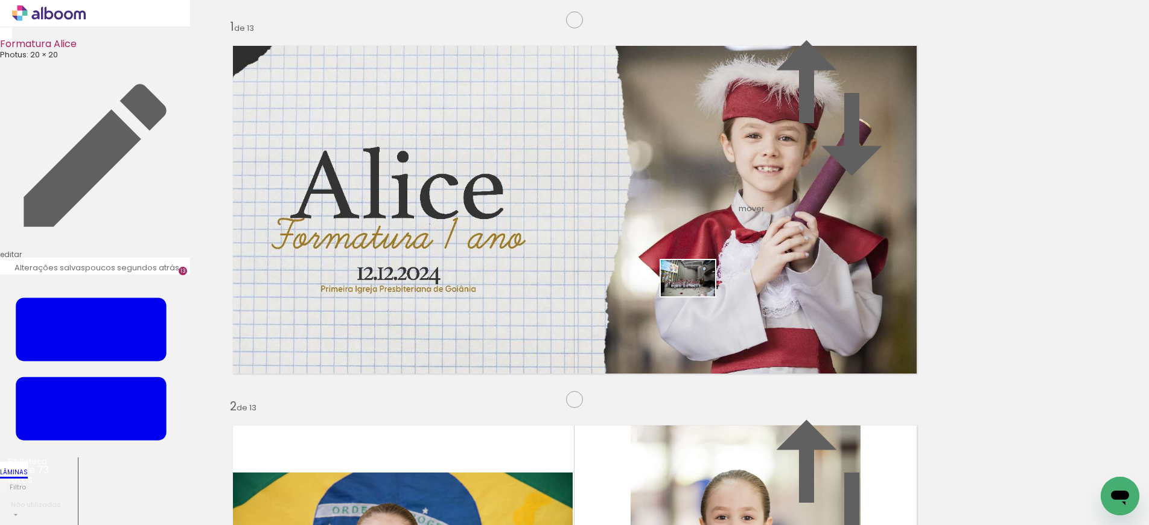
click at [695, 296] on quentale-workspace at bounding box center [574, 262] width 1149 height 525
drag, startPoint x: 441, startPoint y: 482, endPoint x: 604, endPoint y: 406, distance: 180.1
click at [604, 405] on quentale-workspace at bounding box center [574, 262] width 1149 height 525
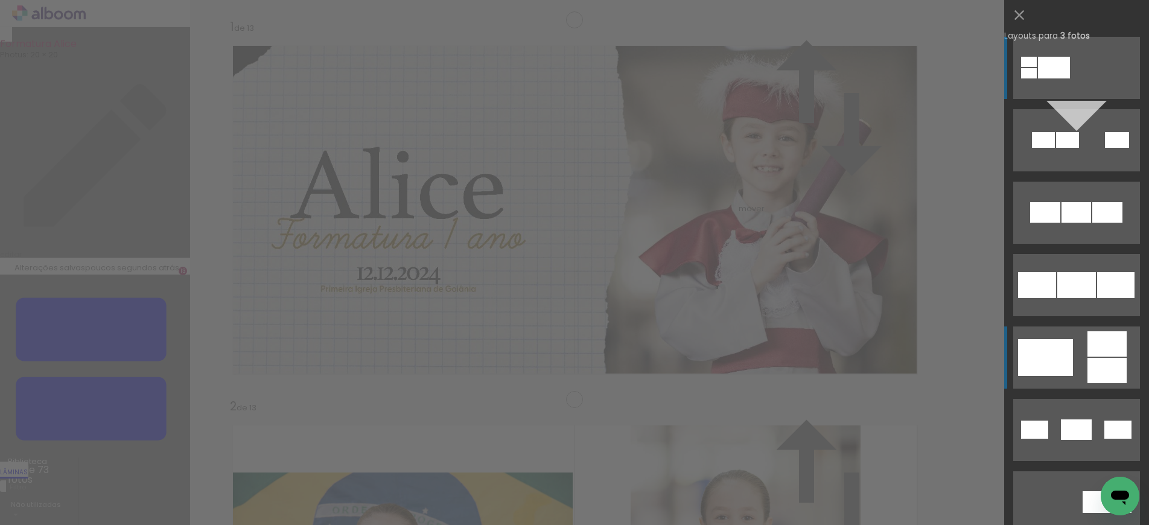
scroll to position [28, 0]
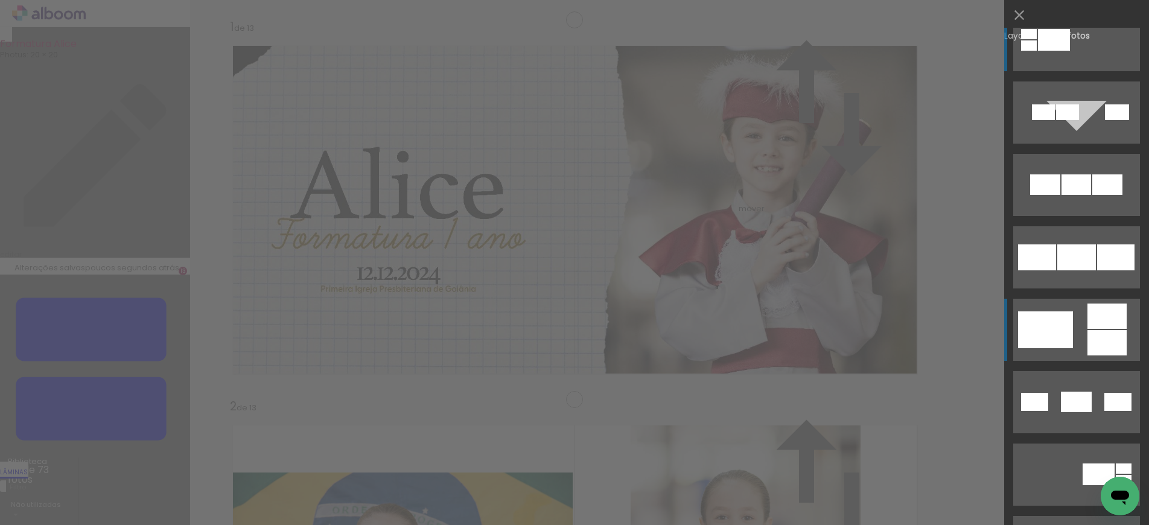
click at [870, 327] on div at bounding box center [1106, 316] width 39 height 25
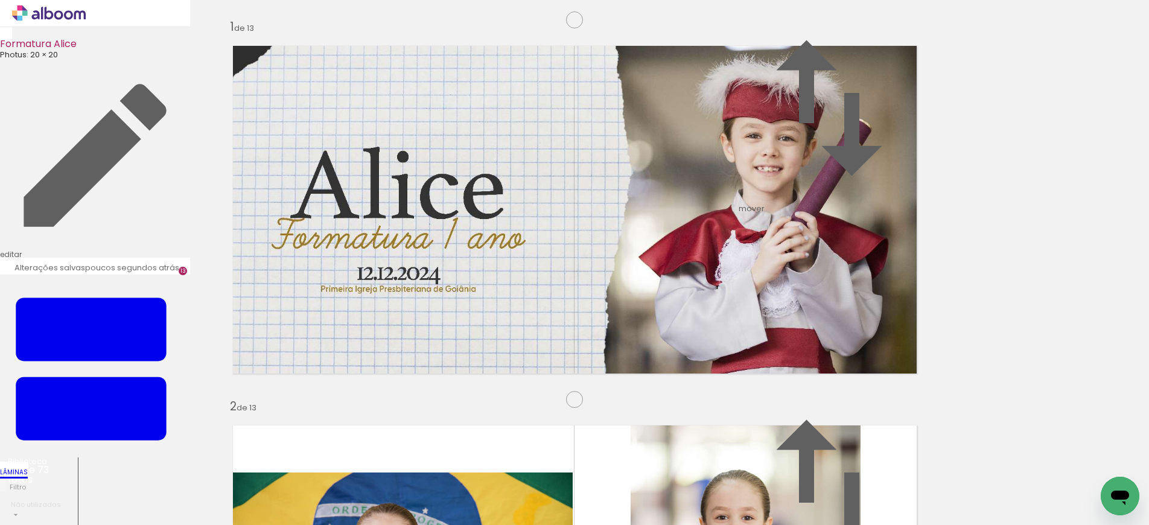
drag, startPoint x: 424, startPoint y: 346, endPoint x: 666, endPoint y: 261, distance: 256.7
click at [0, 0] on slot at bounding box center [0, 0] width 0 height 0
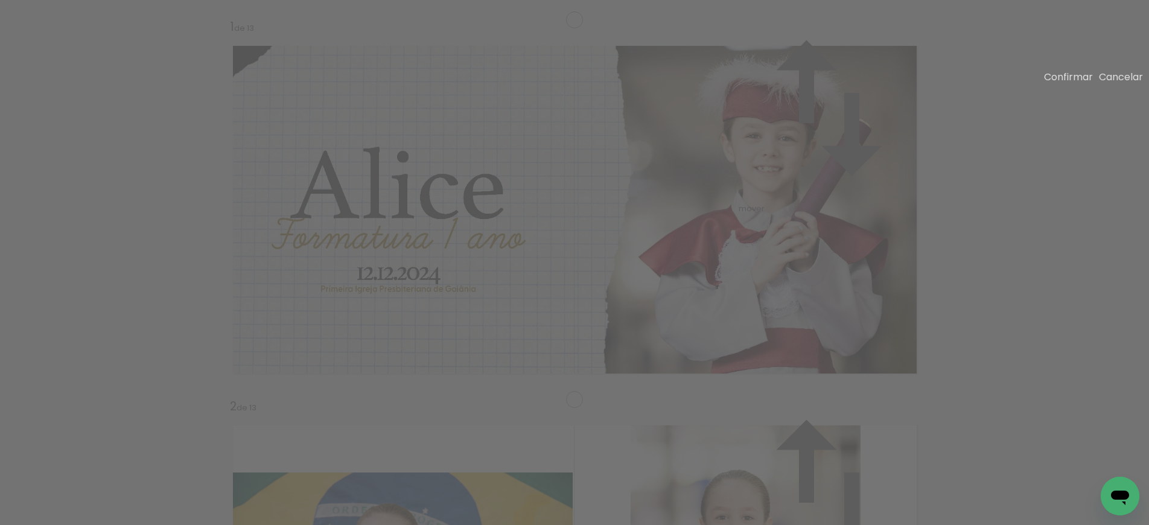
drag, startPoint x: 587, startPoint y: 254, endPoint x: 571, endPoint y: 255, distance: 15.7
drag, startPoint x: 724, startPoint y: 288, endPoint x: 724, endPoint y: 325, distance: 36.8
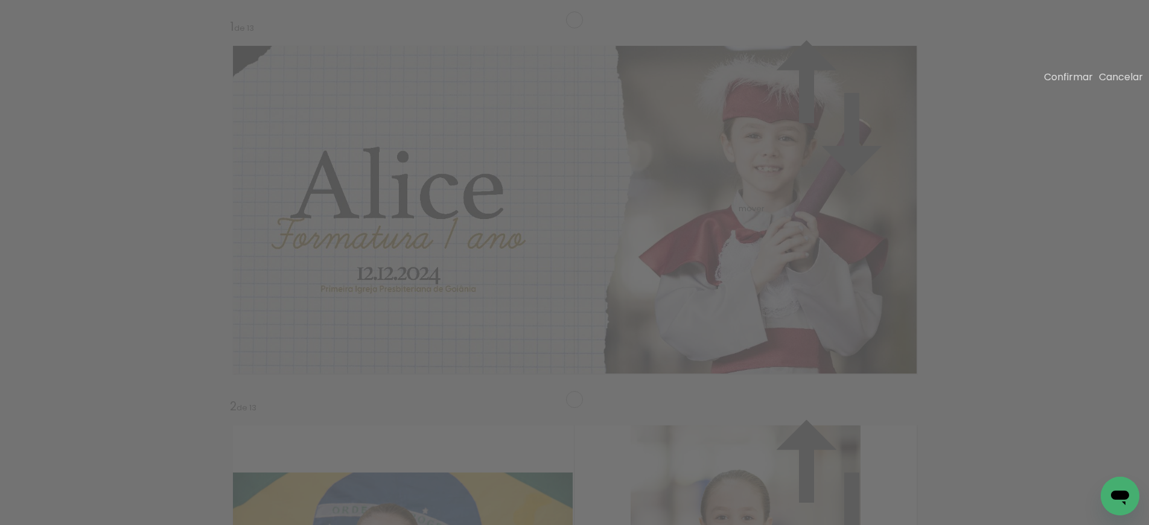
drag, startPoint x: 399, startPoint y: 405, endPoint x: 401, endPoint y: 369, distance: 35.7
drag, startPoint x: 419, startPoint y: 214, endPoint x: 415, endPoint y: 194, distance: 19.8
drag, startPoint x: 400, startPoint y: 110, endPoint x: 397, endPoint y: 132, distance: 21.3
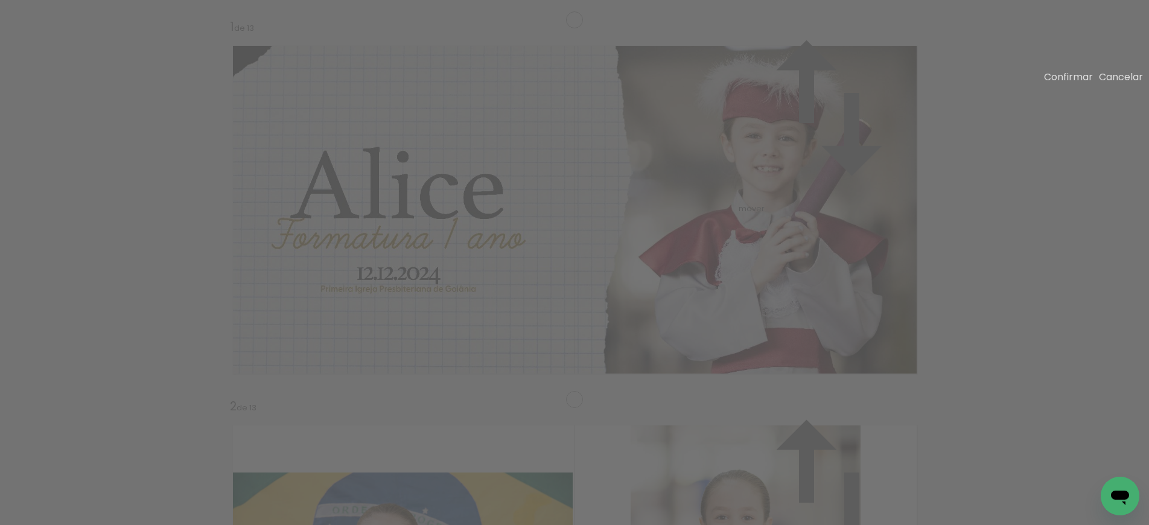
drag, startPoint x: 398, startPoint y: 368, endPoint x: 398, endPoint y: 355, distance: 12.1
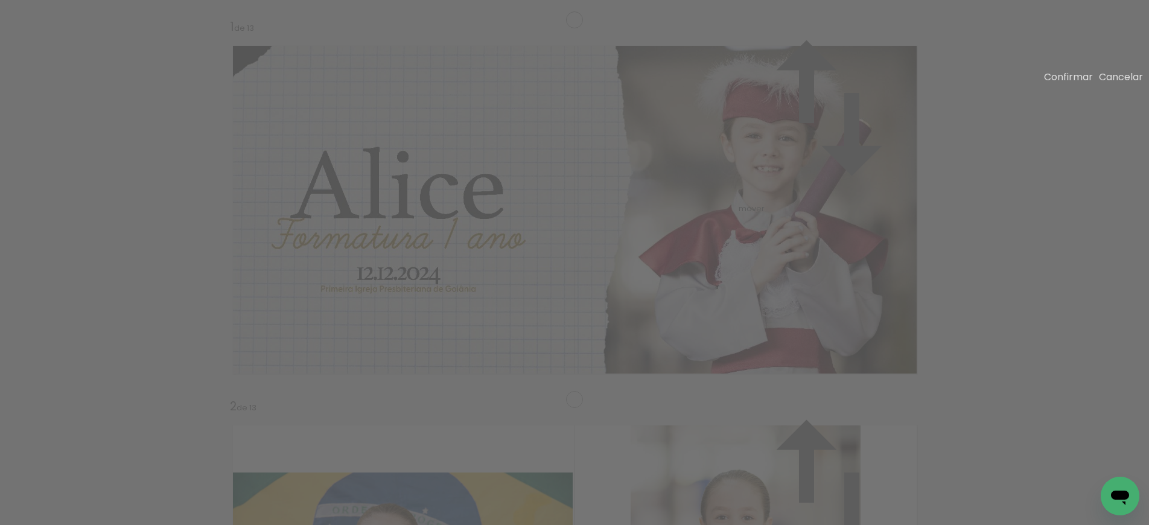
drag, startPoint x: 461, startPoint y: 317, endPoint x: 509, endPoint y: 319, distance: 47.7
drag, startPoint x: 460, startPoint y: 369, endPoint x: 462, endPoint y: 352, distance: 17.1
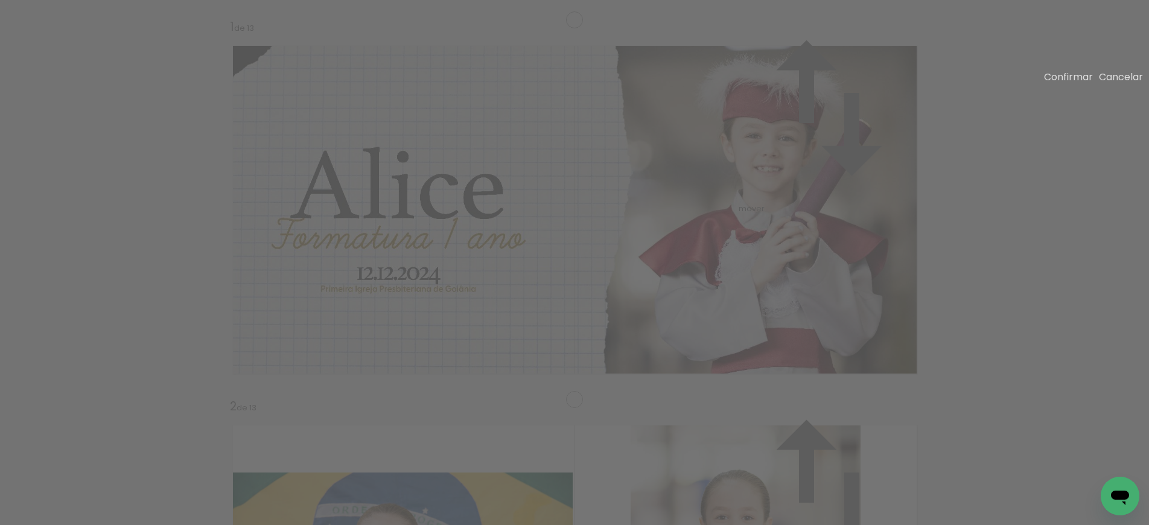
drag, startPoint x: 458, startPoint y: 145, endPoint x: 459, endPoint y: 152, distance: 7.3
drag, startPoint x: 343, startPoint y: 254, endPoint x: 232, endPoint y: 269, distance: 112.1
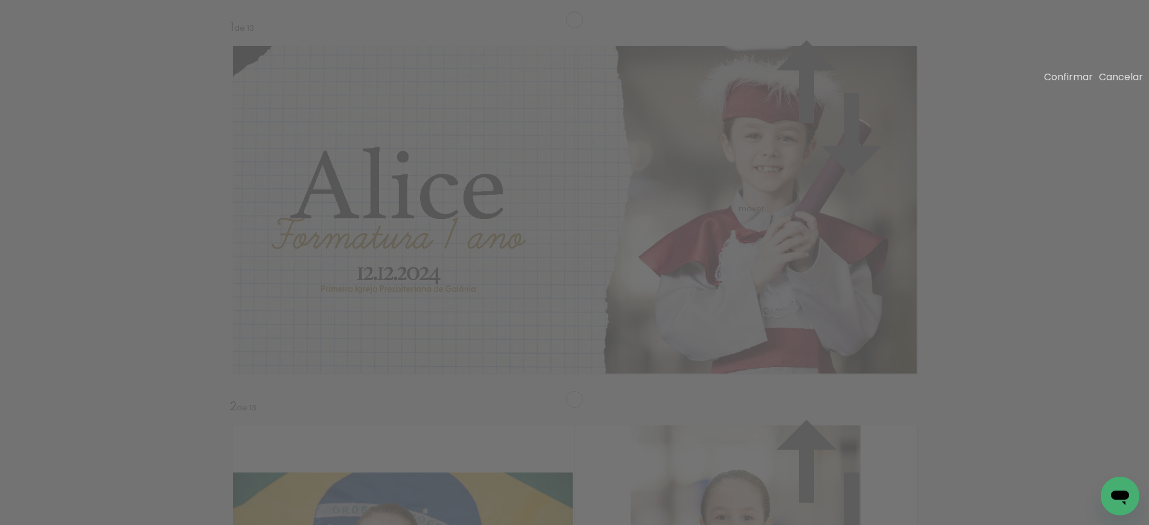
click at [0, 0] on slot "Confirmar" at bounding box center [0, 0] width 0 height 0
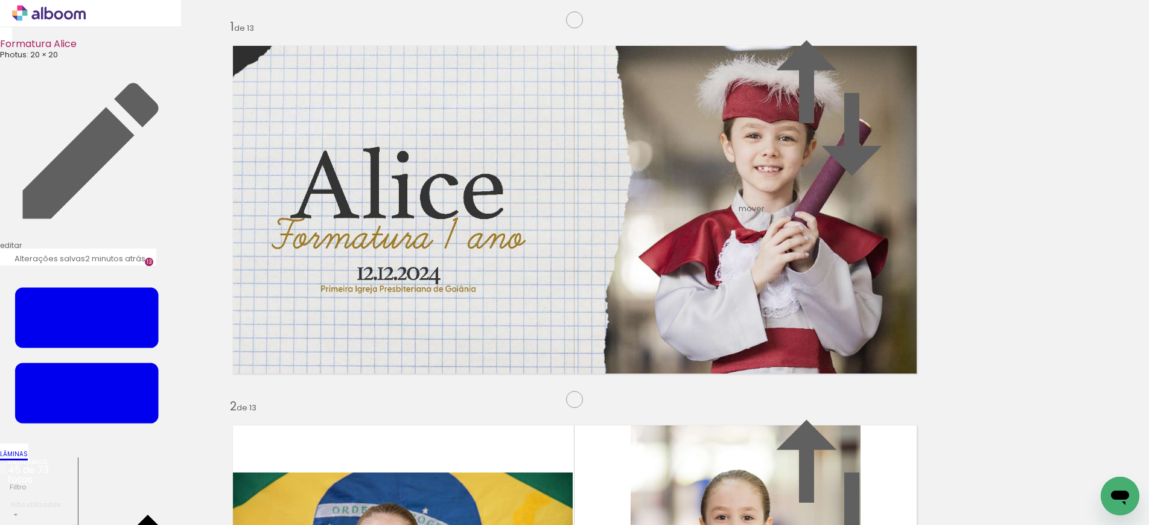
drag, startPoint x: 455, startPoint y: 231, endPoint x: 458, endPoint y: 206, distance: 25.5
drag, startPoint x: 424, startPoint y: 322, endPoint x: 425, endPoint y: 308, distance: 13.3
drag, startPoint x: 1019, startPoint y: 143, endPoint x: 1017, endPoint y: 133, distance: 10.5
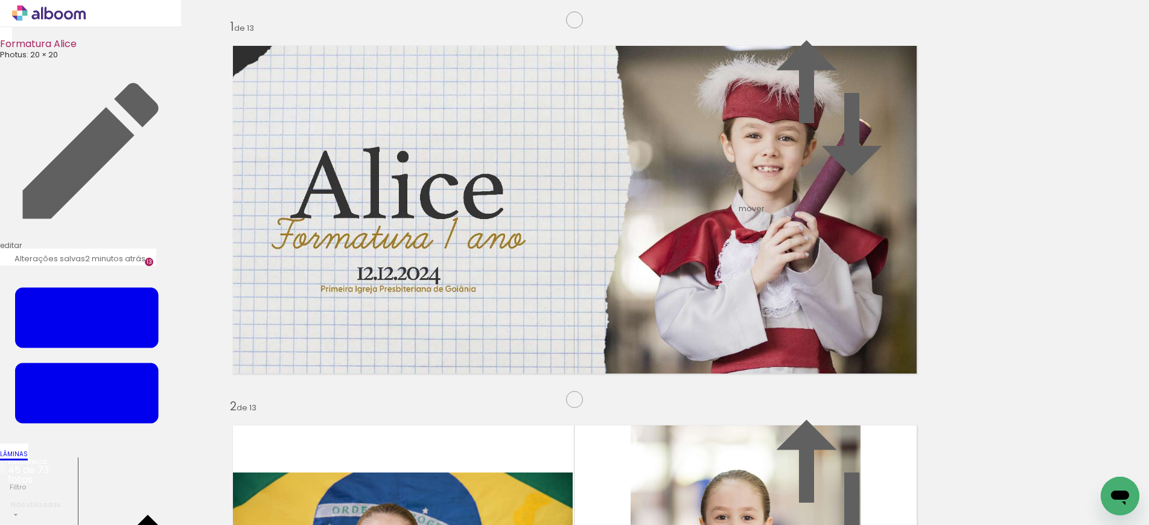
drag, startPoint x: 137, startPoint y: 493, endPoint x: 296, endPoint y: 317, distance: 237.1
click at [296, 317] on quentale-workspace at bounding box center [574, 262] width 1149 height 525
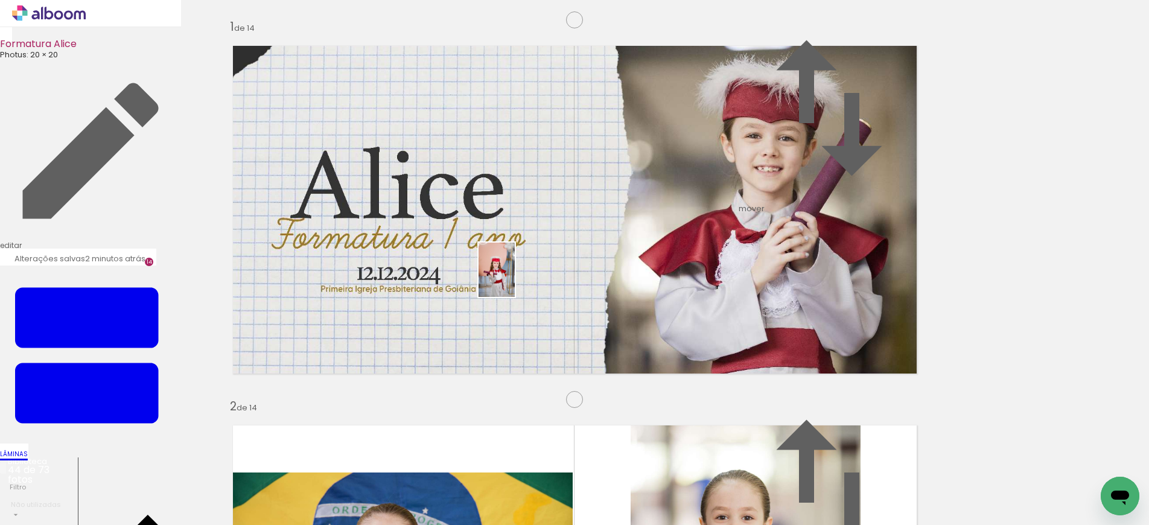
drag, startPoint x: 128, startPoint y: 494, endPoint x: 515, endPoint y: 279, distance: 442.2
click at [515, 279] on quentale-workspace at bounding box center [574, 262] width 1149 height 525
drag, startPoint x: 451, startPoint y: 401, endPoint x: 710, endPoint y: 308, distance: 274.9
click at [727, 308] on quentale-workspace at bounding box center [574, 262] width 1149 height 525
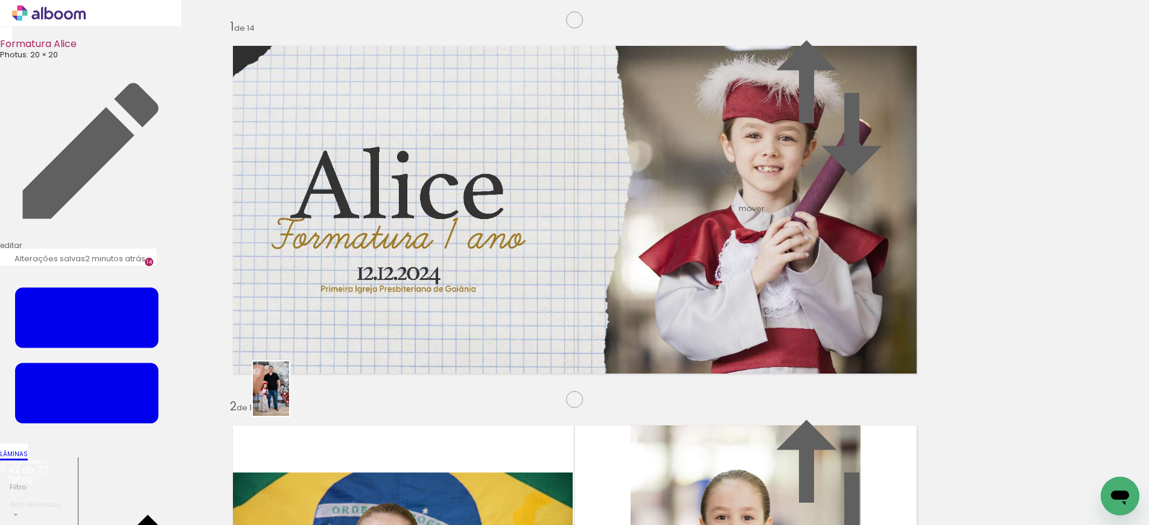
drag, startPoint x: 258, startPoint y: 484, endPoint x: 289, endPoint y: 398, distance: 91.8
click at [289, 398] on quentale-workspace at bounding box center [574, 262] width 1149 height 525
drag, startPoint x: 327, startPoint y: 494, endPoint x: 446, endPoint y: 334, distance: 199.3
click at [446, 334] on quentale-workspace at bounding box center [574, 262] width 1149 height 525
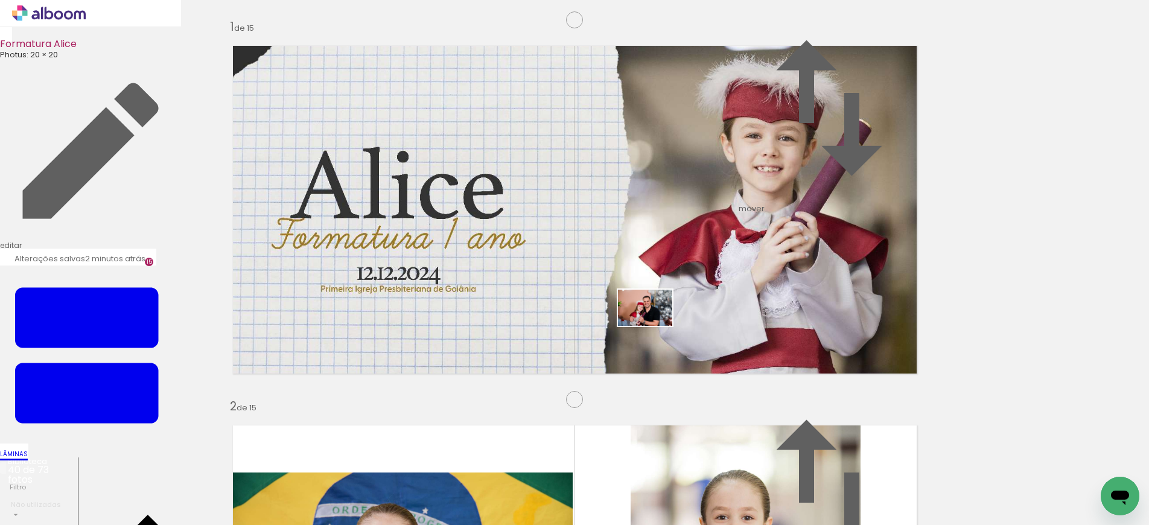
drag, startPoint x: 325, startPoint y: 496, endPoint x: 654, endPoint y: 326, distance: 370.3
click at [654, 326] on quentale-workspace at bounding box center [574, 262] width 1149 height 525
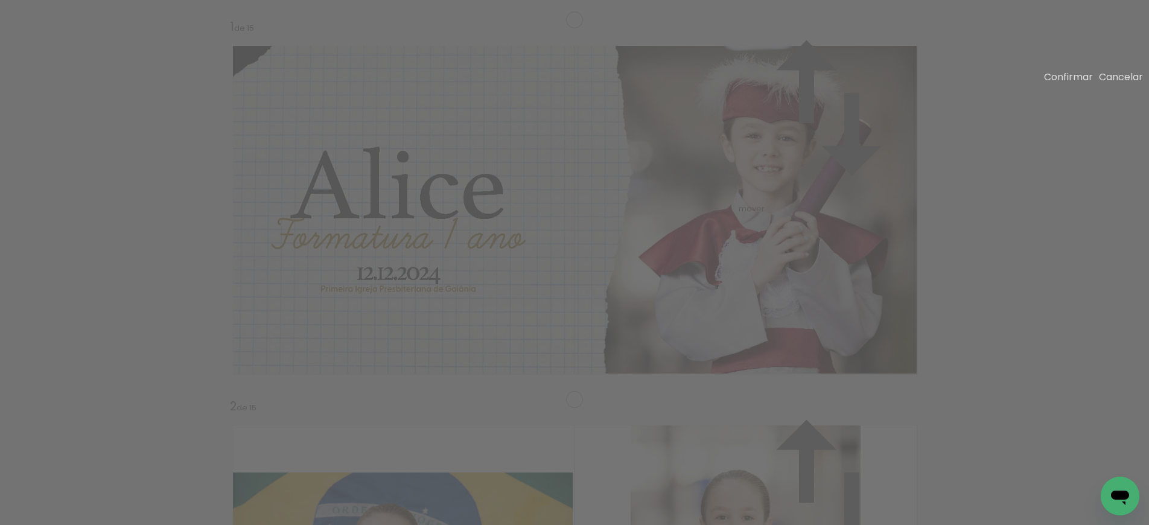
drag, startPoint x: 263, startPoint y: 147, endPoint x: 235, endPoint y: 132, distance: 31.6
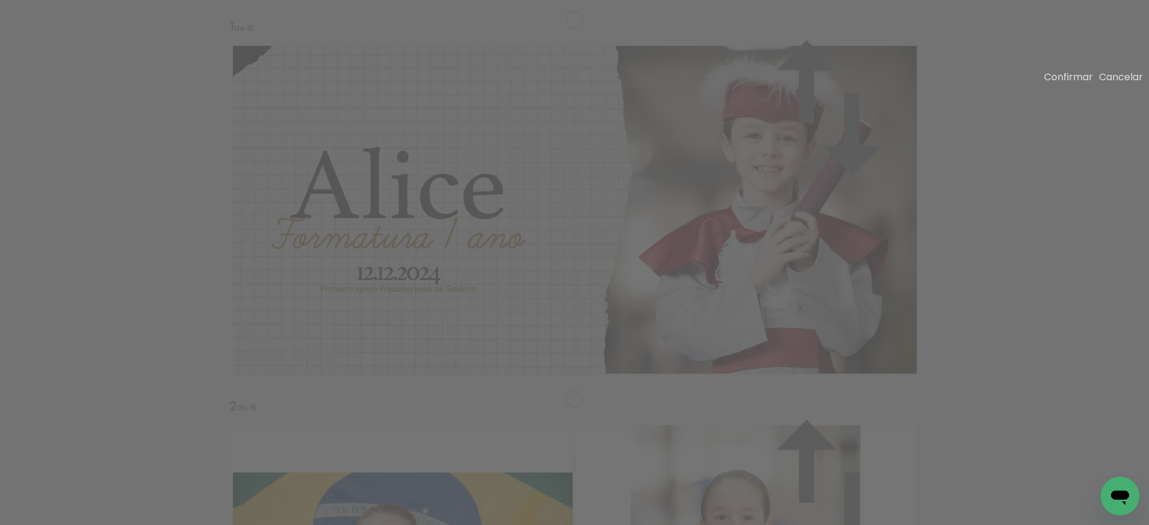
drag, startPoint x: 499, startPoint y: 293, endPoint x: 439, endPoint y: 295, distance: 60.4
drag, startPoint x: 562, startPoint y: 309, endPoint x: 595, endPoint y: 315, distance: 33.7
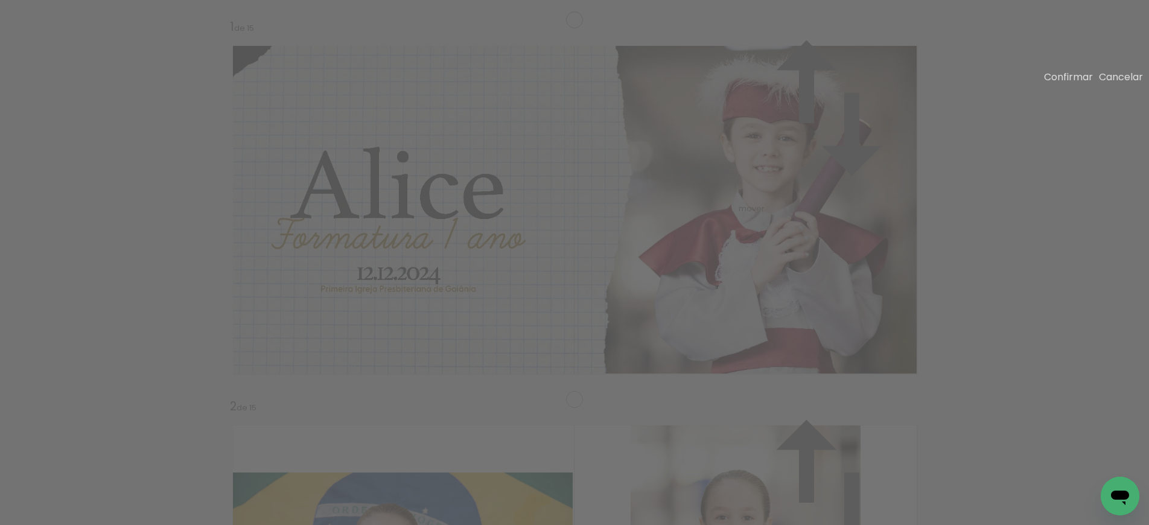
drag, startPoint x: 509, startPoint y: 314, endPoint x: 434, endPoint y: 308, distance: 75.6
drag, startPoint x: 361, startPoint y: 286, endPoint x: 355, endPoint y: 284, distance: 7.1
drag, startPoint x: 250, startPoint y: 261, endPoint x: 229, endPoint y: 265, distance: 21.4
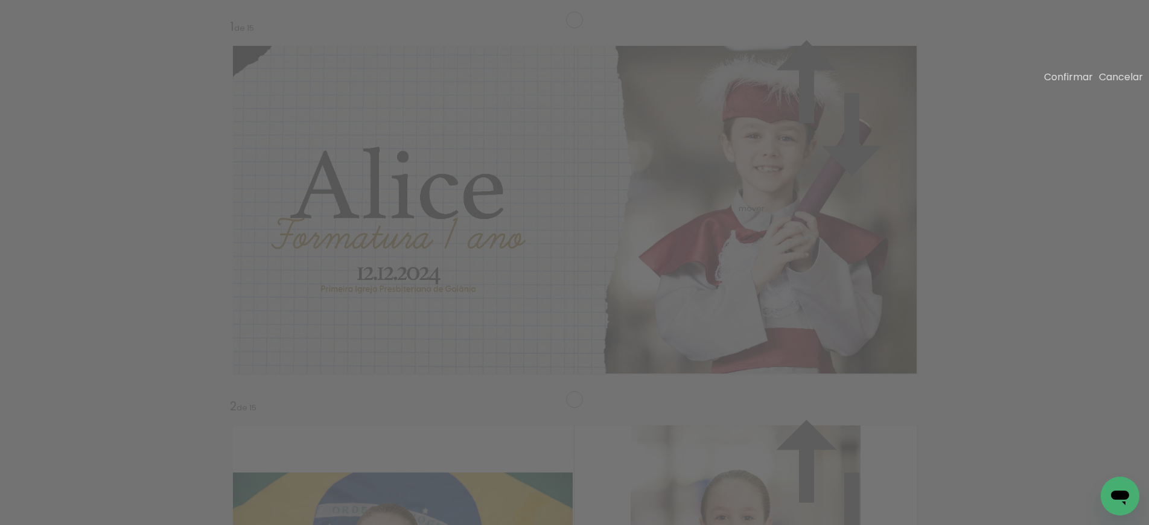
click at [0, 0] on slot "Confirmar" at bounding box center [0, 0] width 0 height 0
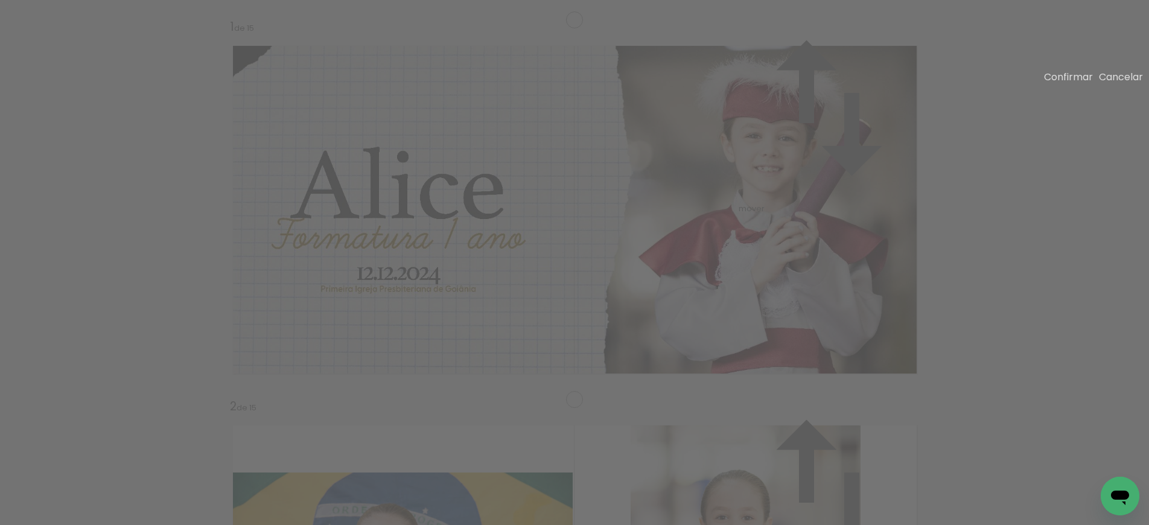
click at [0, 0] on slot "Confirmar" at bounding box center [0, 0] width 0 height 0
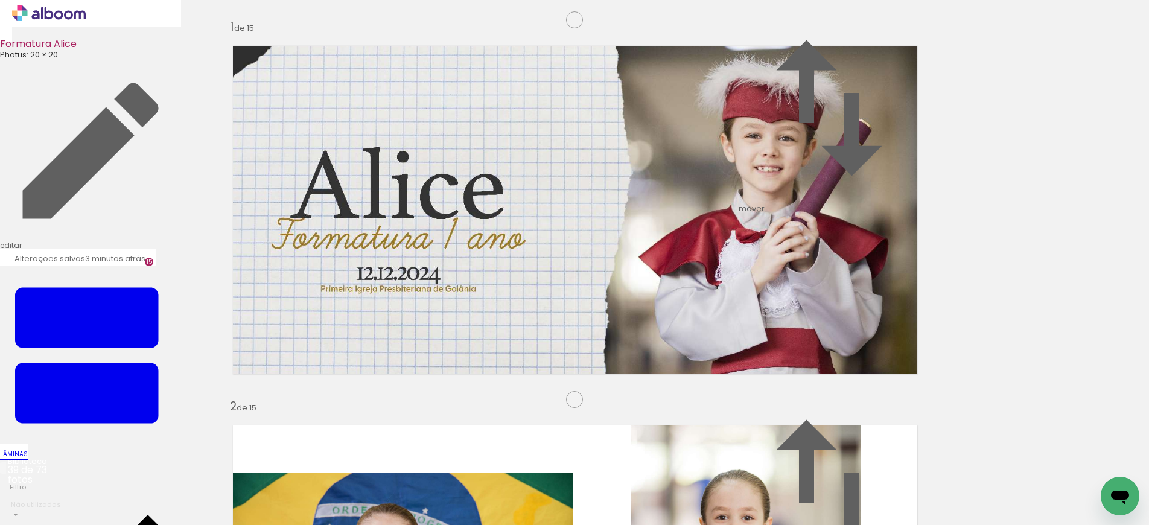
drag, startPoint x: 599, startPoint y: 153, endPoint x: 650, endPoint y: 200, distance: 68.8
type paper-slider "113"
drag, startPoint x: 737, startPoint y: 270, endPoint x: 739, endPoint y: 251, distance: 19.4
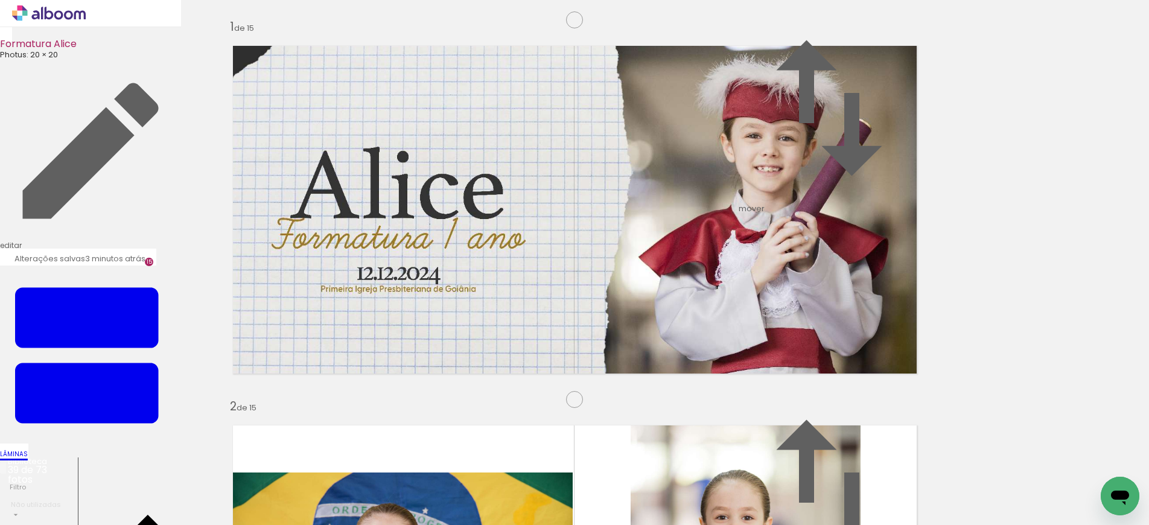
drag, startPoint x: 1028, startPoint y: 146, endPoint x: 1020, endPoint y: 151, distance: 9.2
drag, startPoint x: 333, startPoint y: 488, endPoint x: 366, endPoint y: 381, distance: 112.2
click at [366, 381] on quentale-workspace at bounding box center [574, 262] width 1149 height 525
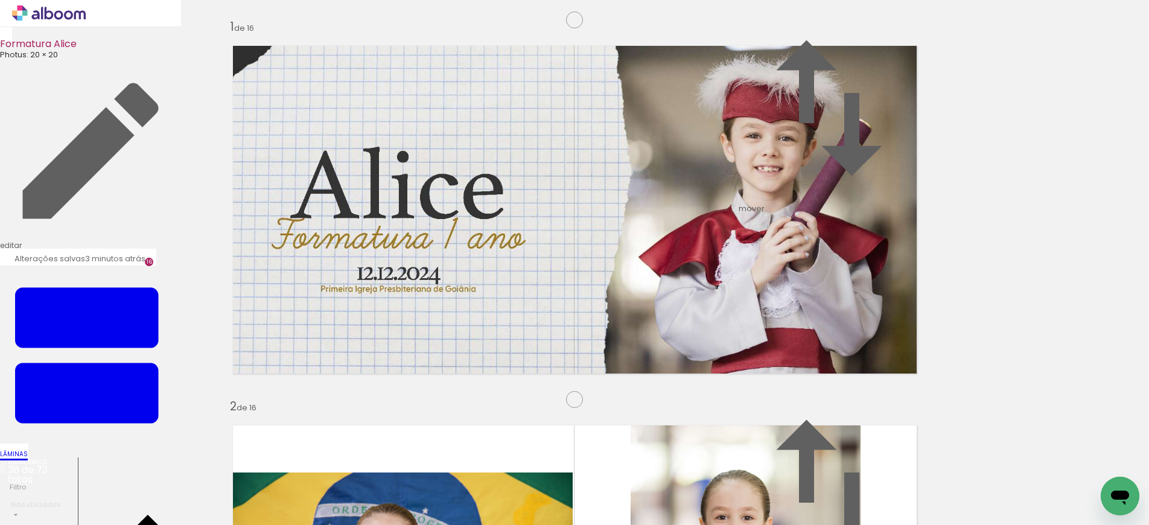
scroll to position [5709, 0]
drag, startPoint x: 402, startPoint y: 502, endPoint x: 472, endPoint y: 321, distance: 194.1
click at [472, 321] on quentale-workspace at bounding box center [574, 262] width 1149 height 525
drag, startPoint x: 334, startPoint y: 491, endPoint x: 609, endPoint y: 285, distance: 344.1
click at [609, 285] on quentale-workspace at bounding box center [574, 262] width 1149 height 525
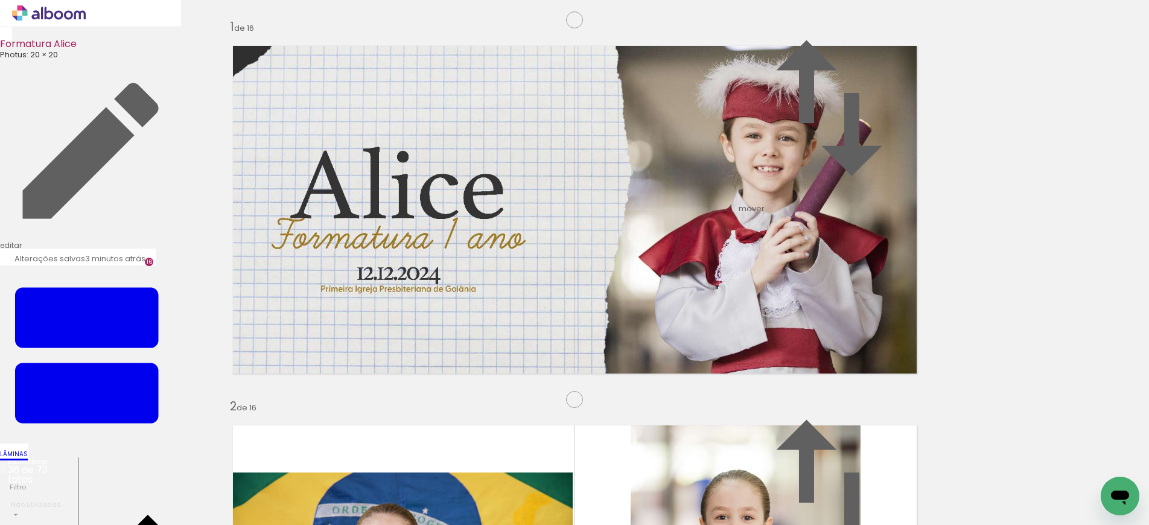
scroll to position [5750, 0]
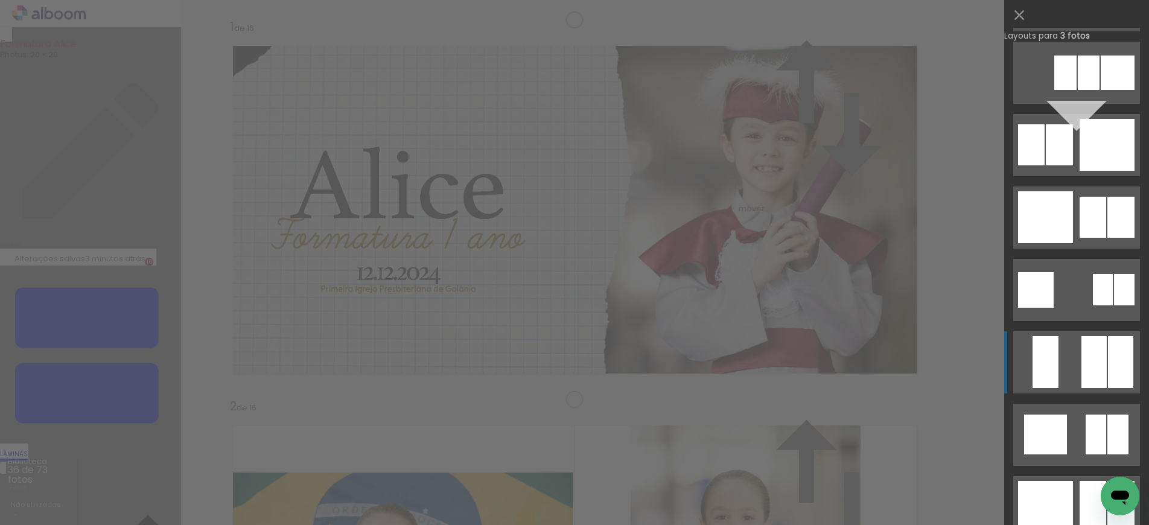
scroll to position [1138, 0]
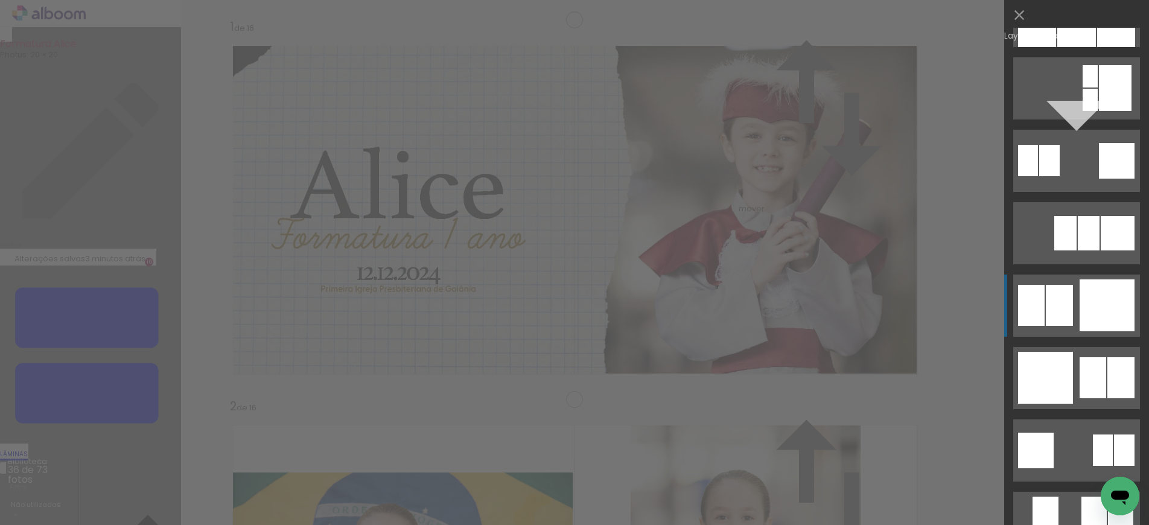
click at [1088, 317] on div at bounding box center [1107, 305] width 55 height 52
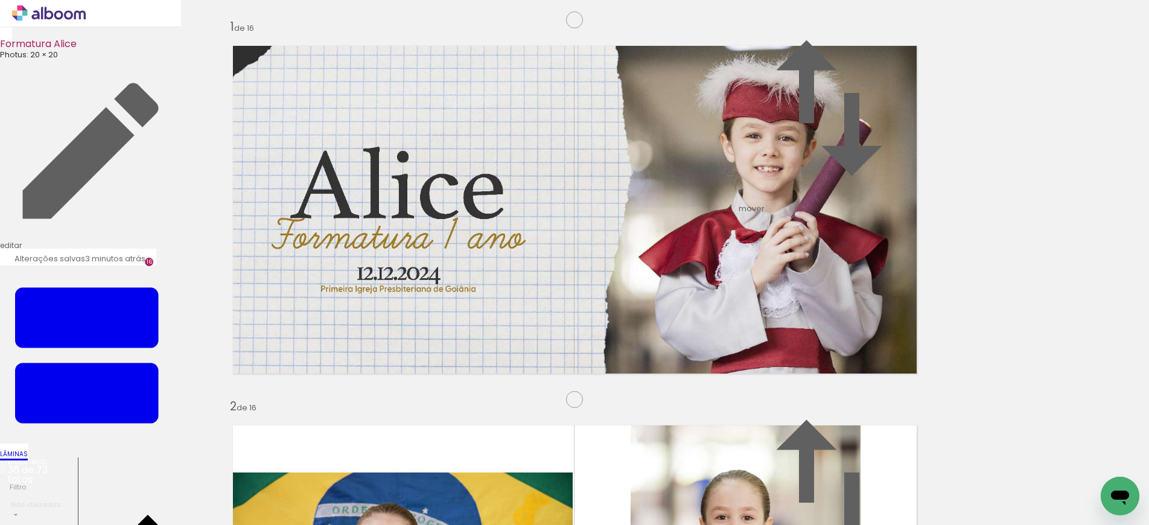
drag, startPoint x: 474, startPoint y: 263, endPoint x: 662, endPoint y: 252, distance: 188.0
click at [0, 0] on slot at bounding box center [0, 0] width 0 height 0
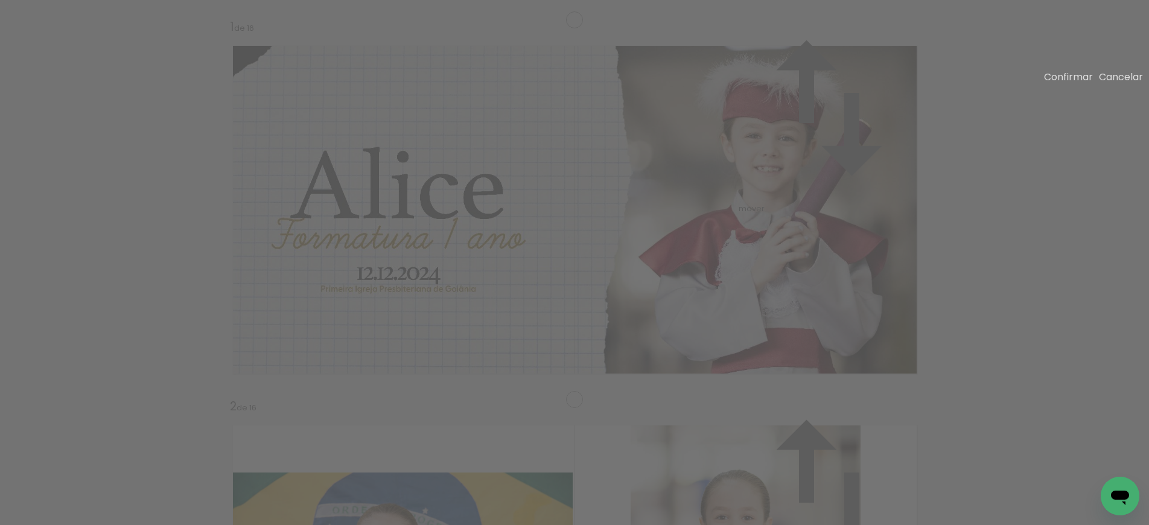
drag, startPoint x: 738, startPoint y: 112, endPoint x: 738, endPoint y: 80, distance: 32.6
drag, startPoint x: 738, startPoint y: 406, endPoint x: 740, endPoint y: 433, distance: 27.9
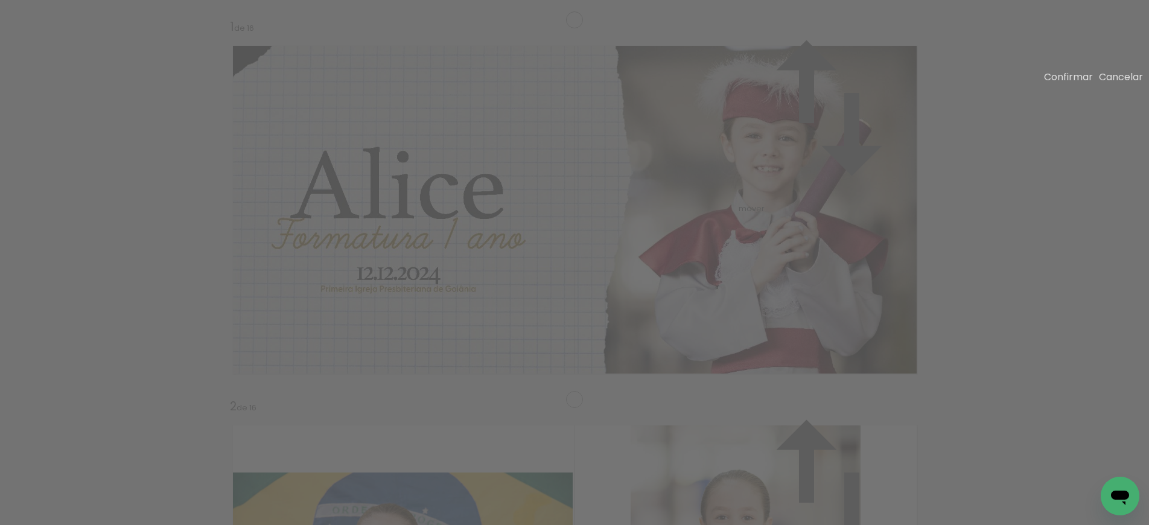
click at [0, 0] on slot "Confirmar" at bounding box center [0, 0] width 0 height 0
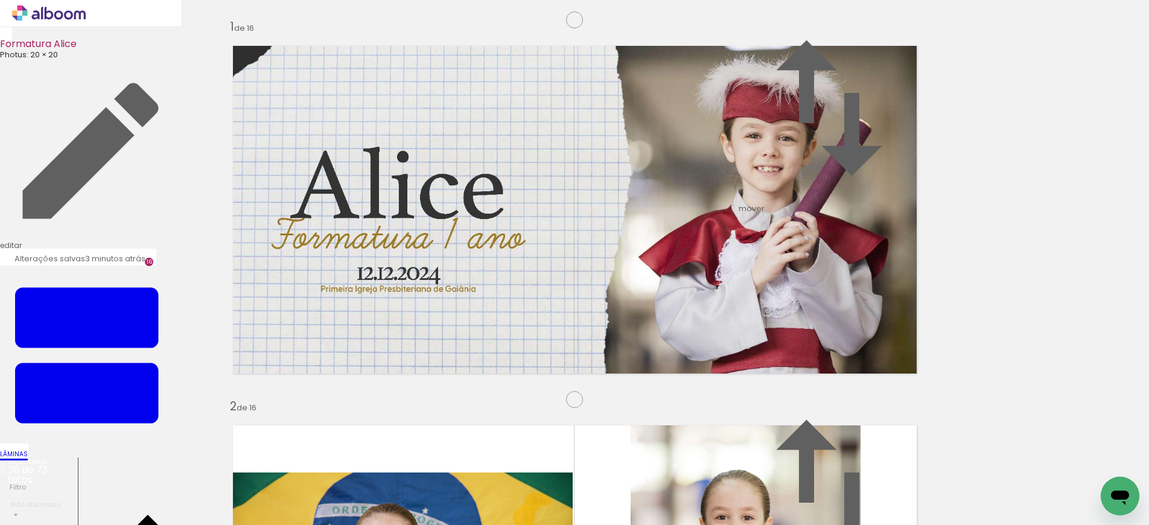
drag, startPoint x: 317, startPoint y: 493, endPoint x: 323, endPoint y: 385, distance: 108.2
click at [323, 385] on quentale-workspace at bounding box center [574, 262] width 1149 height 525
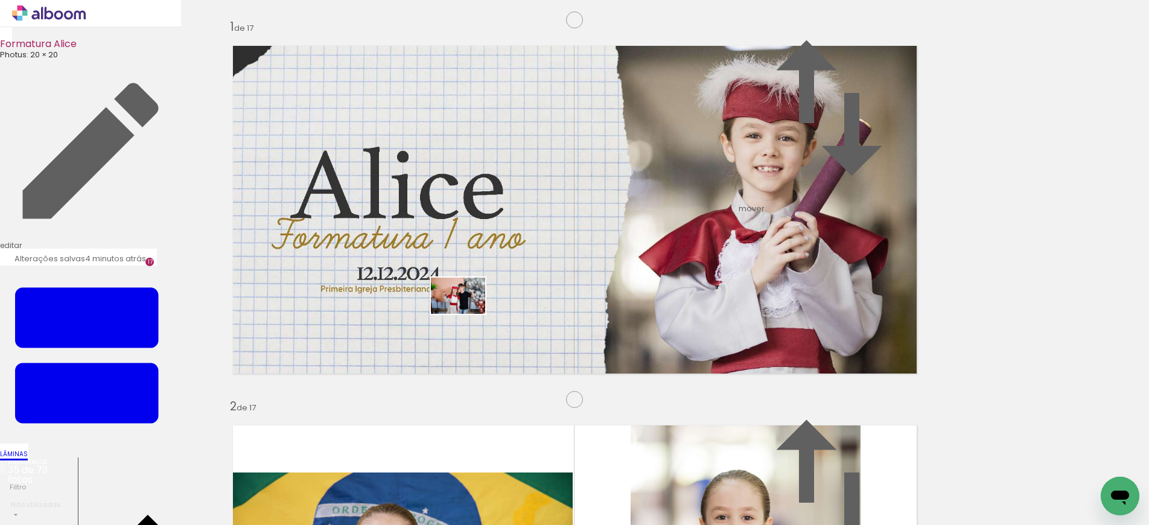
drag, startPoint x: 335, startPoint y: 478, endPoint x: 466, endPoint y: 314, distance: 209.9
click at [466, 314] on quentale-workspace at bounding box center [574, 262] width 1149 height 525
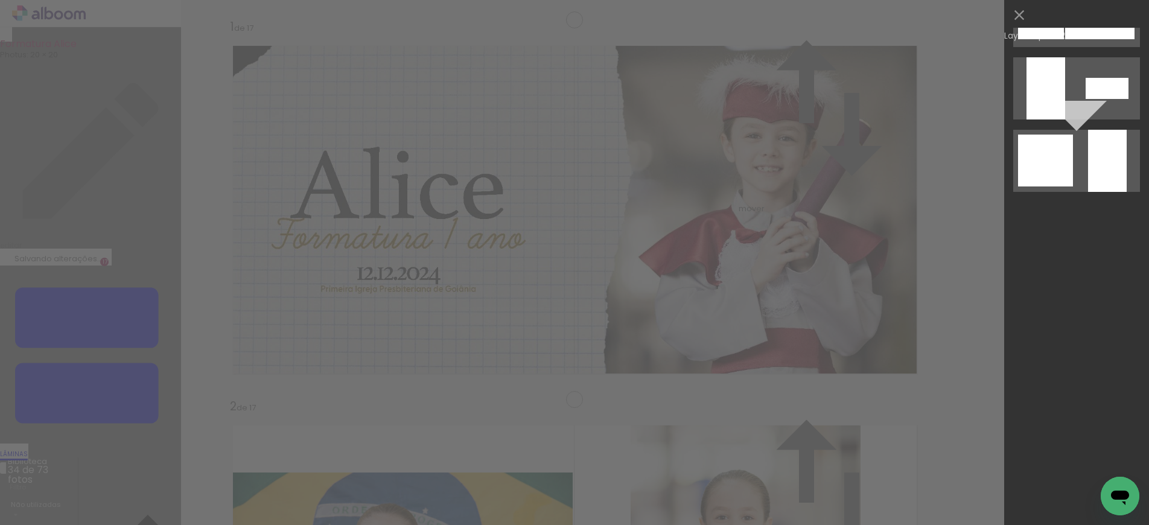
scroll to position [0, 0]
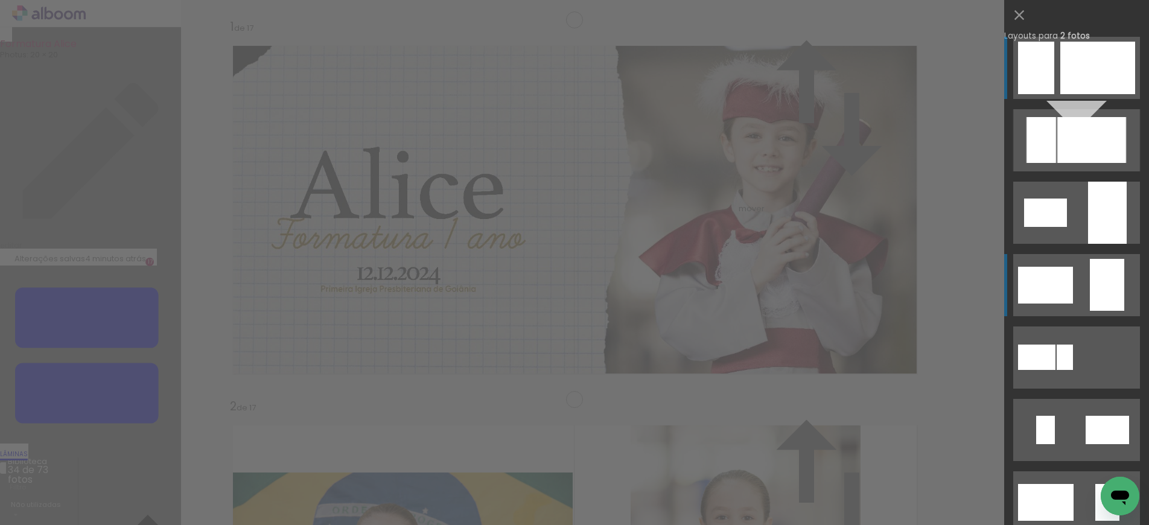
click at [1075, 281] on quentale-layouter at bounding box center [1076, 285] width 127 height 62
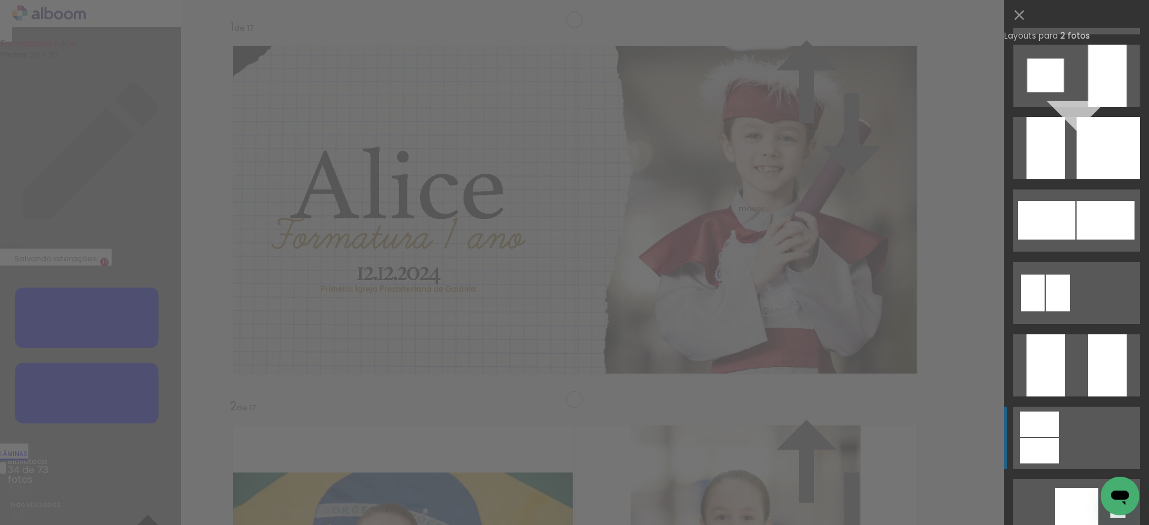
scroll to position [1425, 0]
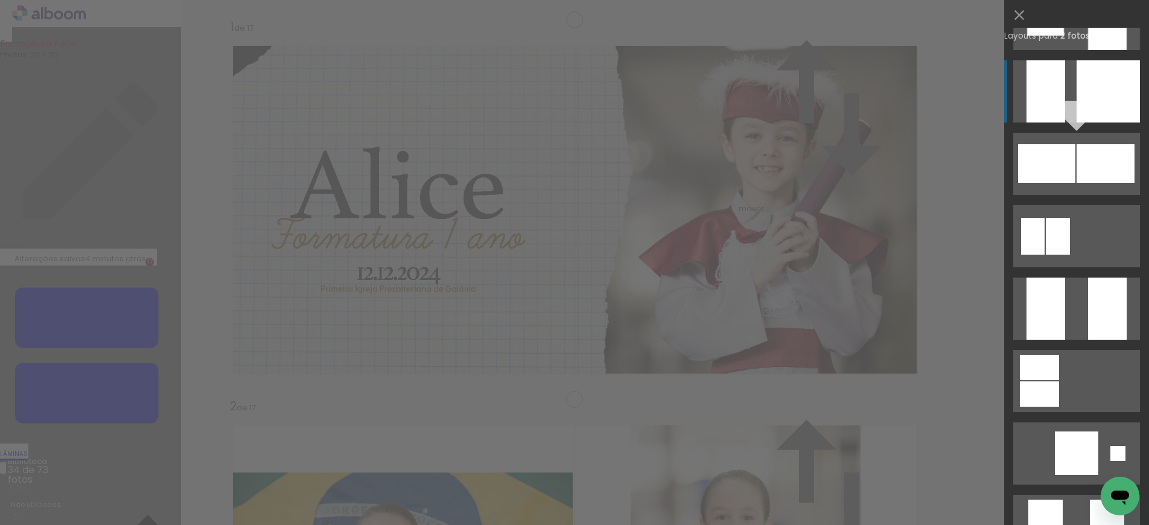
click at [1086, 84] on div at bounding box center [1108, 91] width 63 height 62
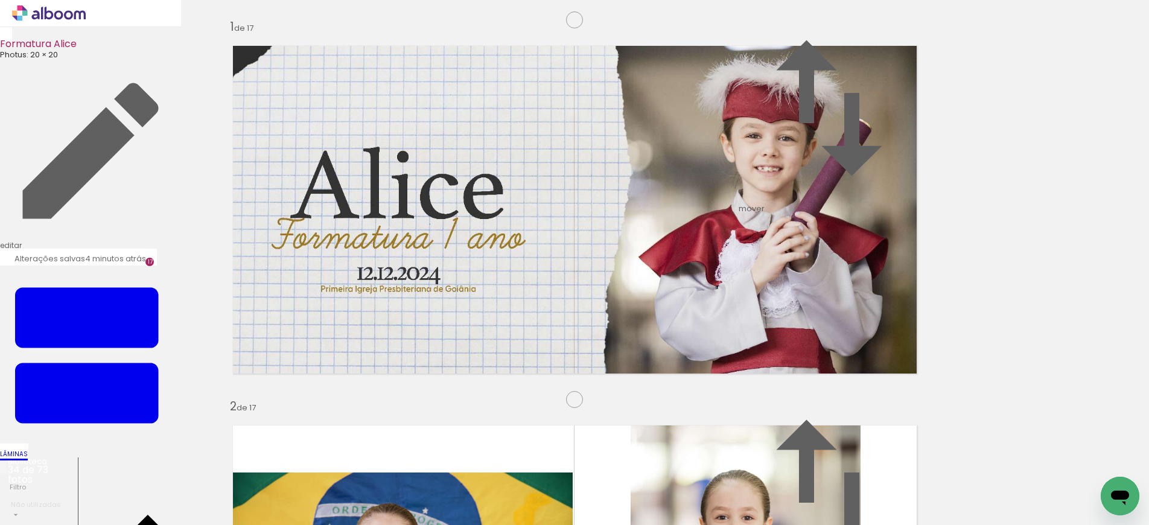
drag, startPoint x: 768, startPoint y: 301, endPoint x: 754, endPoint y: 291, distance: 16.9
drag, startPoint x: 361, startPoint y: 393, endPoint x: 364, endPoint y: 356, distance: 36.9
click at [364, 356] on quentale-workspace at bounding box center [574, 262] width 1149 height 525
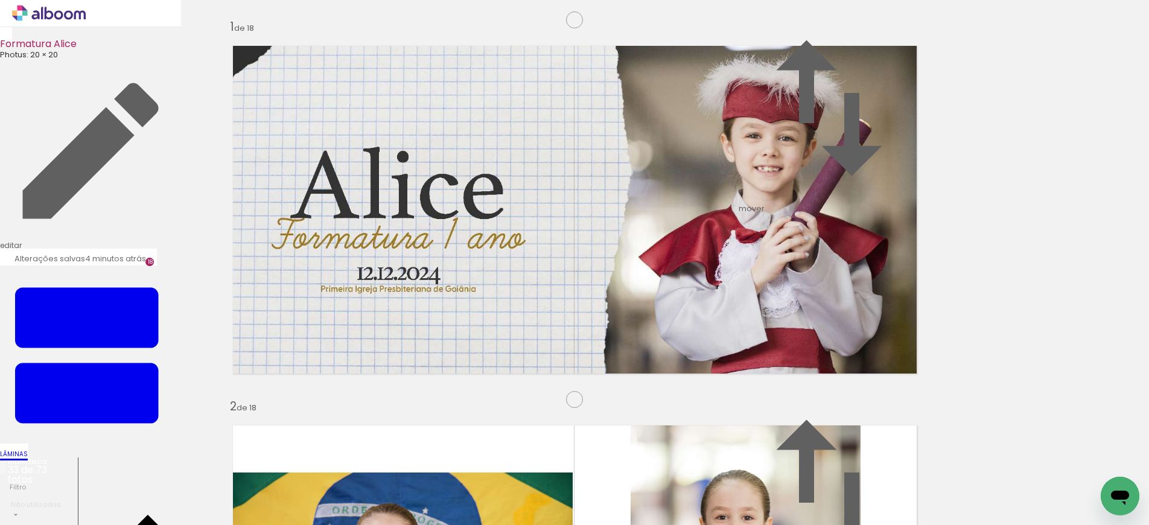
scroll to position [6468, 0]
drag, startPoint x: 392, startPoint y: 493, endPoint x: 552, endPoint y: 308, distance: 244.7
click at [552, 308] on quentale-workspace at bounding box center [574, 262] width 1149 height 525
drag, startPoint x: 460, startPoint y: 421, endPoint x: 456, endPoint y: 346, distance: 74.9
click at [456, 346] on quentale-workspace at bounding box center [574, 262] width 1149 height 525
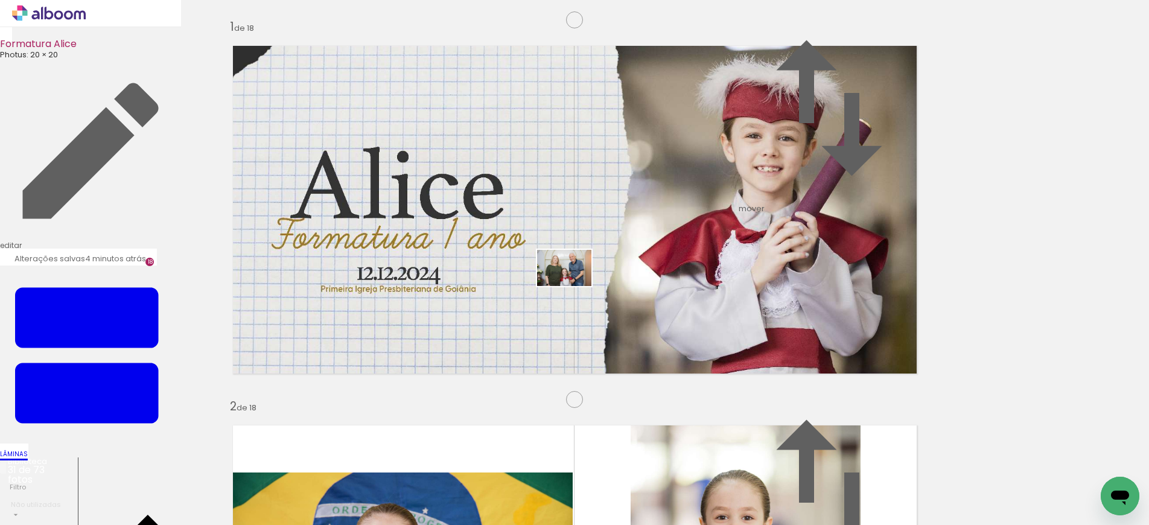
drag, startPoint x: 396, startPoint y: 491, endPoint x: 573, endPoint y: 286, distance: 270.9
click at [573, 286] on quentale-workspace at bounding box center [574, 262] width 1149 height 525
drag, startPoint x: 460, startPoint y: 182, endPoint x: 420, endPoint y: 480, distance: 300.2
click at [420, 480] on quentale-workspace at bounding box center [574, 262] width 1149 height 525
drag, startPoint x: 485, startPoint y: 462, endPoint x: 607, endPoint y: 305, distance: 199.1
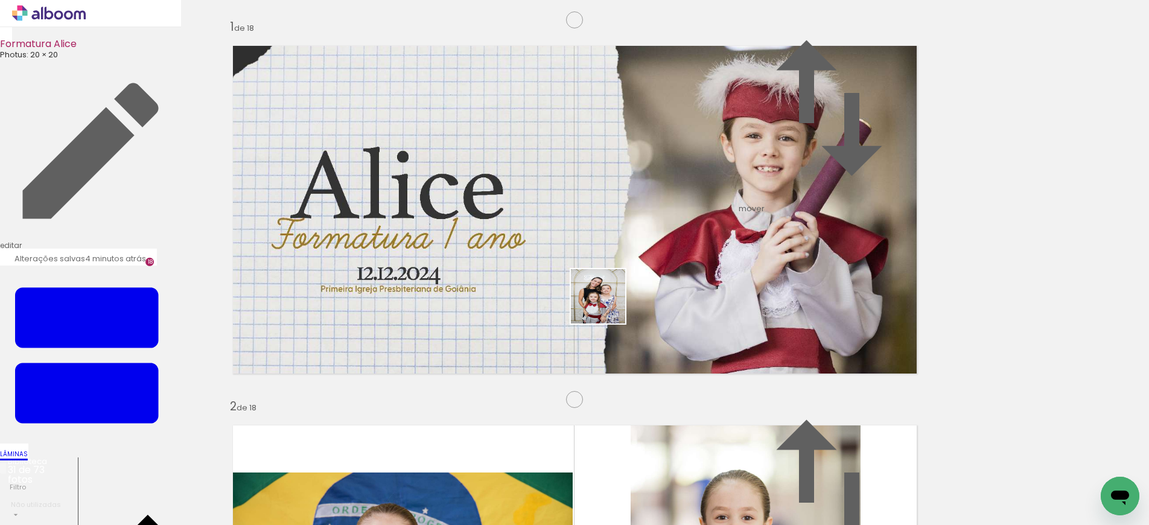
click at [607, 305] on quentale-workspace at bounding box center [574, 262] width 1149 height 525
drag, startPoint x: 510, startPoint y: 270, endPoint x: 422, endPoint y: 484, distance: 231.4
click at [422, 484] on quentale-workspace at bounding box center [574, 262] width 1149 height 525
drag, startPoint x: 527, startPoint y: 498, endPoint x: 571, endPoint y: 339, distance: 165.9
click at [571, 337] on quentale-workspace at bounding box center [574, 262] width 1149 height 525
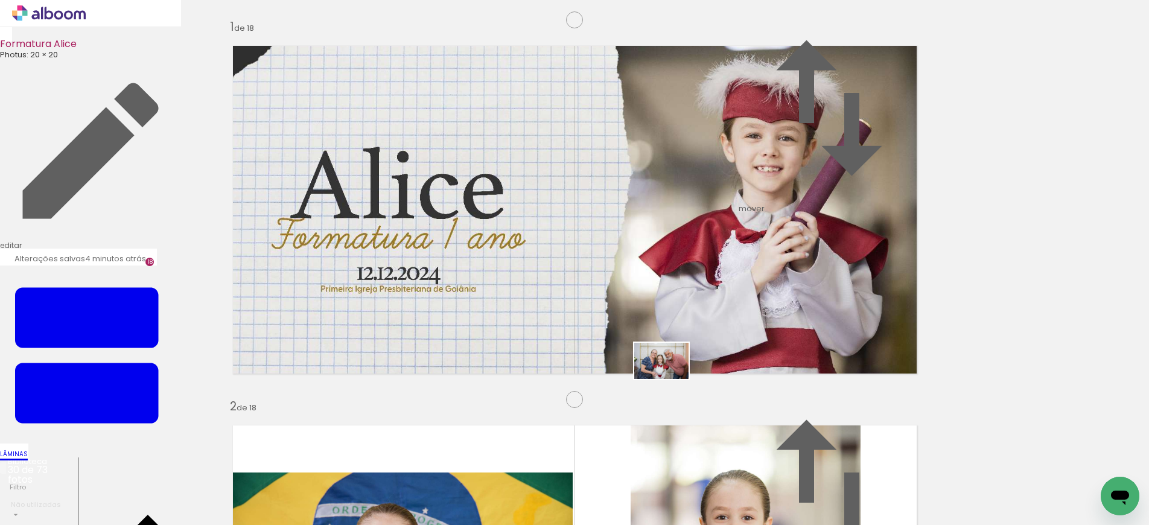
drag, startPoint x: 671, startPoint y: 396, endPoint x: 670, endPoint y: 379, distance: 16.9
click at [670, 379] on quentale-workspace at bounding box center [574, 262] width 1149 height 525
drag, startPoint x: 923, startPoint y: 495, endPoint x: 500, endPoint y: 372, distance: 440.7
click at [500, 372] on quentale-workspace at bounding box center [574, 262] width 1149 height 525
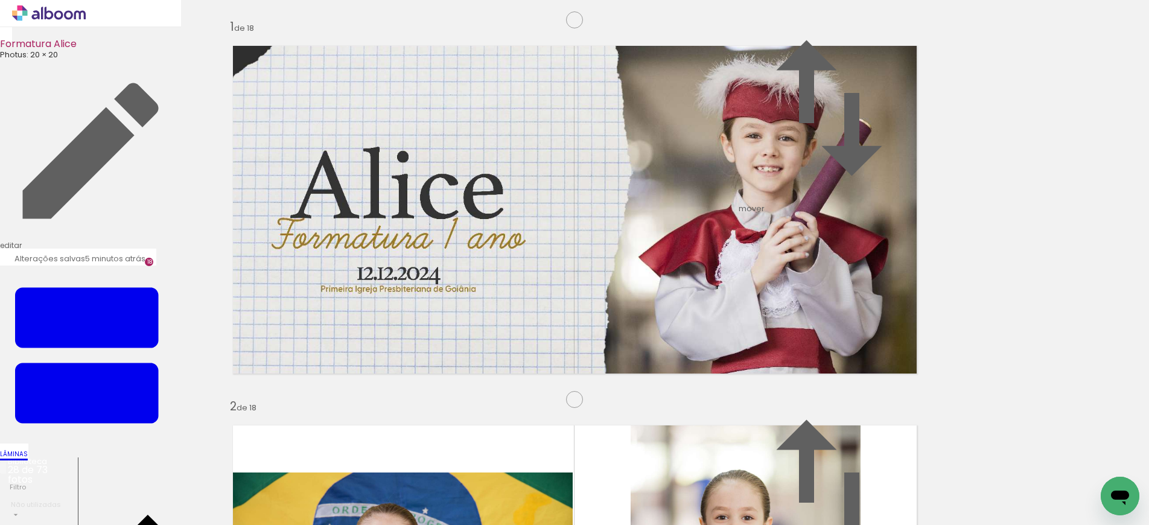
drag, startPoint x: 881, startPoint y: 281, endPoint x: 903, endPoint y: 483, distance: 202.8
click at [903, 488] on quentale-workspace at bounding box center [574, 262] width 1149 height 525
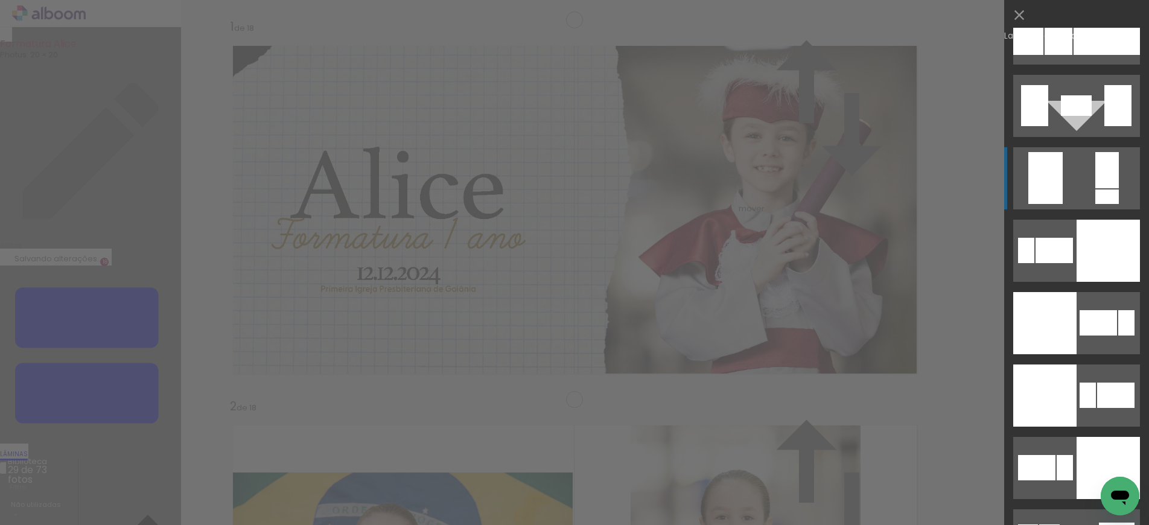
scroll to position [2568, 0]
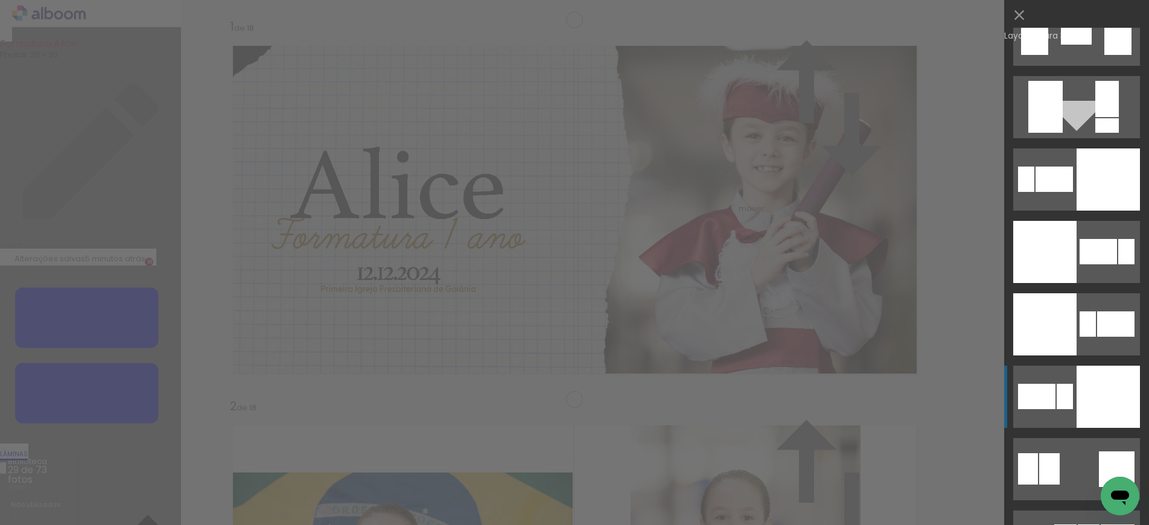
click at [1087, 399] on div at bounding box center [1108, 397] width 63 height 62
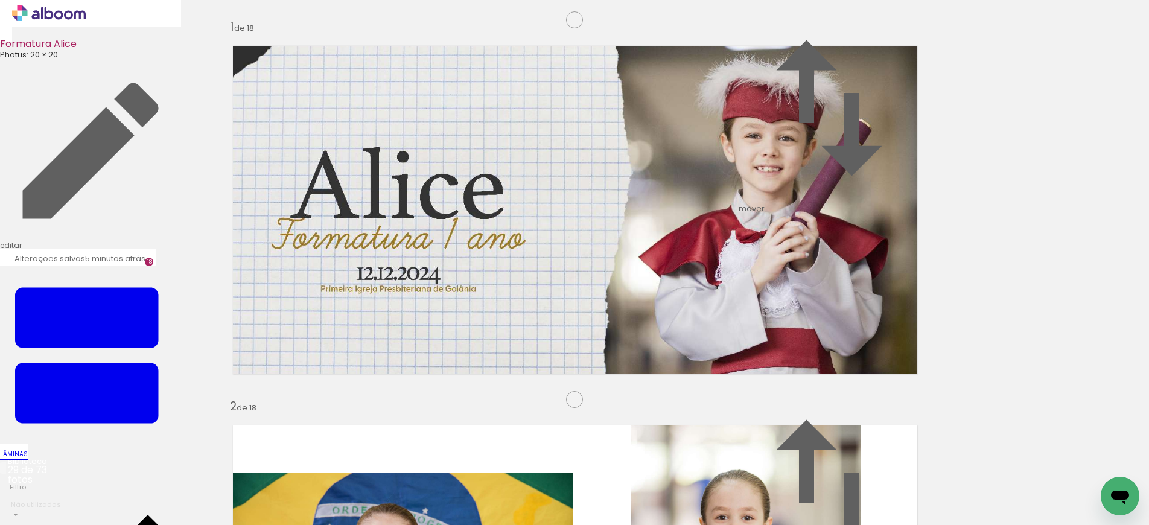
drag, startPoint x: 387, startPoint y: 273, endPoint x: 710, endPoint y: 270, distance: 322.3
click at [0, 0] on slot at bounding box center [0, 0] width 0 height 0
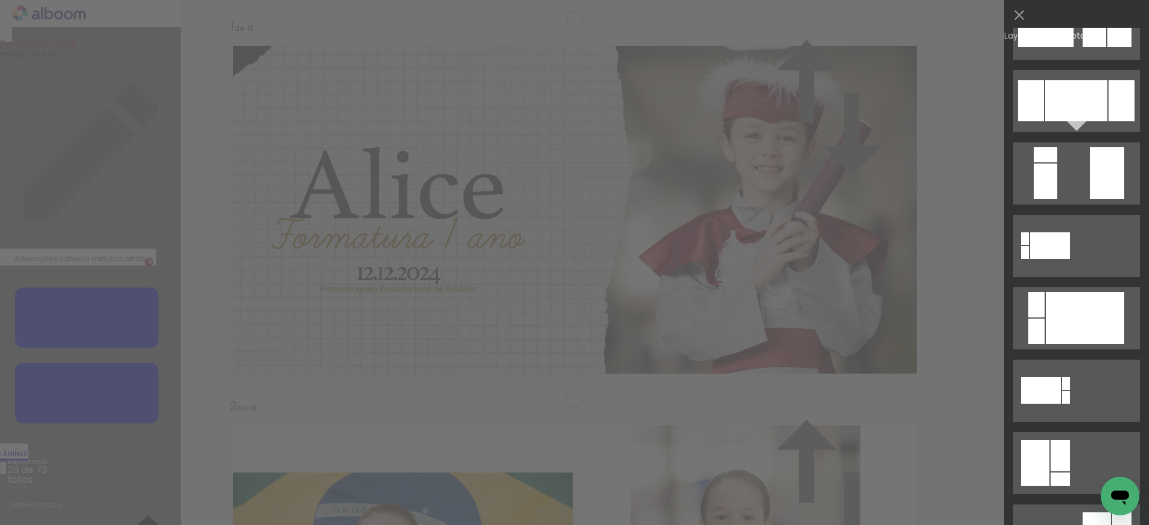
scroll to position [0, 0]
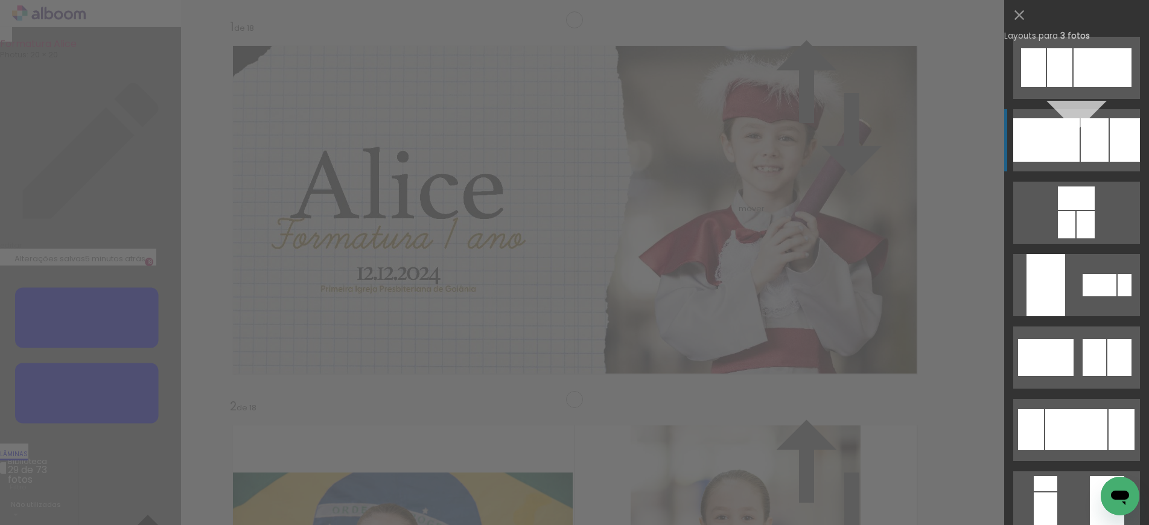
click at [1055, 125] on div at bounding box center [1046, 139] width 66 height 43
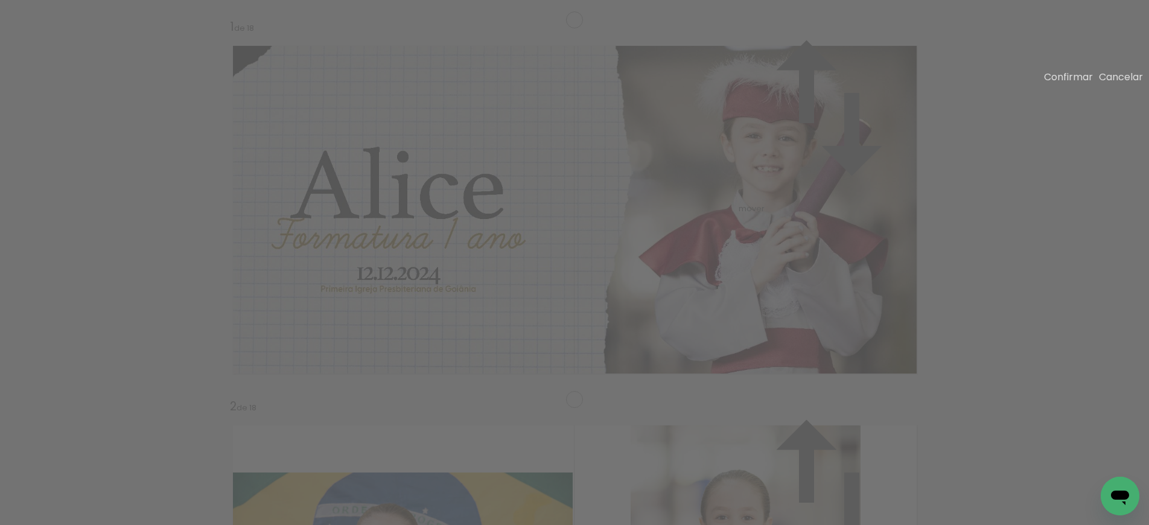
drag, startPoint x: 586, startPoint y: 259, endPoint x: 568, endPoint y: 263, distance: 18.5
drag, startPoint x: 702, startPoint y: 282, endPoint x: 689, endPoint y: 283, distance: 13.3
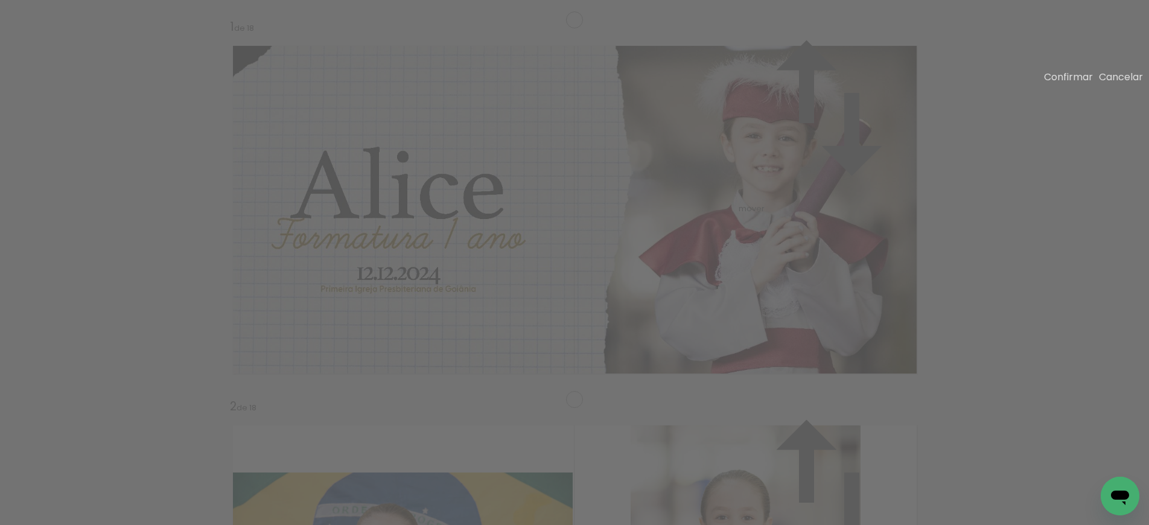
click at [0, 0] on slot "Confirmar" at bounding box center [0, 0] width 0 height 0
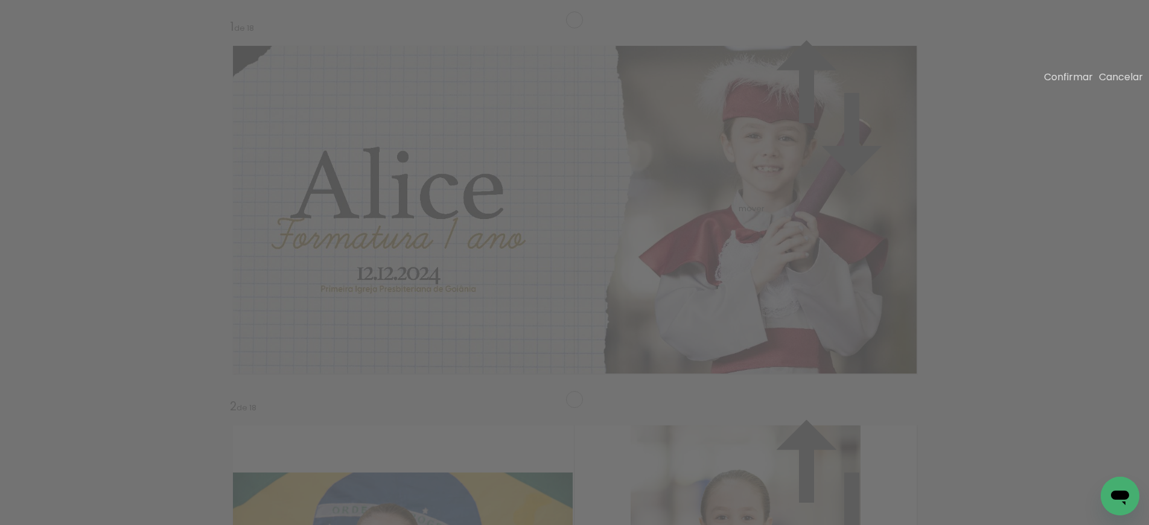
drag, startPoint x: 394, startPoint y: 135, endPoint x: 399, endPoint y: 89, distance: 46.2
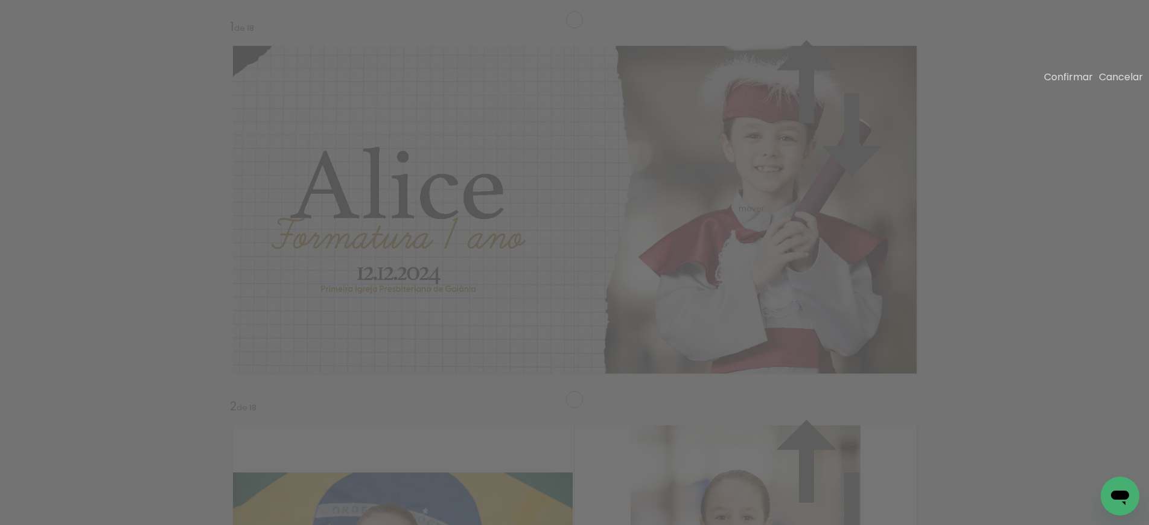
drag, startPoint x: 392, startPoint y: 377, endPoint x: 393, endPoint y: 440, distance: 62.8
click at [0, 0] on slot "Confirmar" at bounding box center [0, 0] width 0 height 0
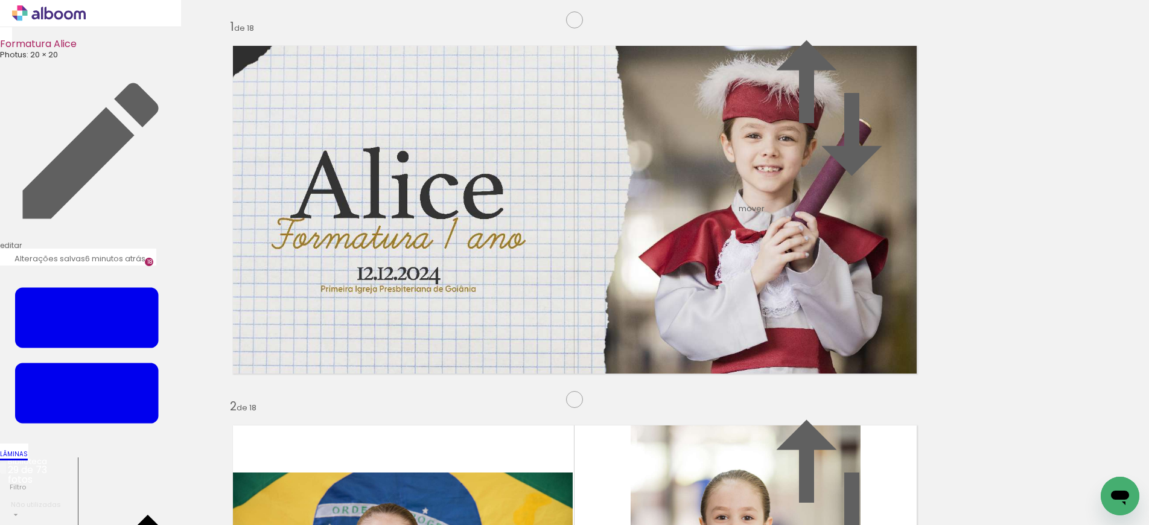
scroll to position [6167, 0]
drag, startPoint x: 182, startPoint y: 497, endPoint x: 543, endPoint y: 272, distance: 425.1
click at [543, 272] on quentale-workspace at bounding box center [574, 262] width 1149 height 525
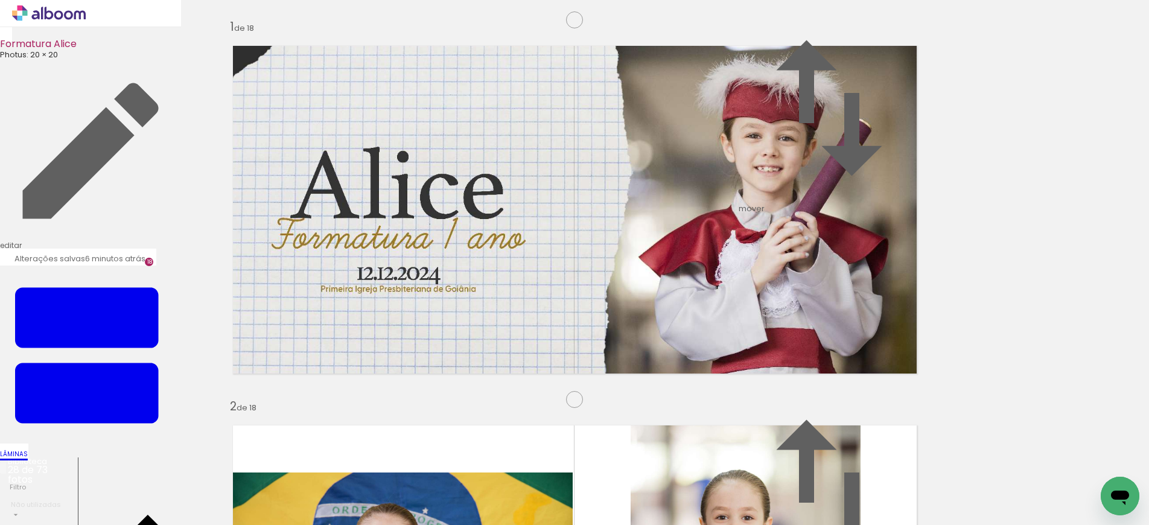
drag, startPoint x: 353, startPoint y: 302, endPoint x: 468, endPoint y: 304, distance: 114.7
click at [0, 0] on slot at bounding box center [0, 0] width 0 height 0
drag, startPoint x: 666, startPoint y: 486, endPoint x: 363, endPoint y: 273, distance: 369.8
click at [363, 273] on quentale-workspace at bounding box center [574, 262] width 1149 height 525
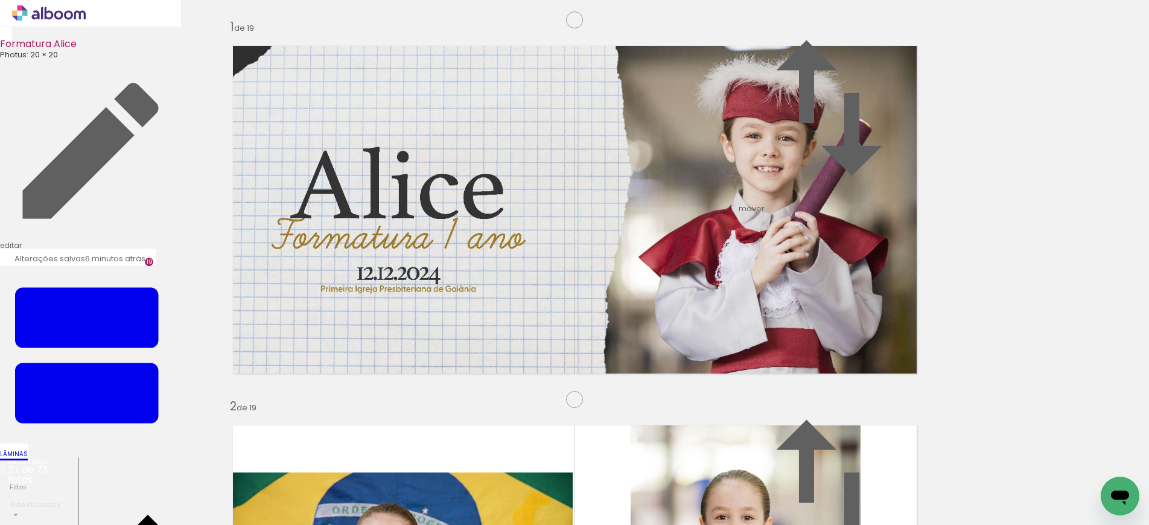
scroll to position [6847, 0]
drag, startPoint x: 664, startPoint y: 499, endPoint x: 613, endPoint y: 269, distance: 236.3
click at [613, 269] on quentale-workspace at bounding box center [574, 262] width 1149 height 525
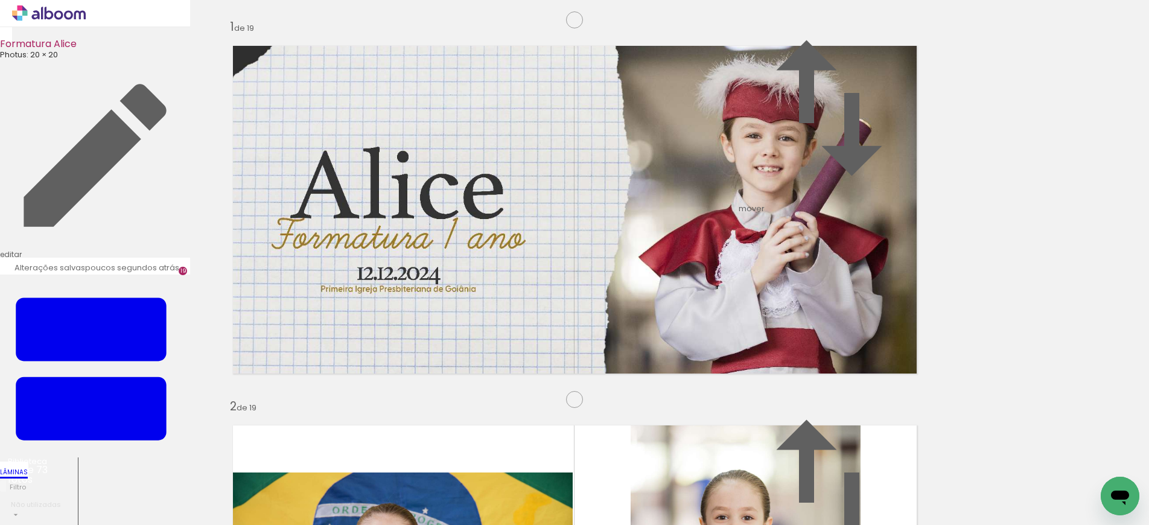
scroll to position [0, 223]
drag, startPoint x: 434, startPoint y: 487, endPoint x: 449, endPoint y: 375, distance: 112.6
click at [449, 375] on quentale-workspace at bounding box center [574, 262] width 1149 height 525
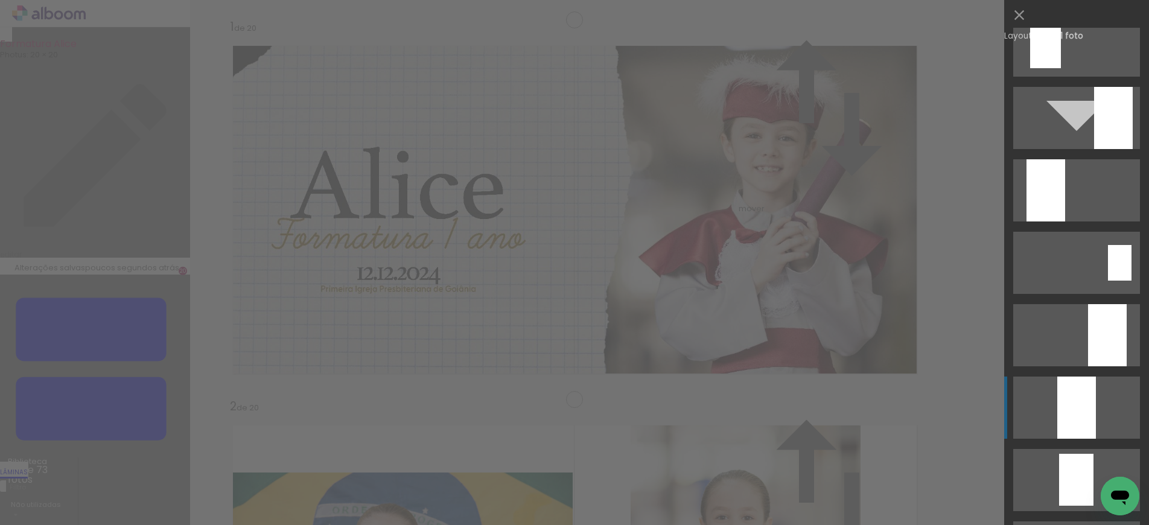
scroll to position [3234, 0]
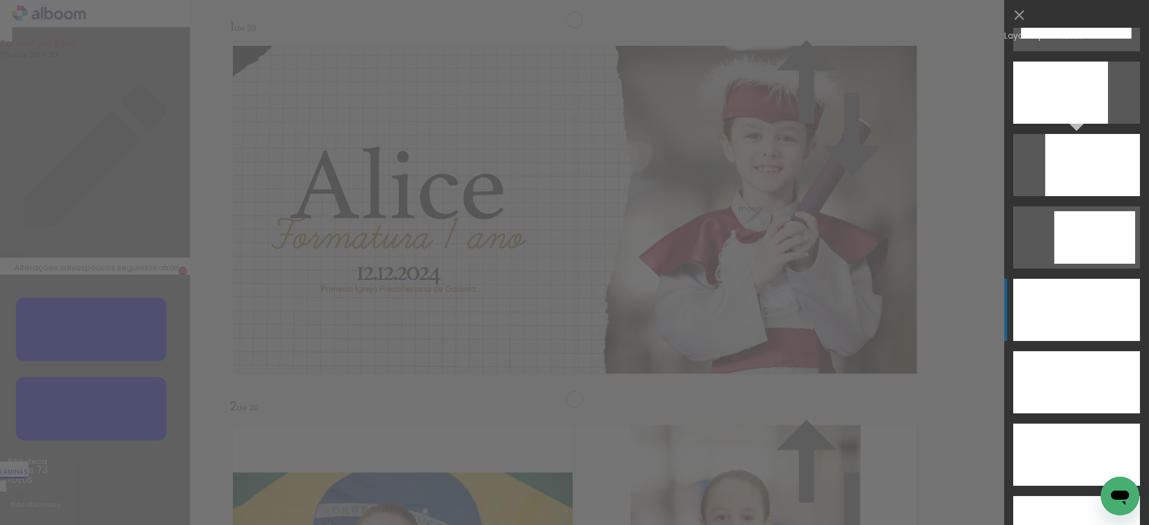
click at [1078, 312] on div at bounding box center [1076, 310] width 127 height 62
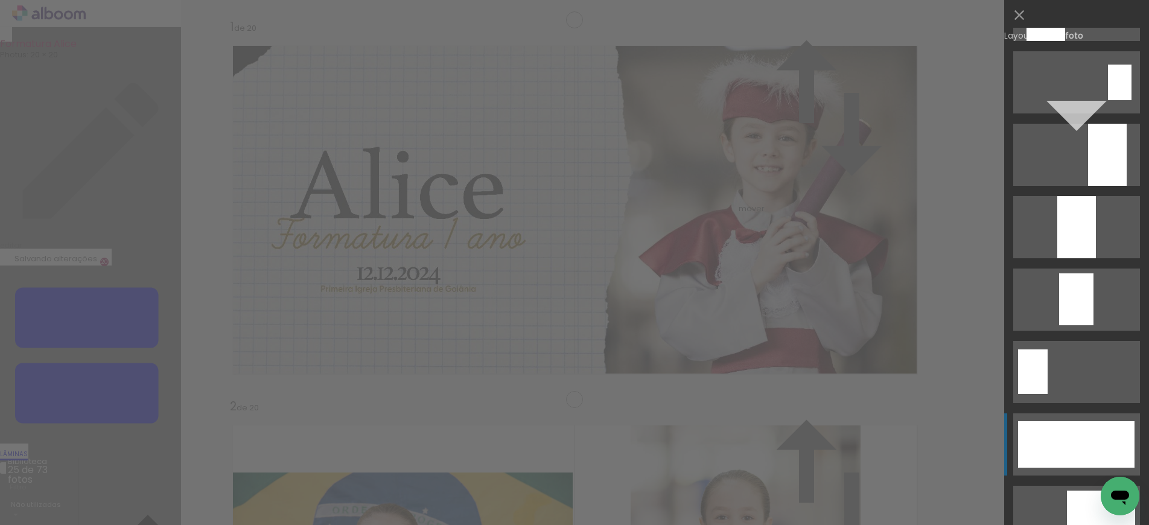
scroll to position [3054, 0]
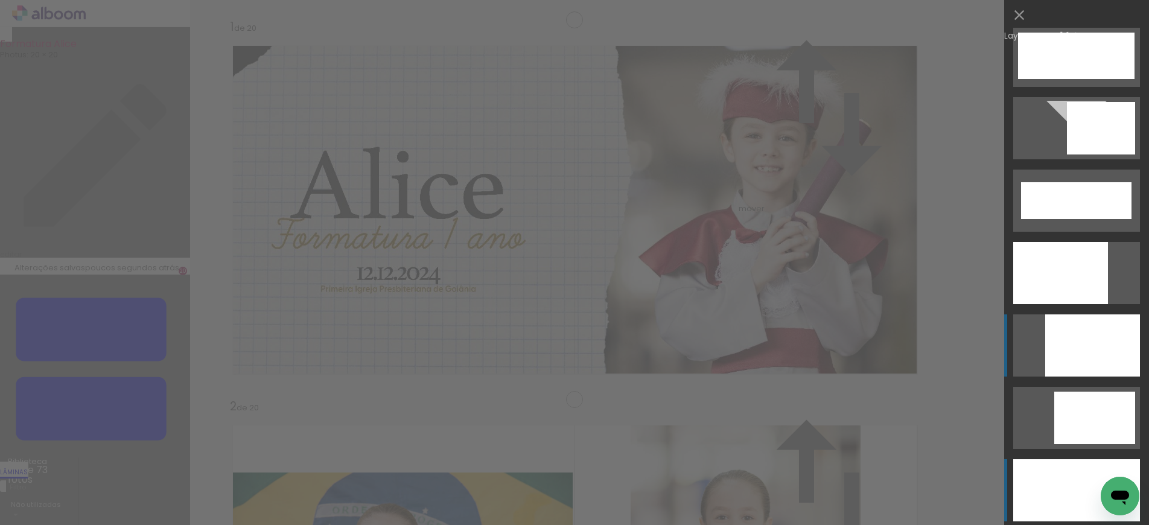
click at [1089, 337] on div at bounding box center [1092, 345] width 95 height 62
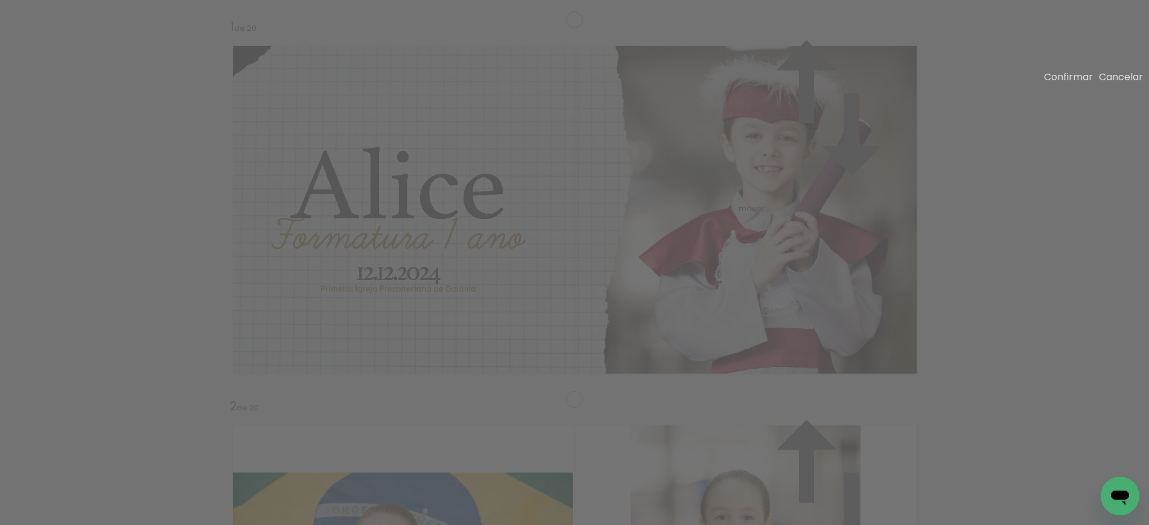
drag, startPoint x: 395, startPoint y: 428, endPoint x: 426, endPoint y: 407, distance: 37.0
click at [1050, 82] on div "Confirmar Cancelar" at bounding box center [1090, 77] width 105 height 10
click at [0, 0] on slot "Confirmar" at bounding box center [0, 0] width 0 height 0
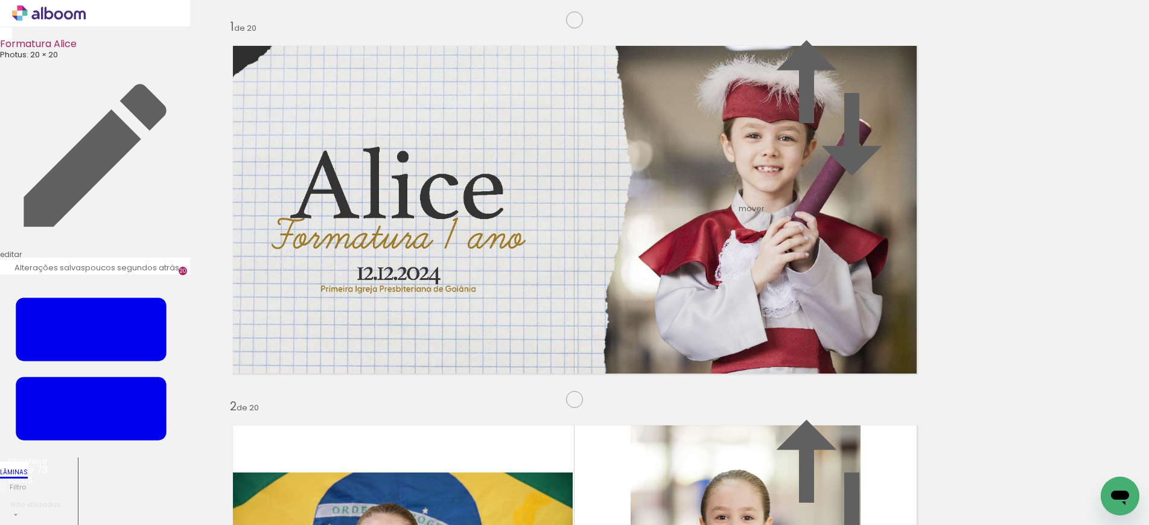
scroll to position [0, 0]
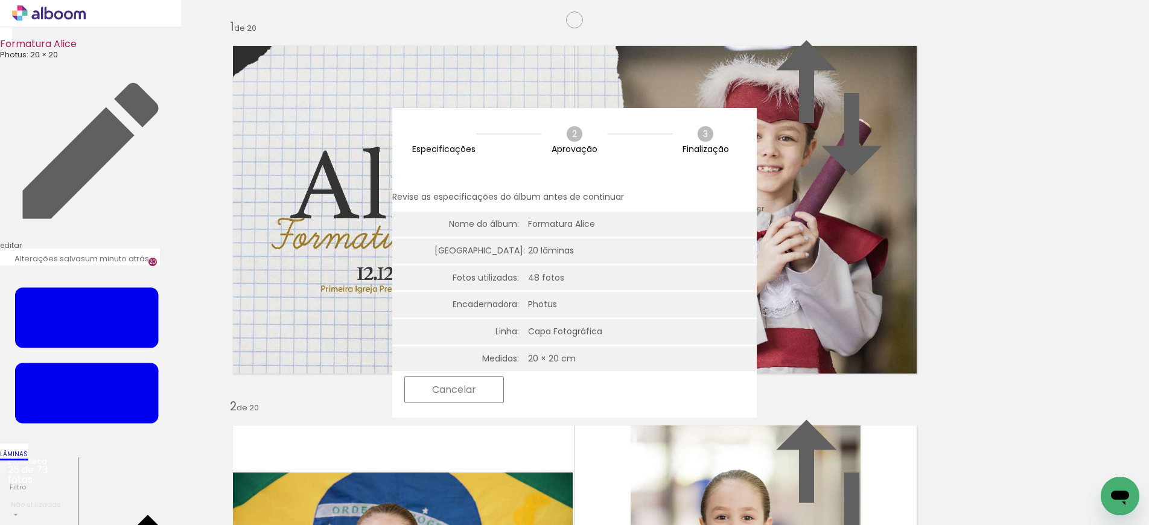
scroll to position [3054, 0]
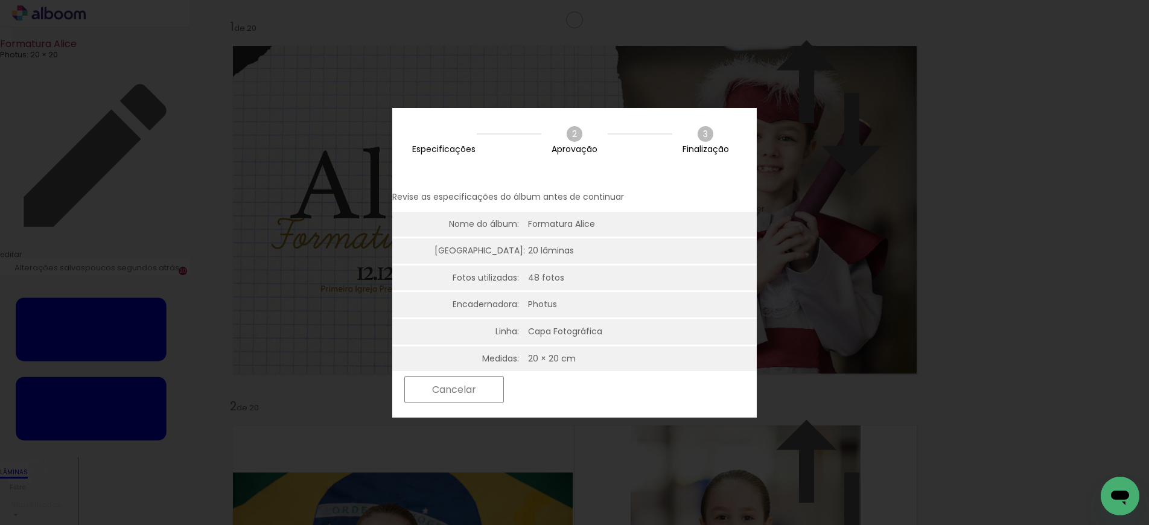
click at [0, 0] on slot "Próximo" at bounding box center [0, 0] width 0 height 0
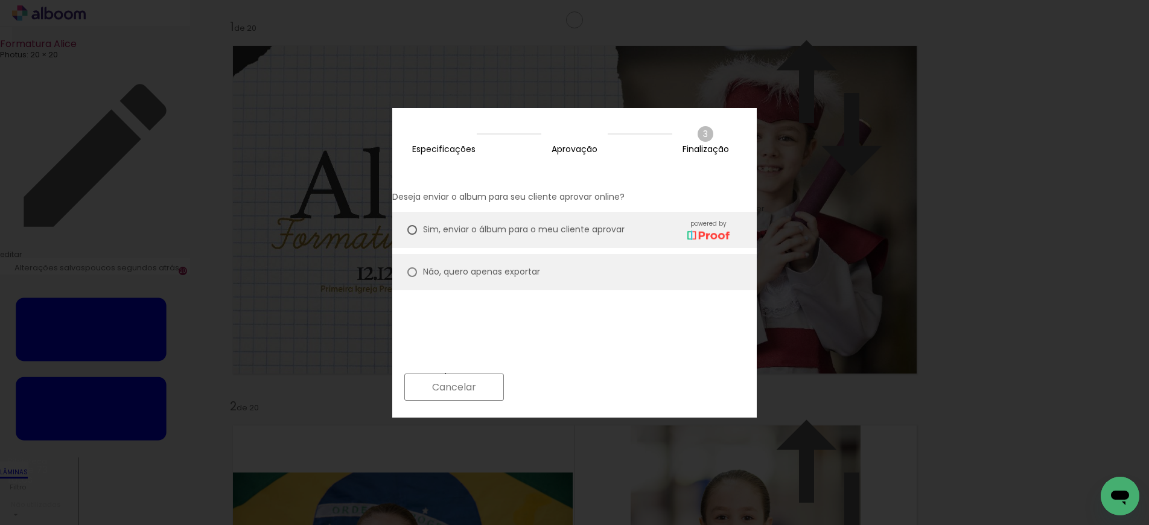
drag, startPoint x: 482, startPoint y: 255, endPoint x: 507, endPoint y: 266, distance: 27.3
click at [0, 0] on slot "Não, quero apenas exportar" at bounding box center [0, 0] width 0 height 0
type paper-radio-button "on"
click at [0, 0] on slot "Próximo" at bounding box center [0, 0] width 0 height 0
type input "Alta, 300 DPI"
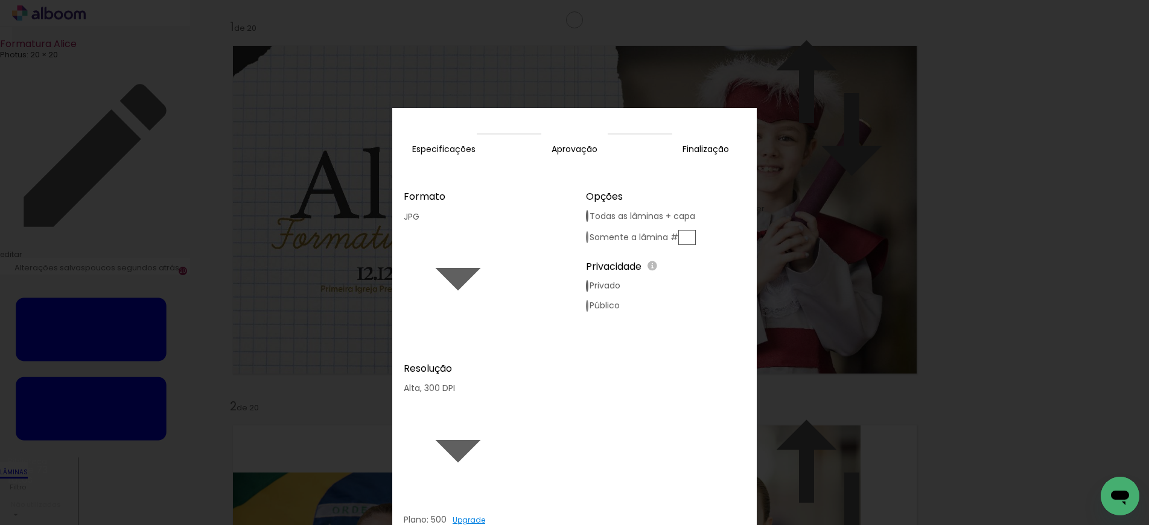
click at [0, 0] on slot "Exportar" at bounding box center [0, 0] width 0 height 0
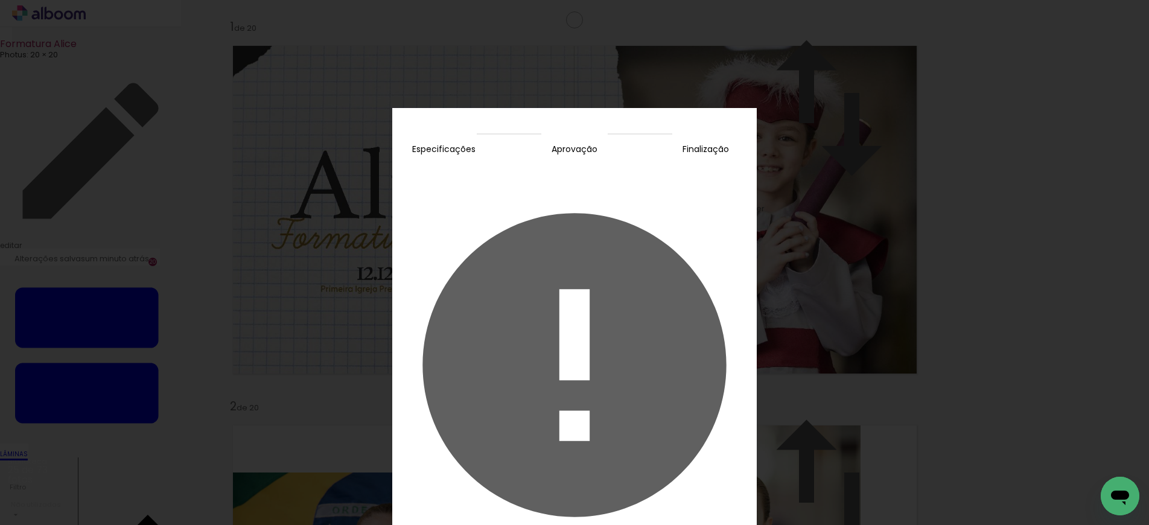
scroll to position [0, 223]
click at [0, 0] on slot "Cancelar" at bounding box center [0, 0] width 0 height 0
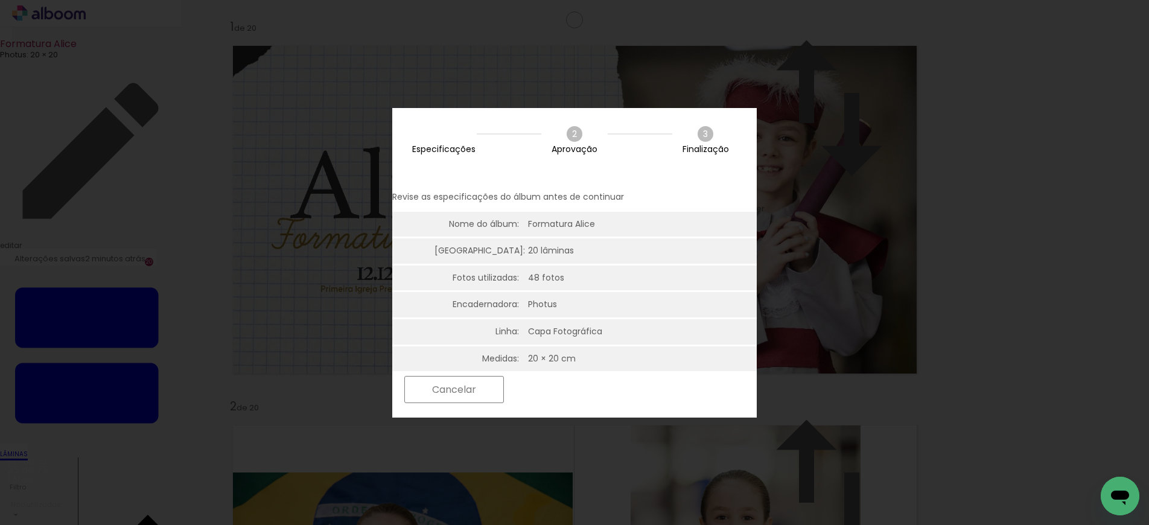
click at [0, 0] on slot "Próximo" at bounding box center [0, 0] width 0 height 0
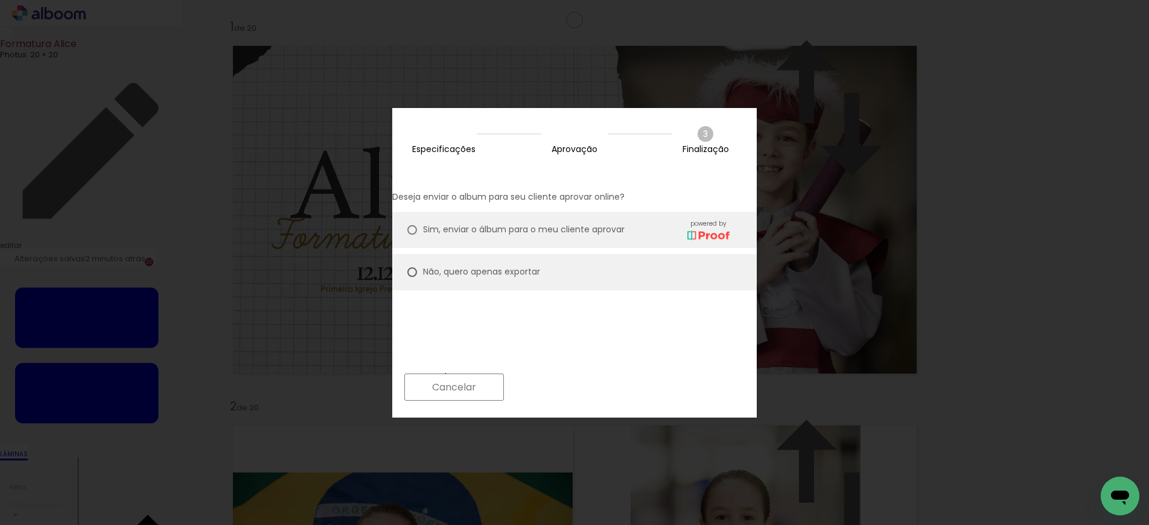
click at [0, 0] on slot "Próximo" at bounding box center [0, 0] width 0 height 0
type input "Alta, 300 DPI"
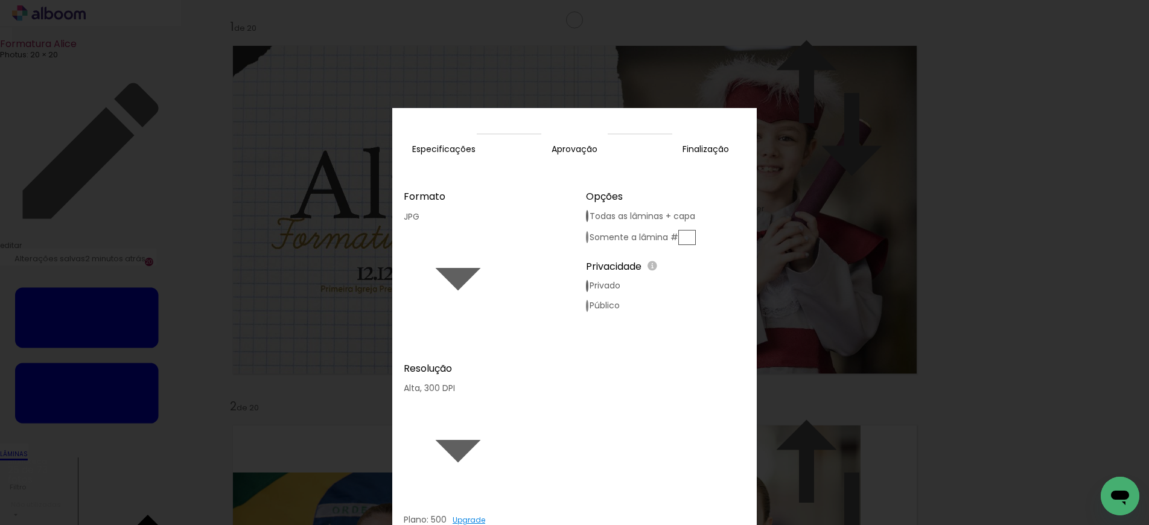
click at [0, 0] on slot "Exportar" at bounding box center [0, 0] width 0 height 0
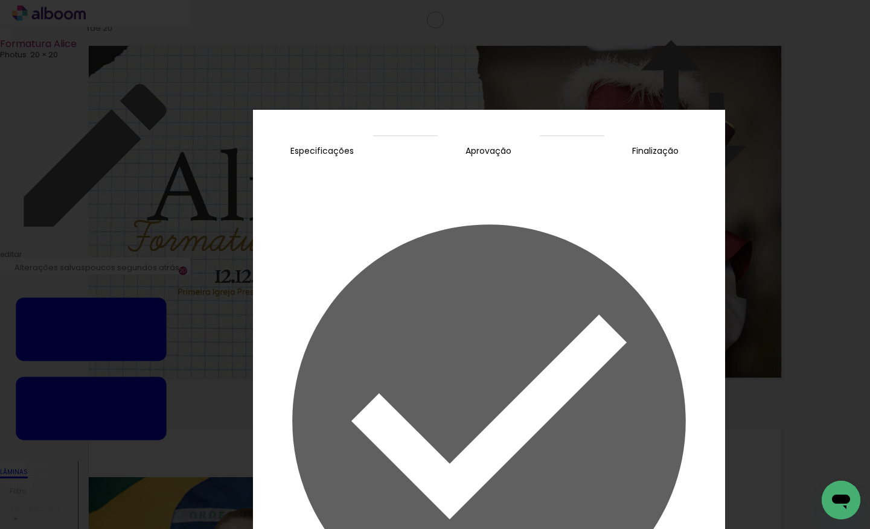
click at [0, 0] on slot "Concluir" at bounding box center [0, 0] width 0 height 0
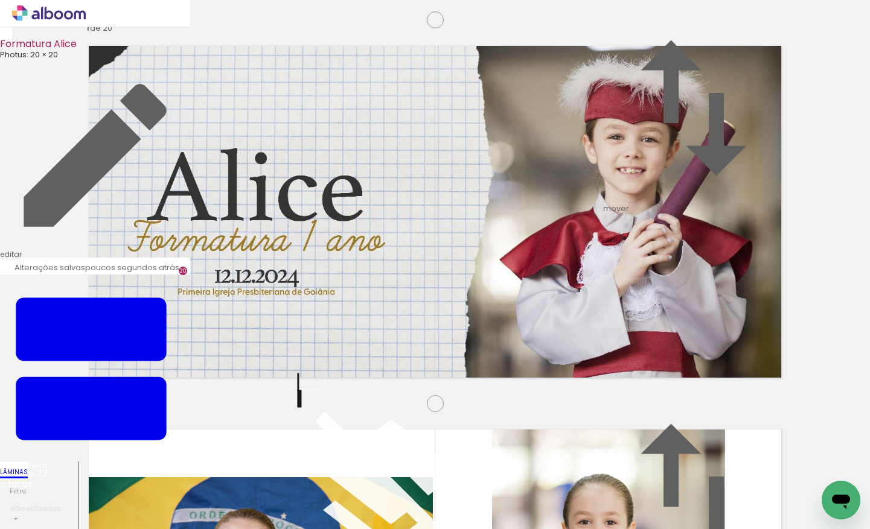
click at [56, 16] on icon at bounding box center [58, 14] width 9 height 9
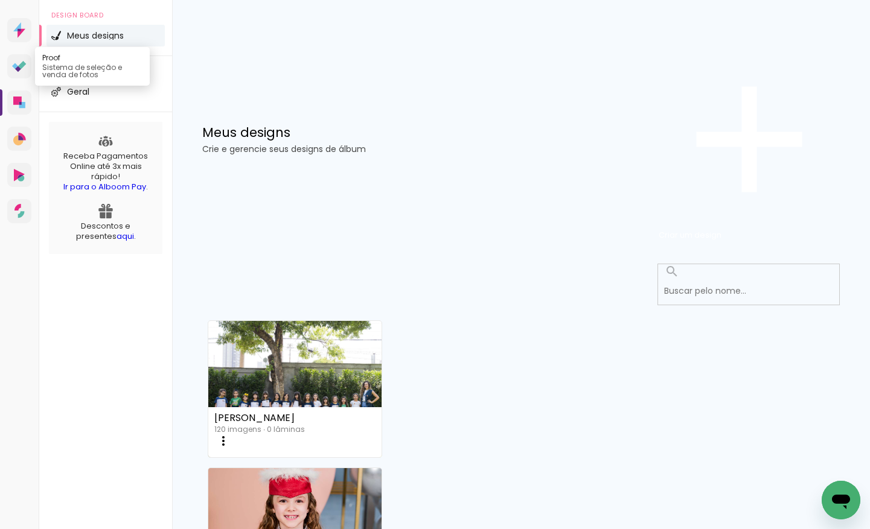
click at [21, 69] on icon at bounding box center [22, 65] width 8 height 8
